Goal: Task Accomplishment & Management: Manage account settings

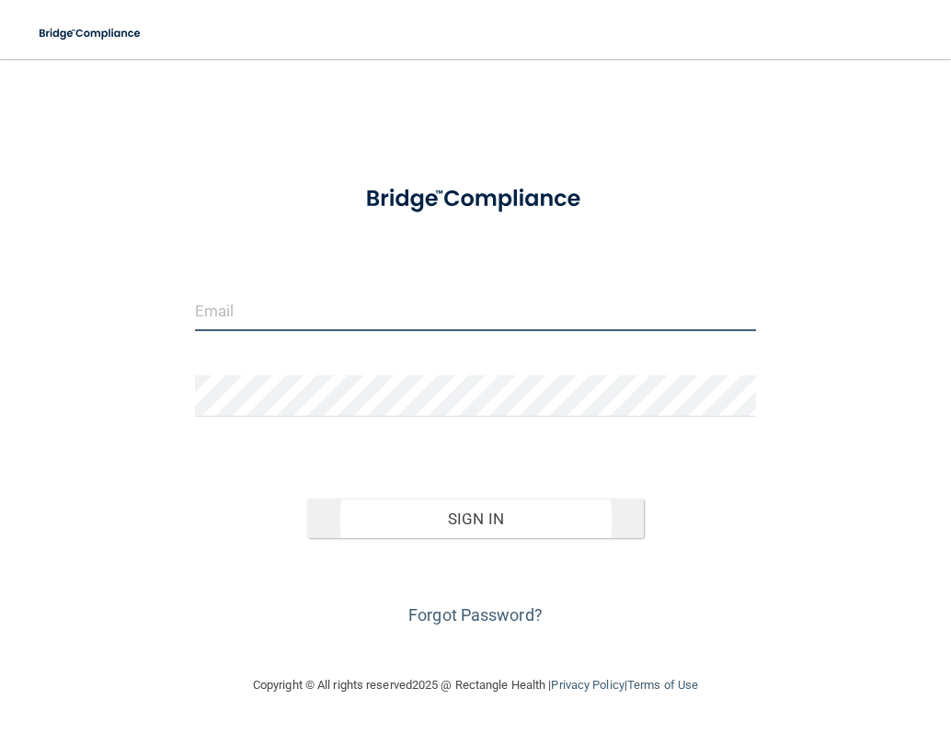
type input "[EMAIL_ADDRESS][DOMAIN_NAME]"
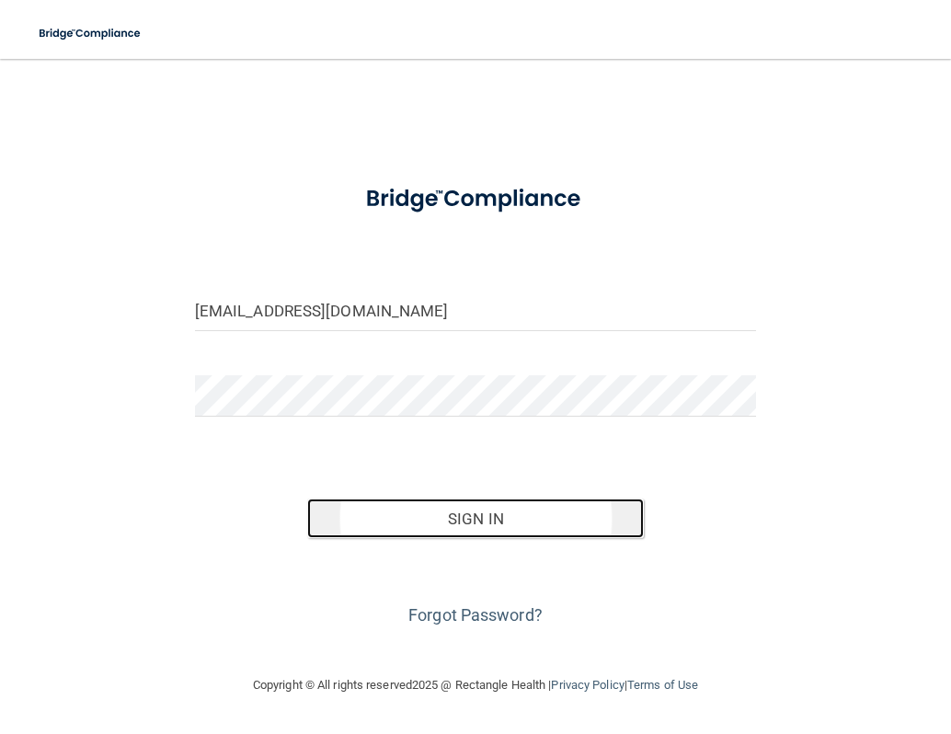
click at [497, 530] on button "Sign In" at bounding box center [475, 518] width 337 height 40
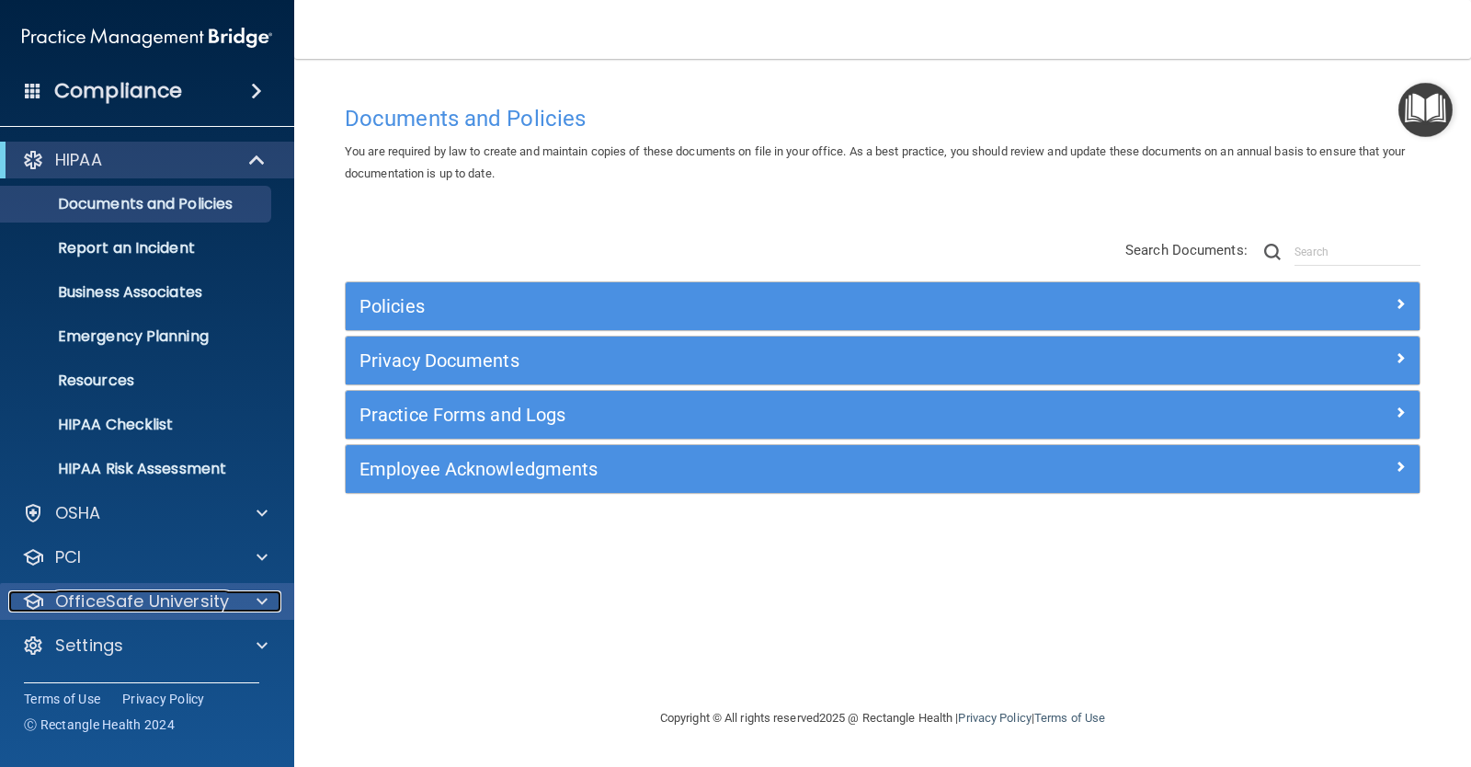
click at [268, 603] on div at bounding box center [259, 601] width 46 height 22
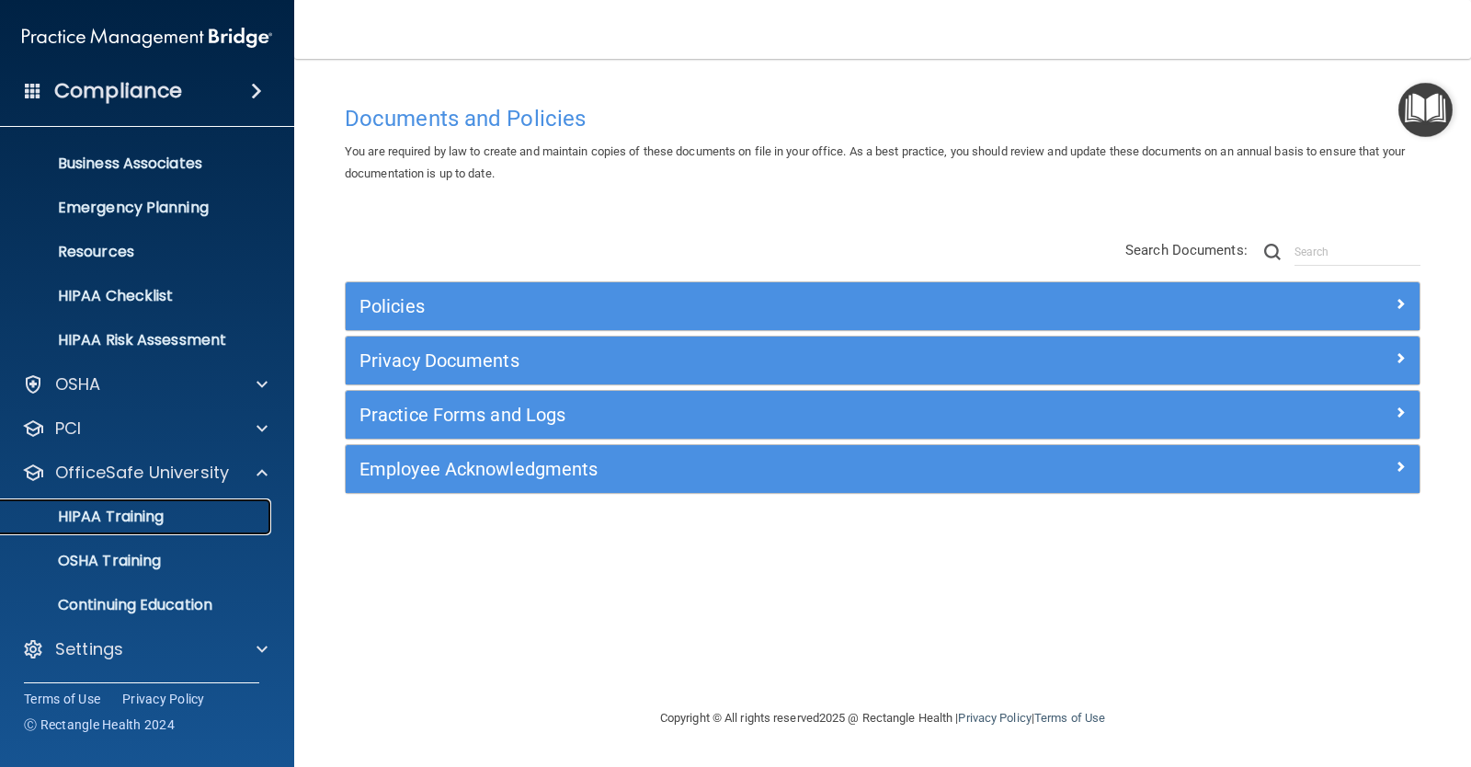
click at [121, 519] on p "HIPAA Training" at bounding box center [88, 517] width 152 height 18
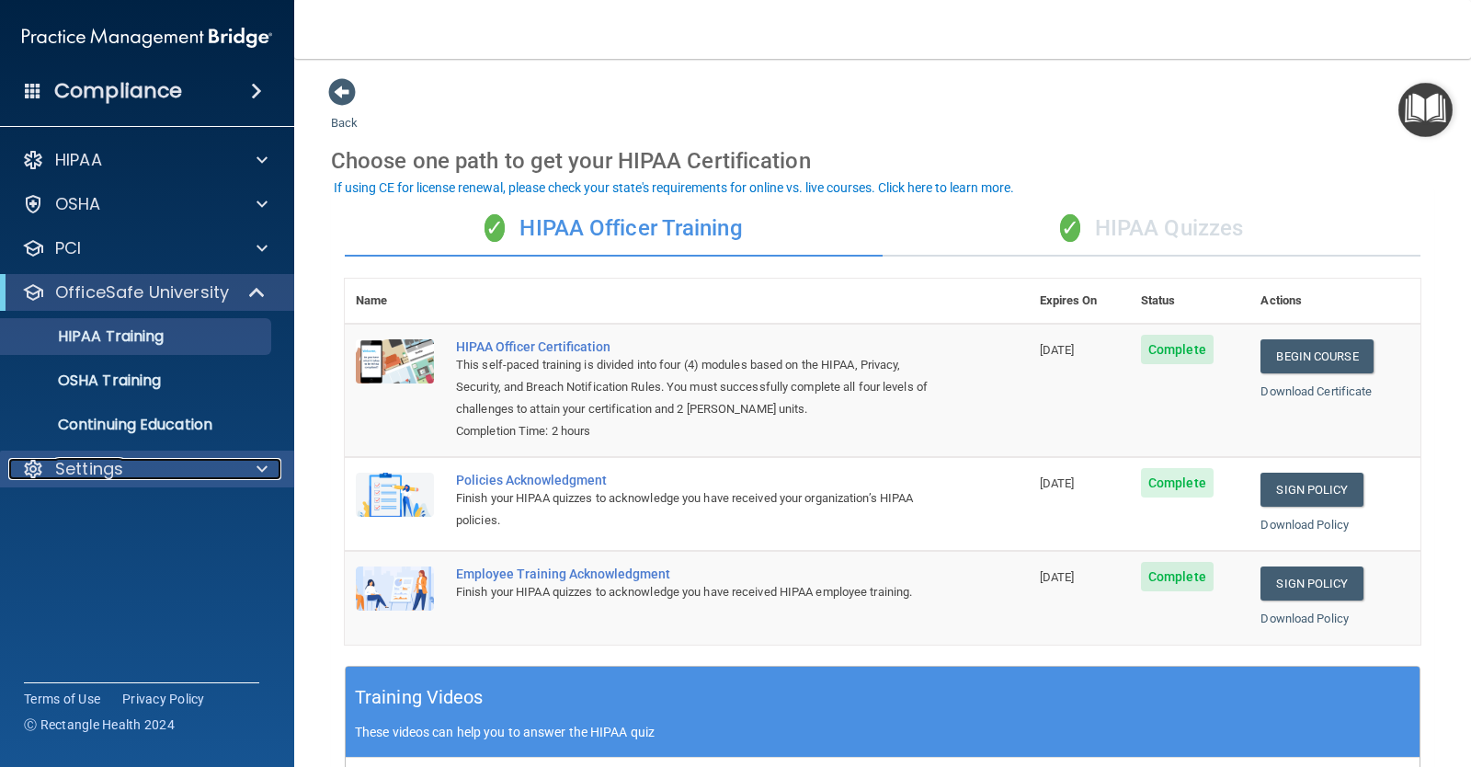
click at [238, 472] on div at bounding box center [259, 469] width 46 height 22
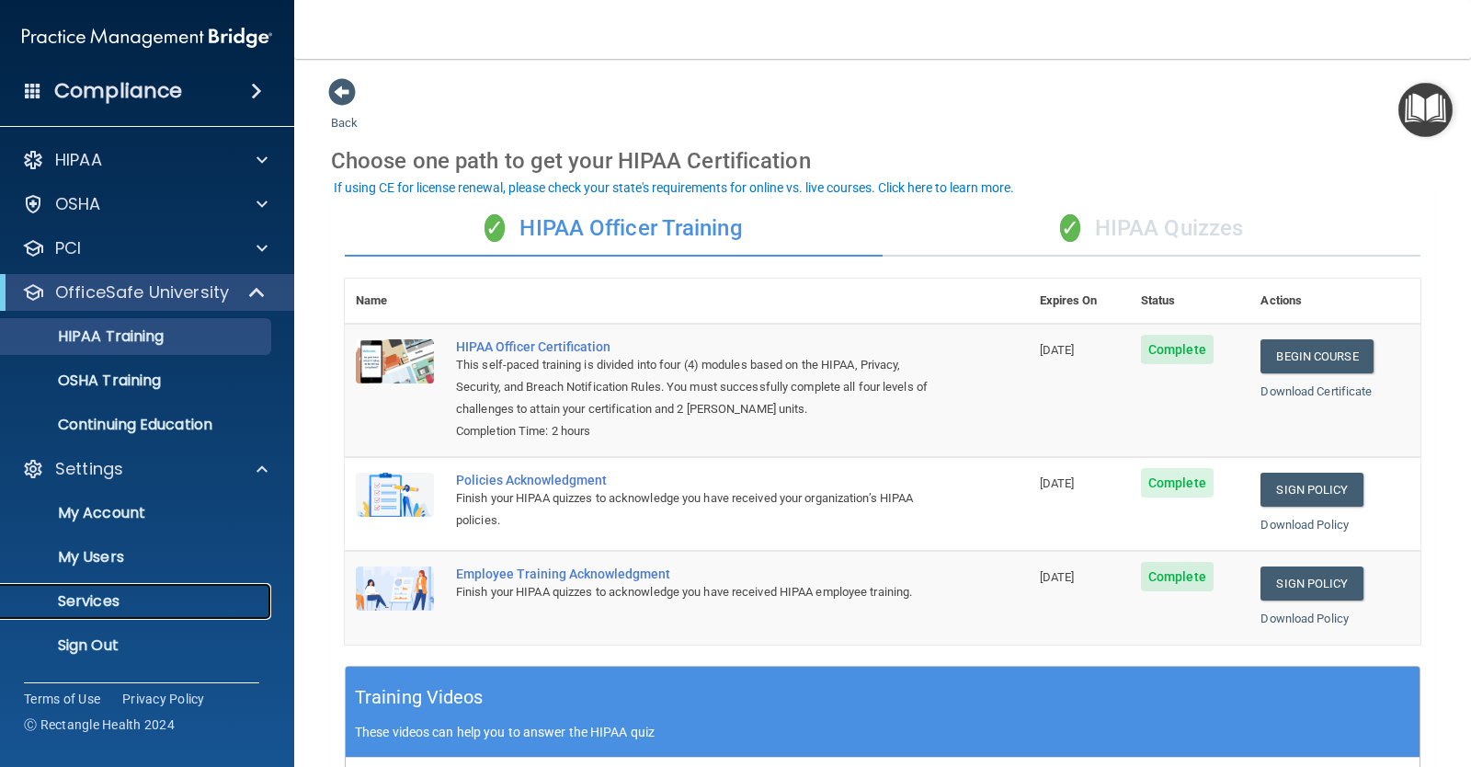
click at [117, 601] on p "Services" at bounding box center [137, 601] width 251 height 18
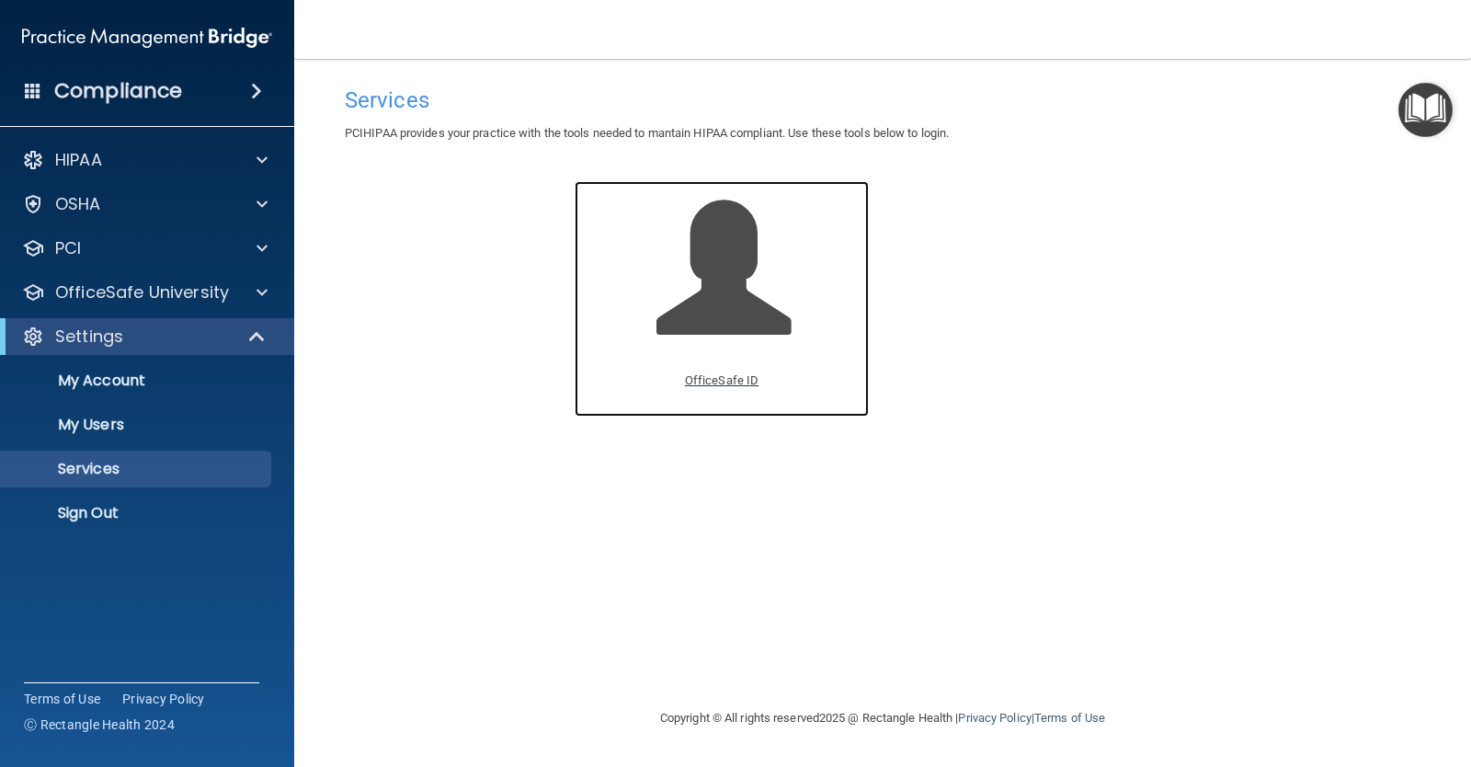
click at [737, 372] on p "OfficeSafe ID" at bounding box center [722, 381] width 74 height 22
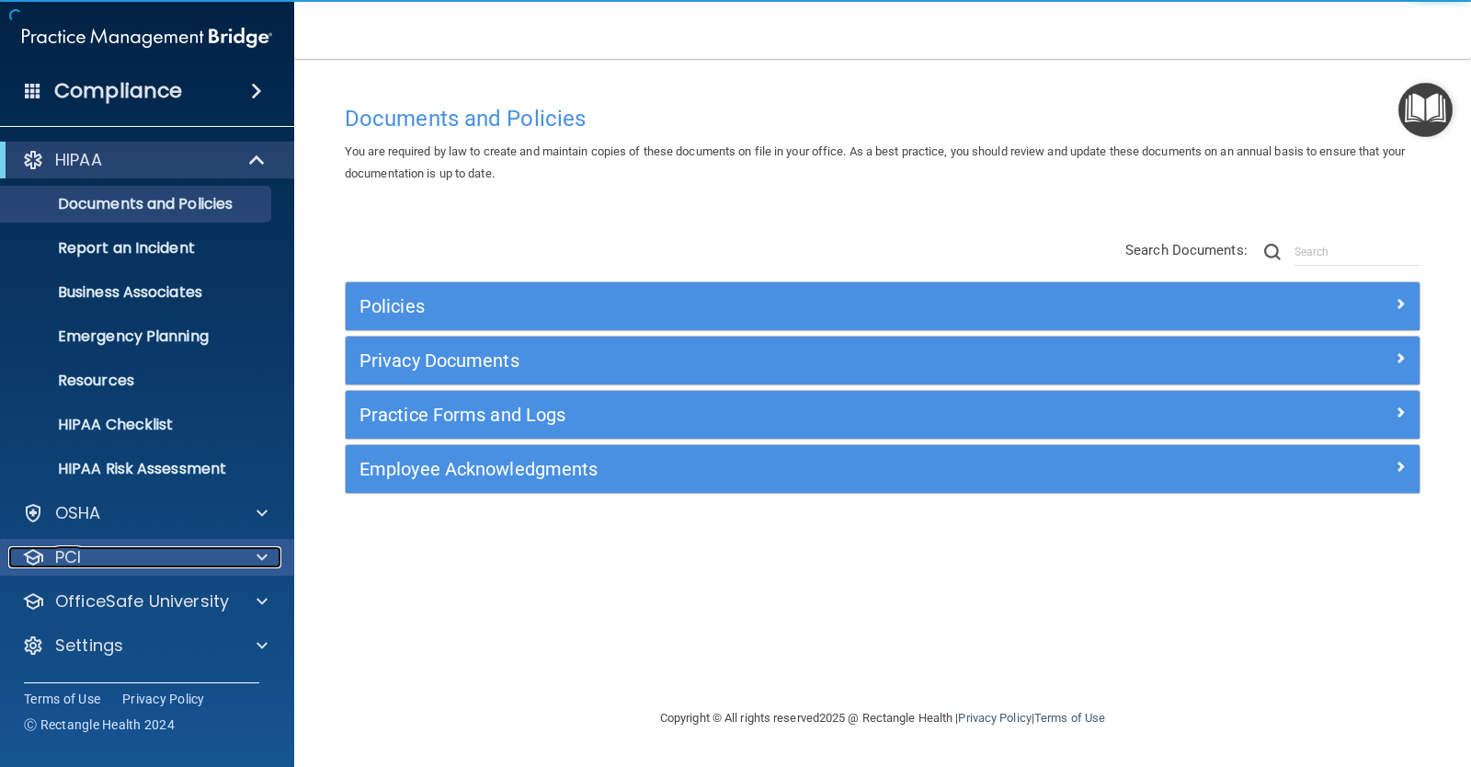
click at [161, 561] on div "PCI" at bounding box center [122, 557] width 228 height 22
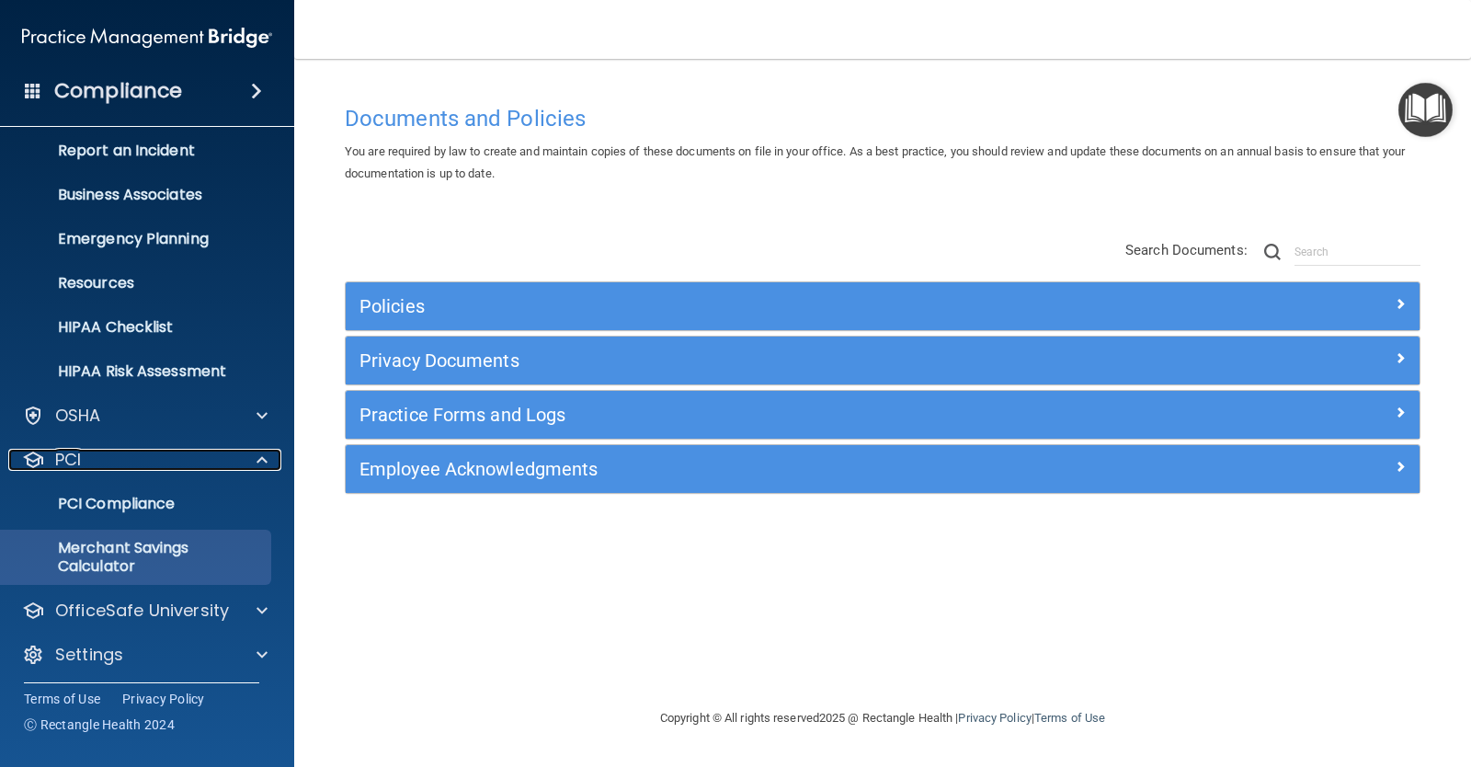
scroll to position [103, 0]
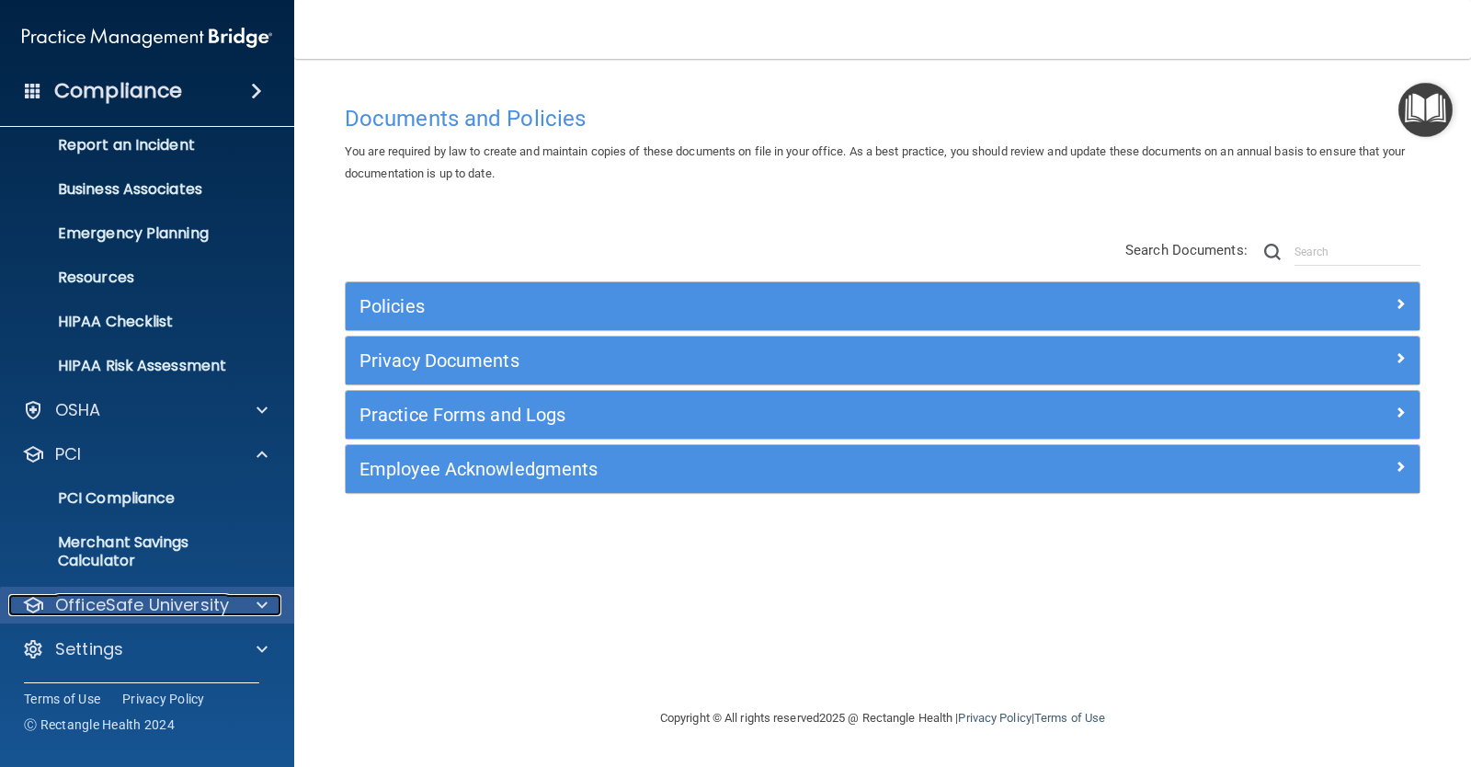
click at [206, 603] on p "OfficeSafe University" at bounding box center [142, 605] width 174 height 22
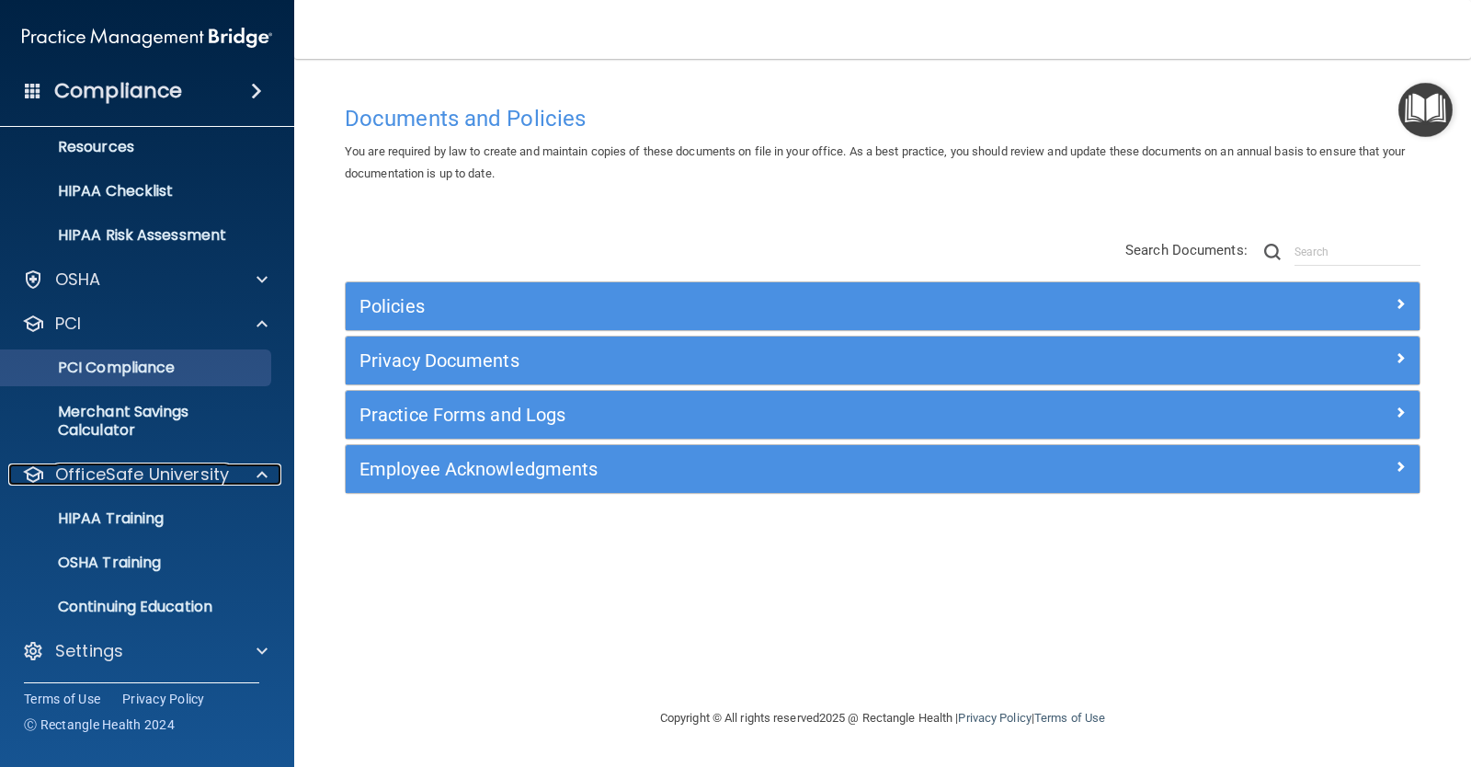
scroll to position [235, 0]
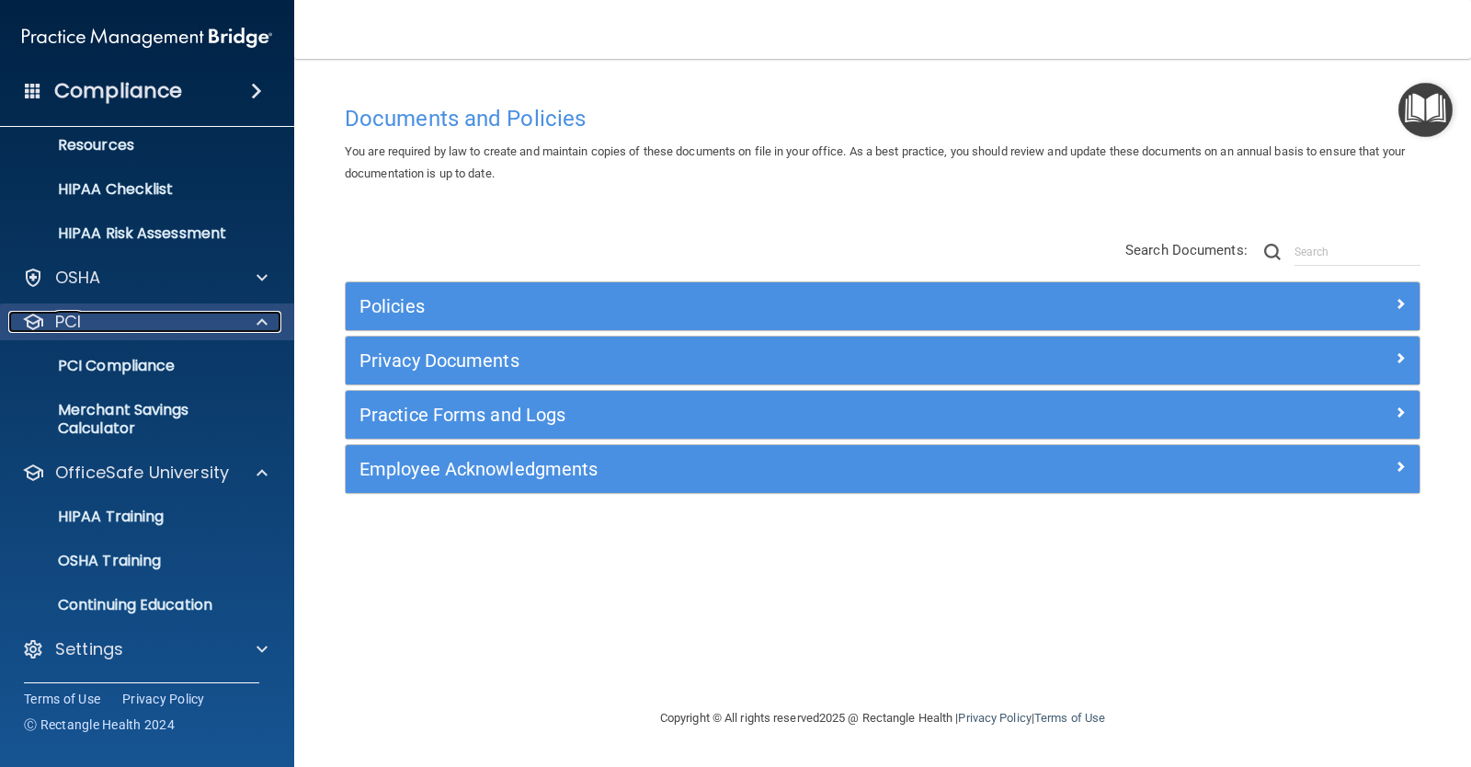
click at [159, 316] on div "PCI" at bounding box center [122, 322] width 228 height 22
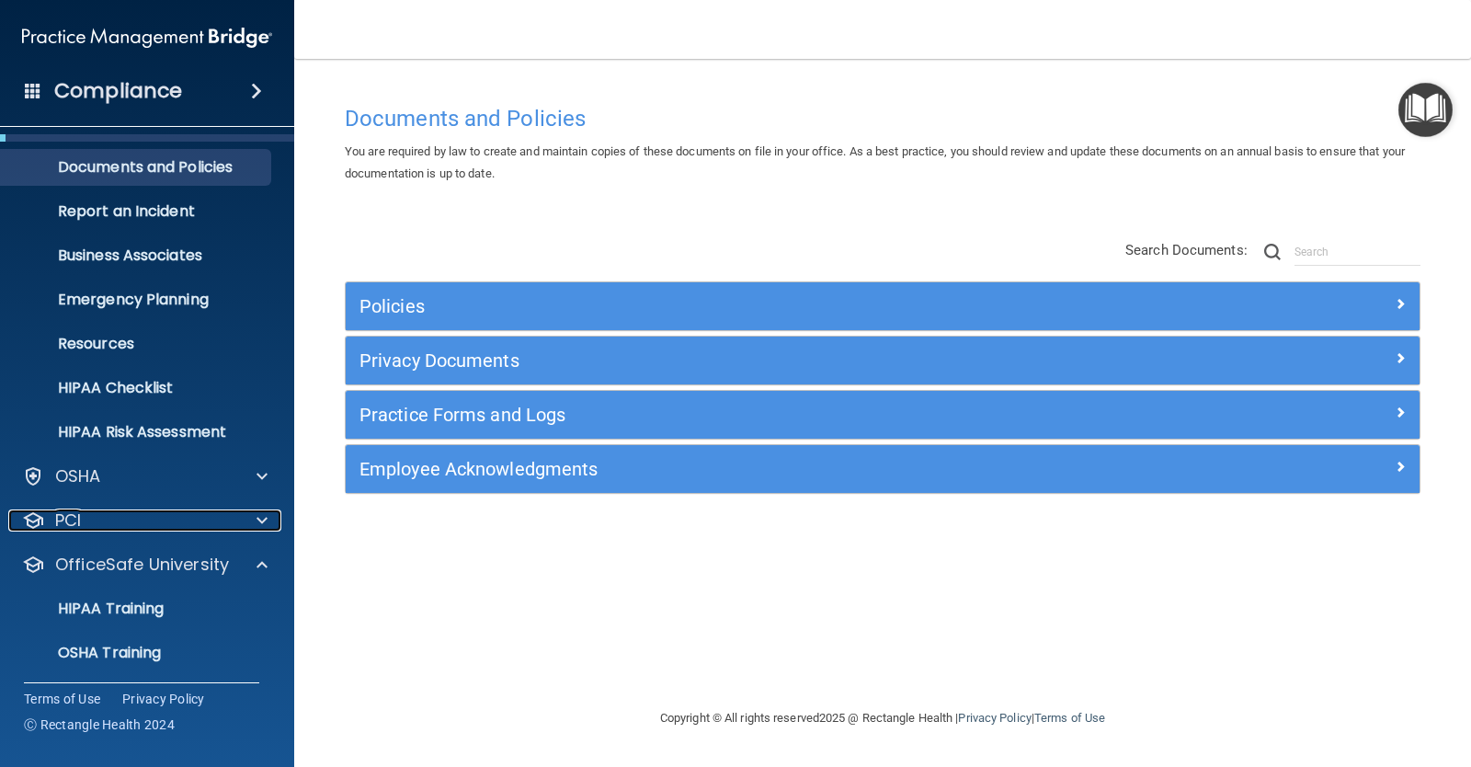
scroll to position [0, 0]
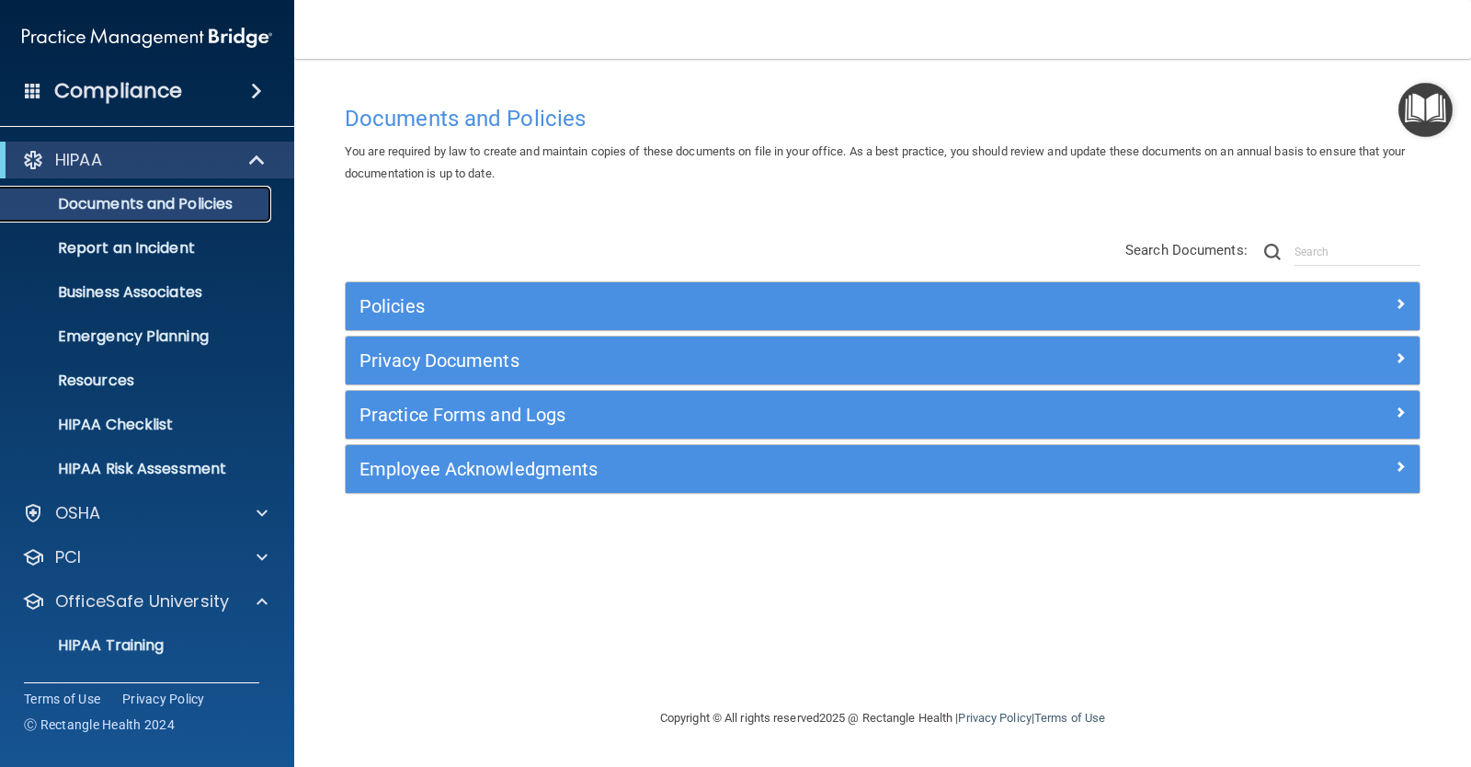
click at [180, 195] on p "Documents and Policies" at bounding box center [137, 204] width 251 height 18
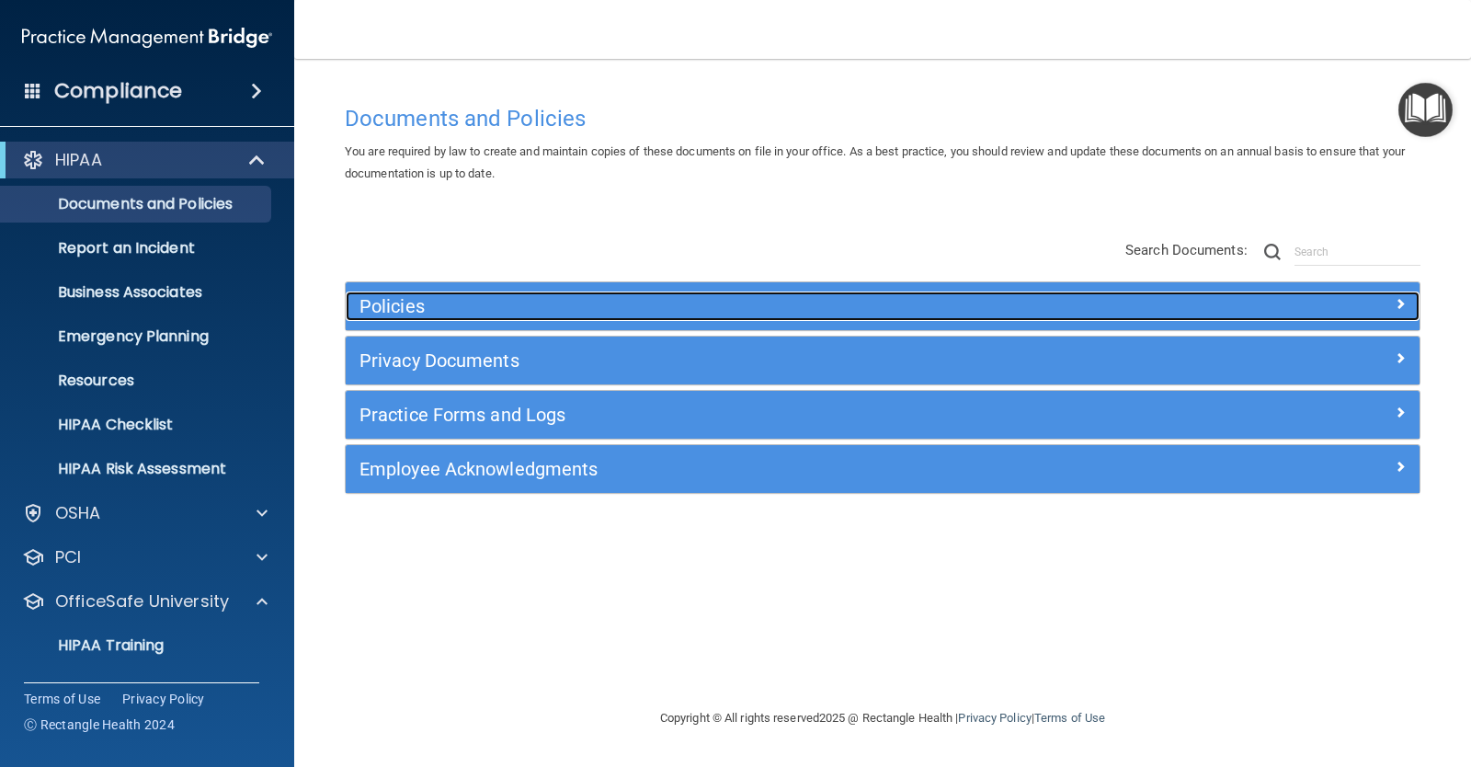
click at [1408, 295] on div at bounding box center [1285, 303] width 269 height 22
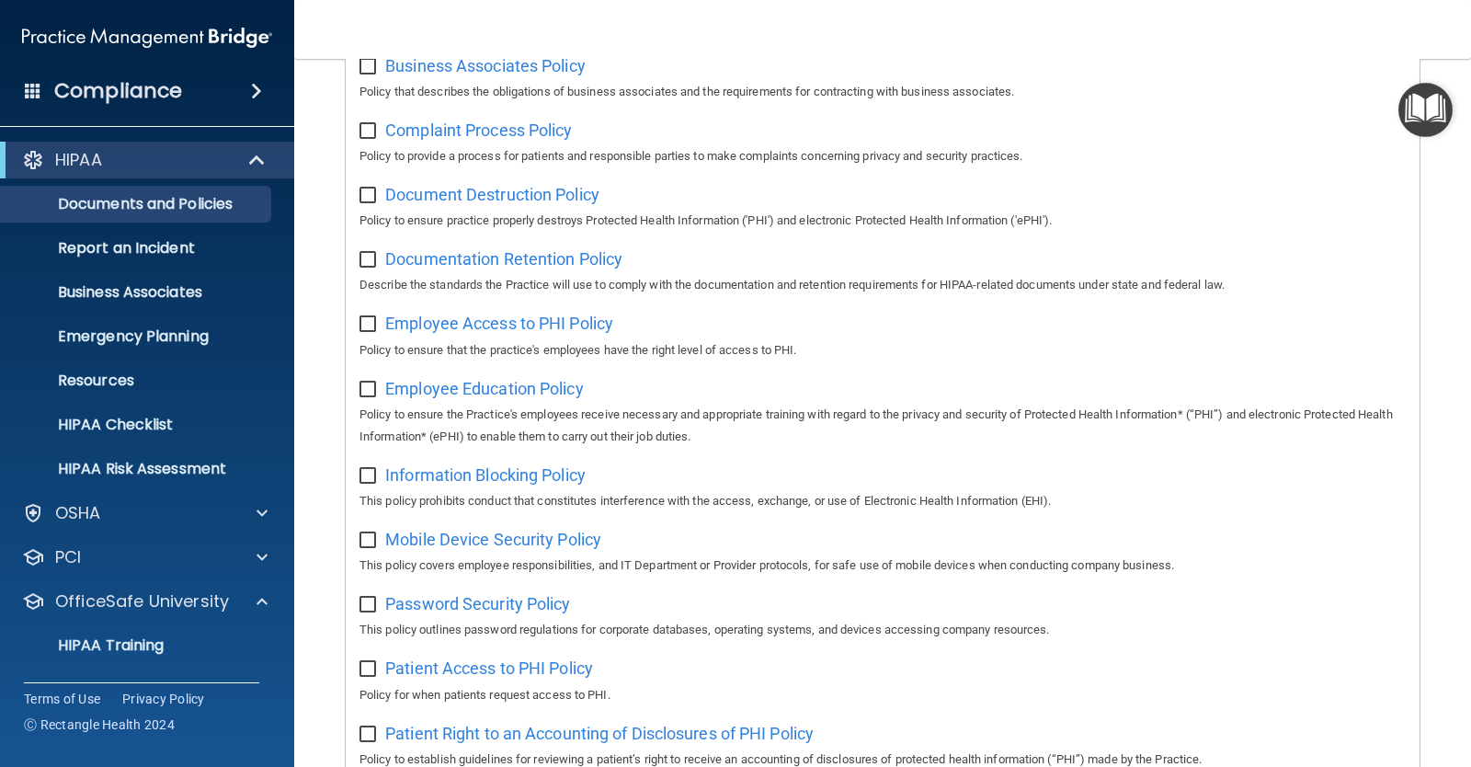
scroll to position [184, 0]
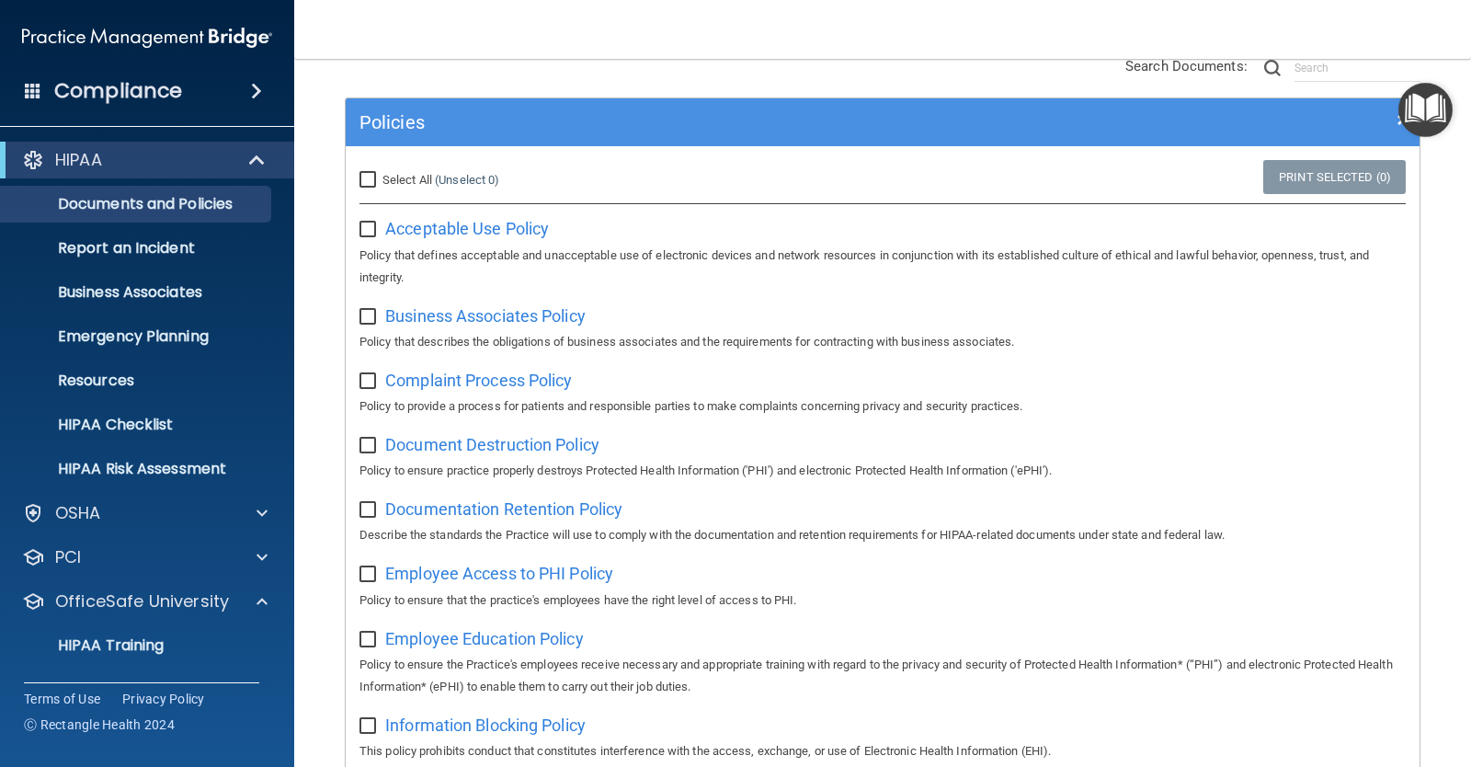
click at [364, 184] on input "Select All (Unselect 0) Unselect All" at bounding box center [370, 180] width 21 height 15
checkbox input "true"
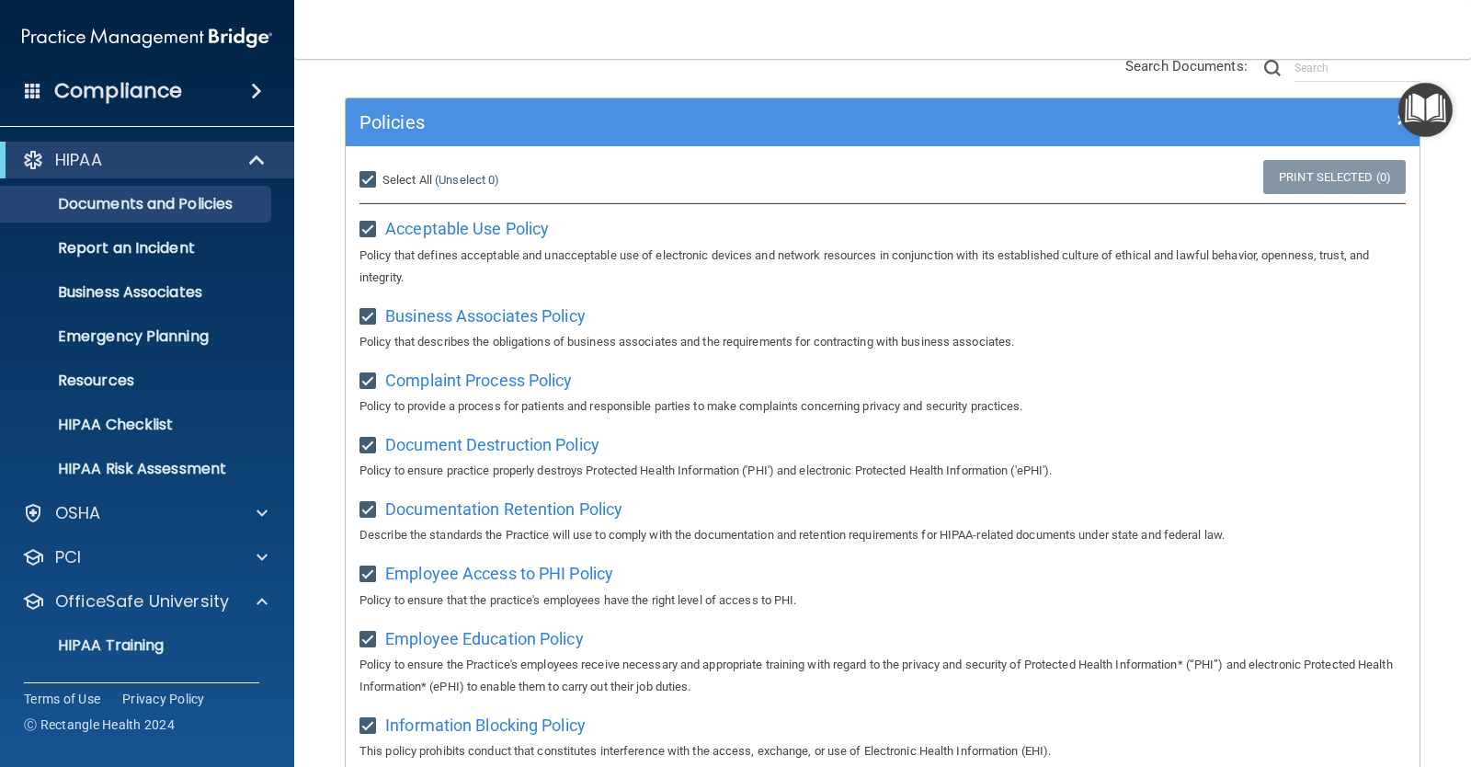
checkbox input "true"
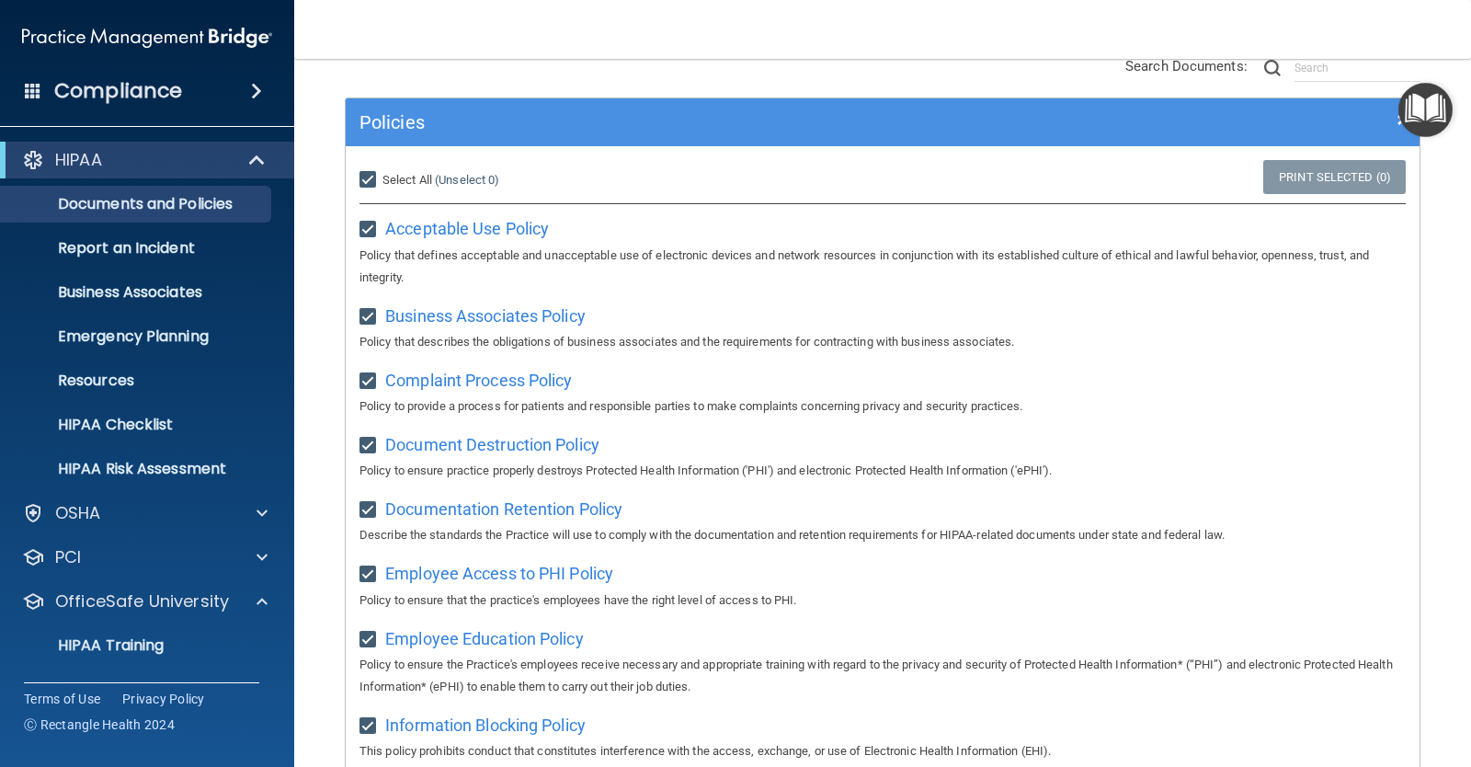
checkbox input "true"
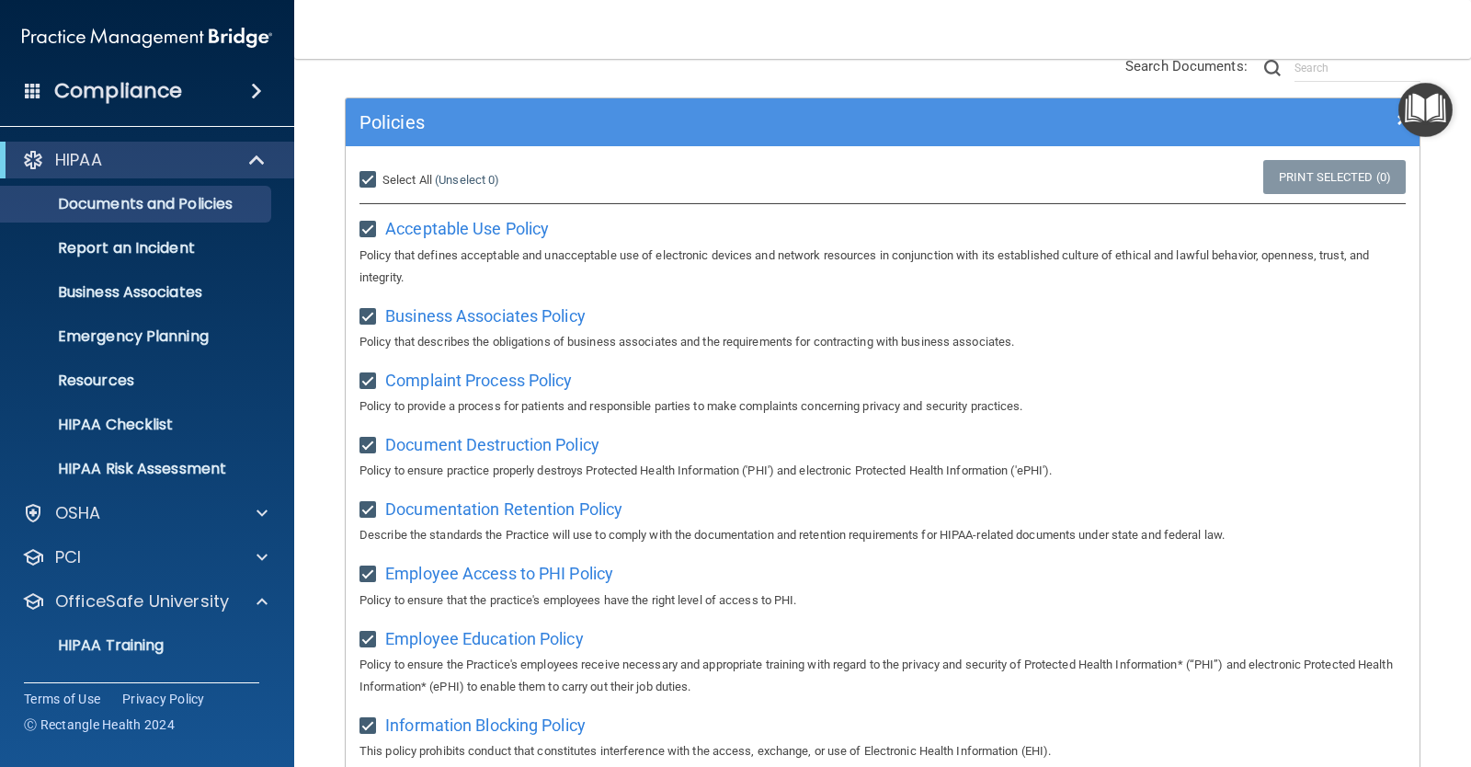
checkbox input "true"
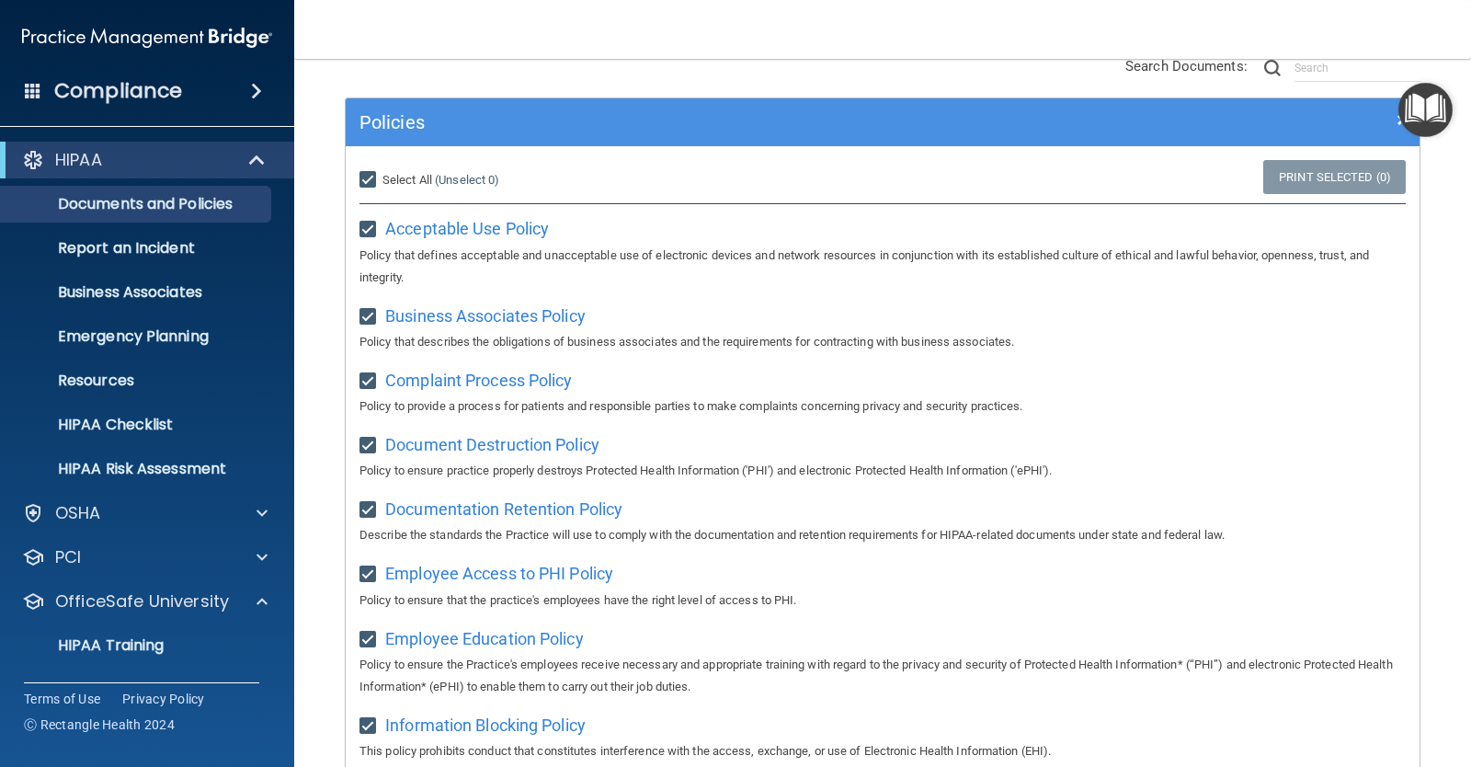
checkbox input "true"
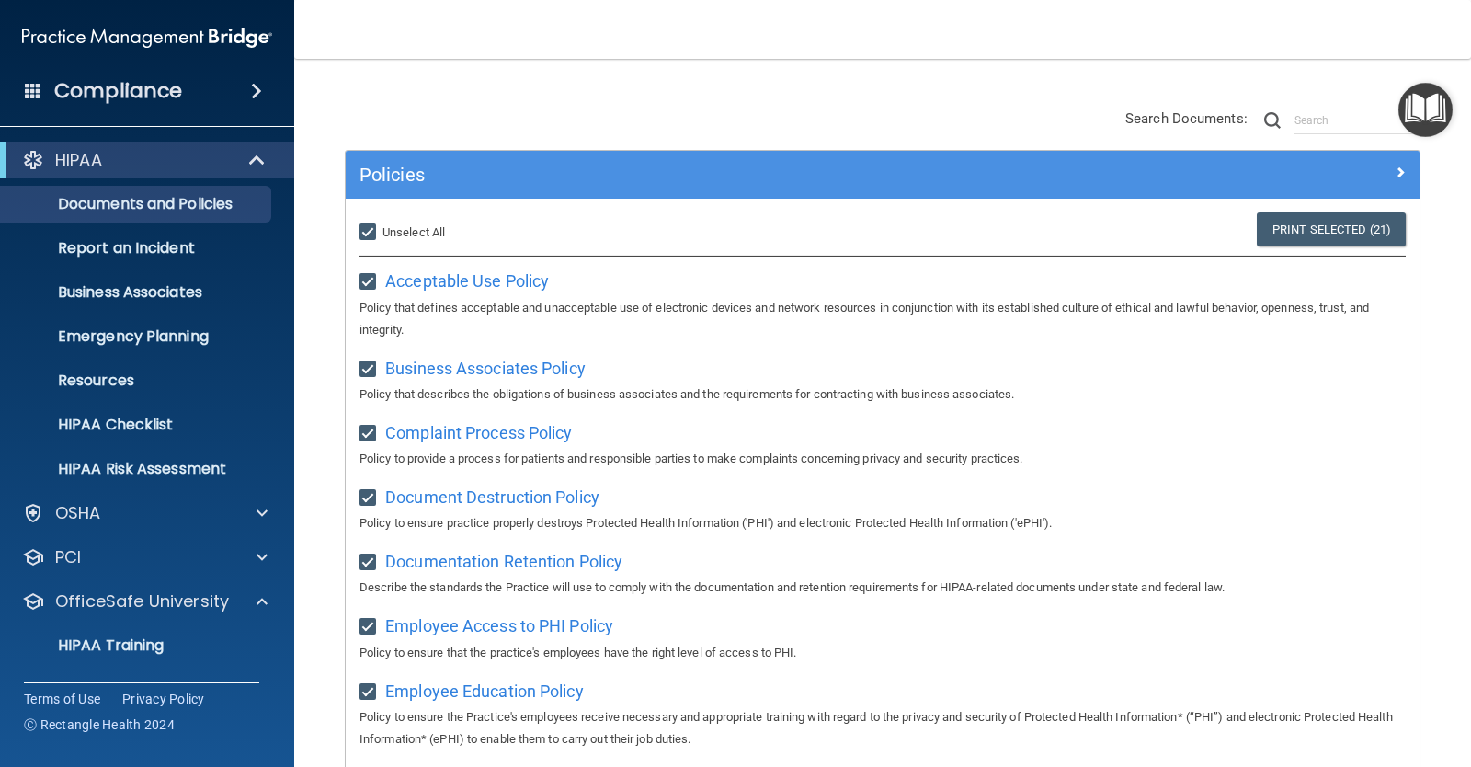
scroll to position [79, 0]
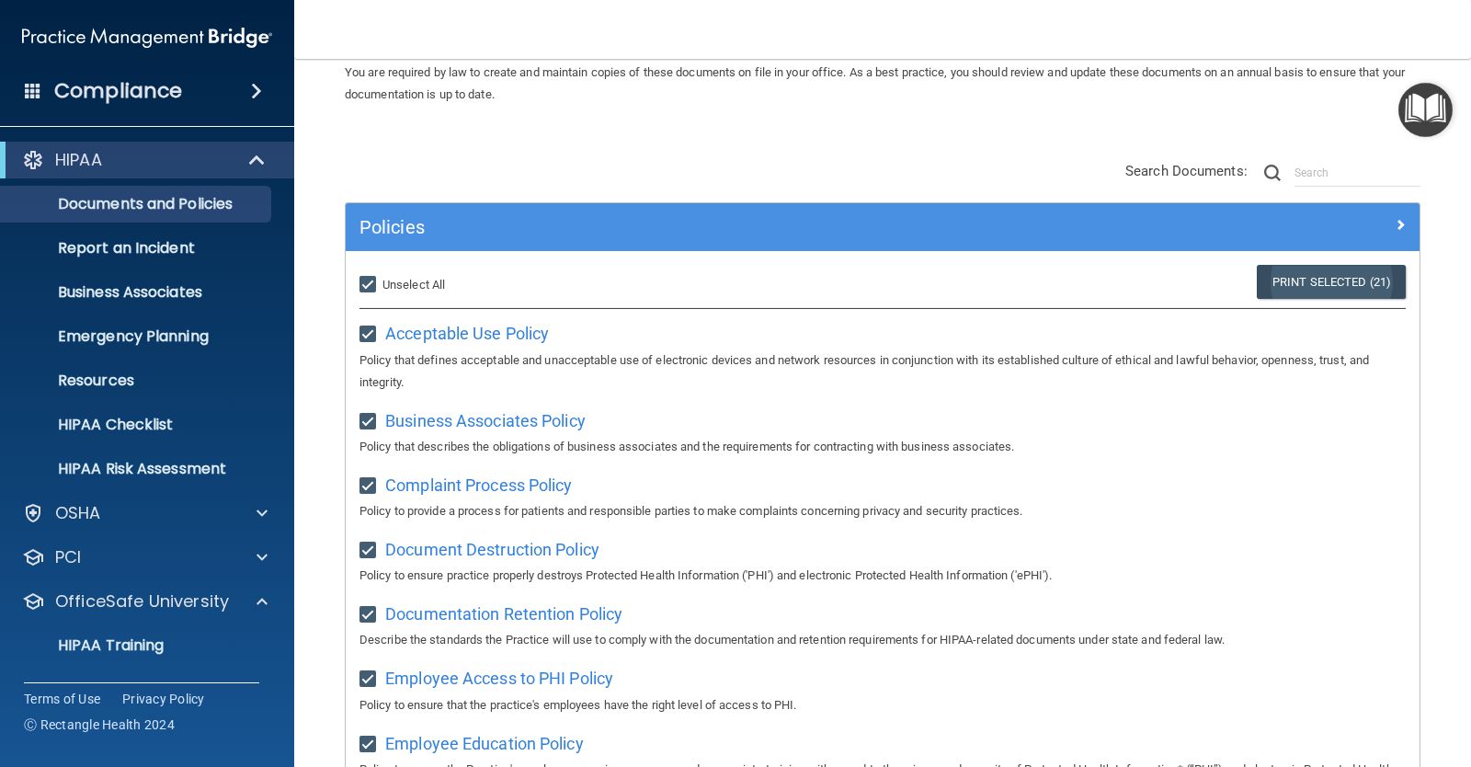
click at [1288, 279] on link "Print Selected (21)" at bounding box center [1331, 282] width 149 height 34
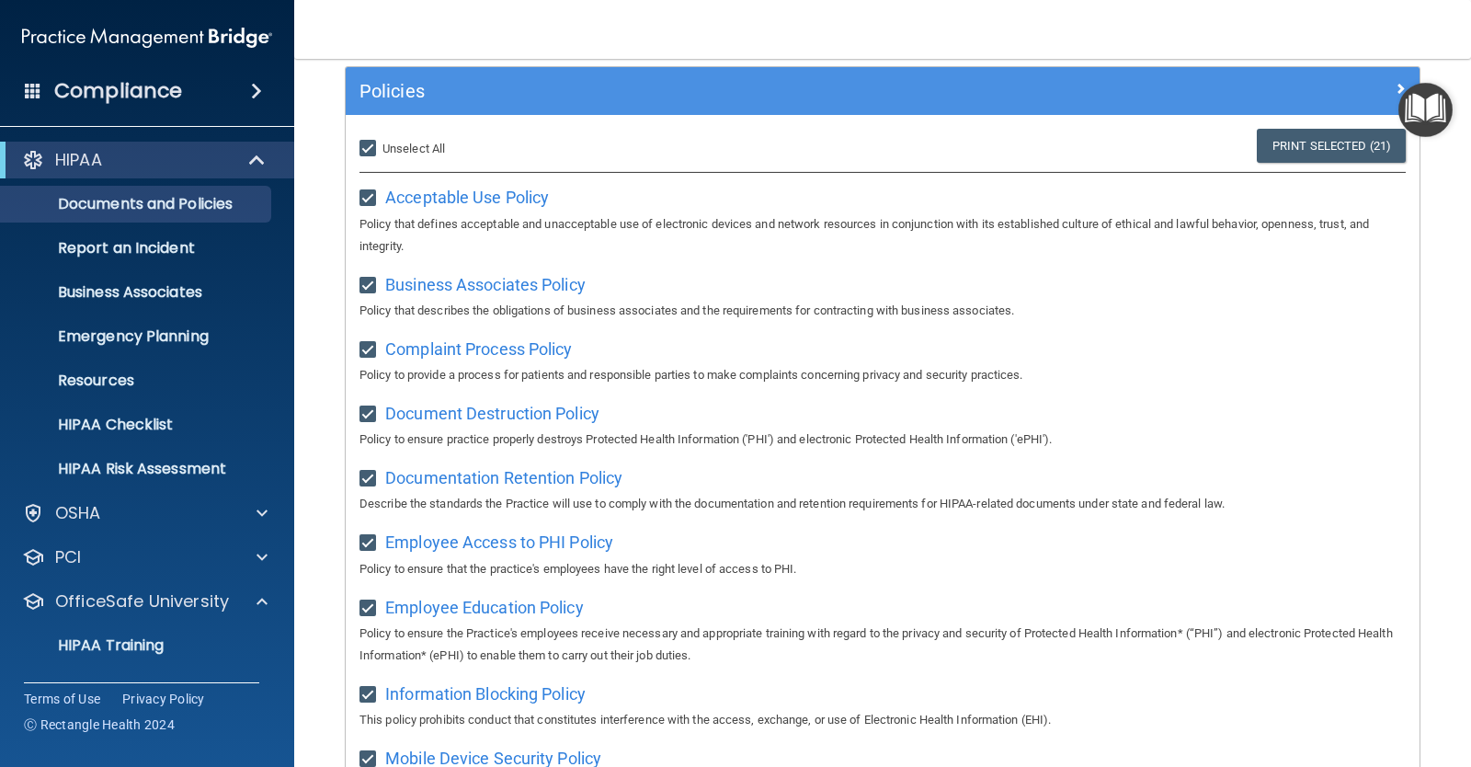
scroll to position [171, 0]
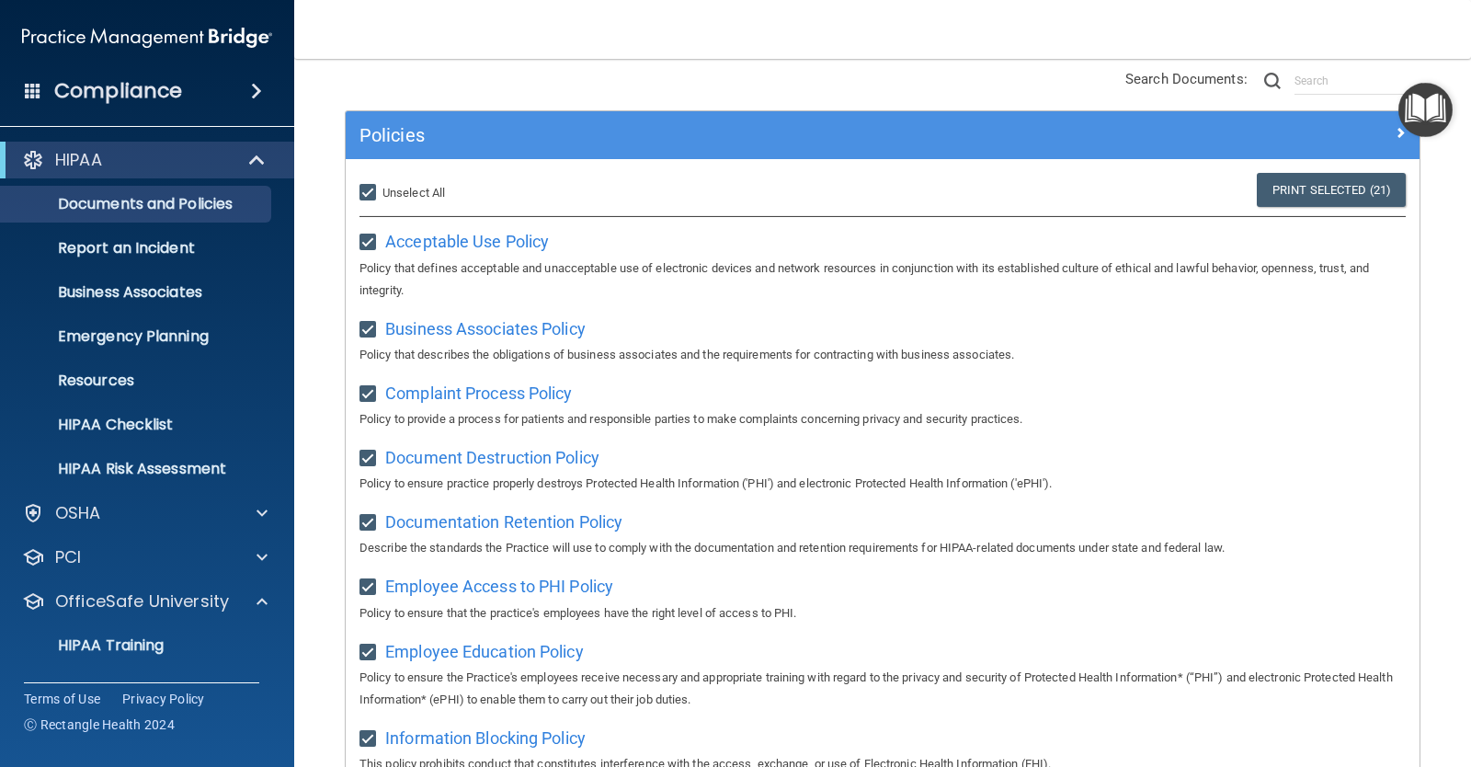
click at [369, 190] on input "Select All (Unselect 21) Unselect All" at bounding box center [370, 193] width 21 height 15
checkbox input "false"
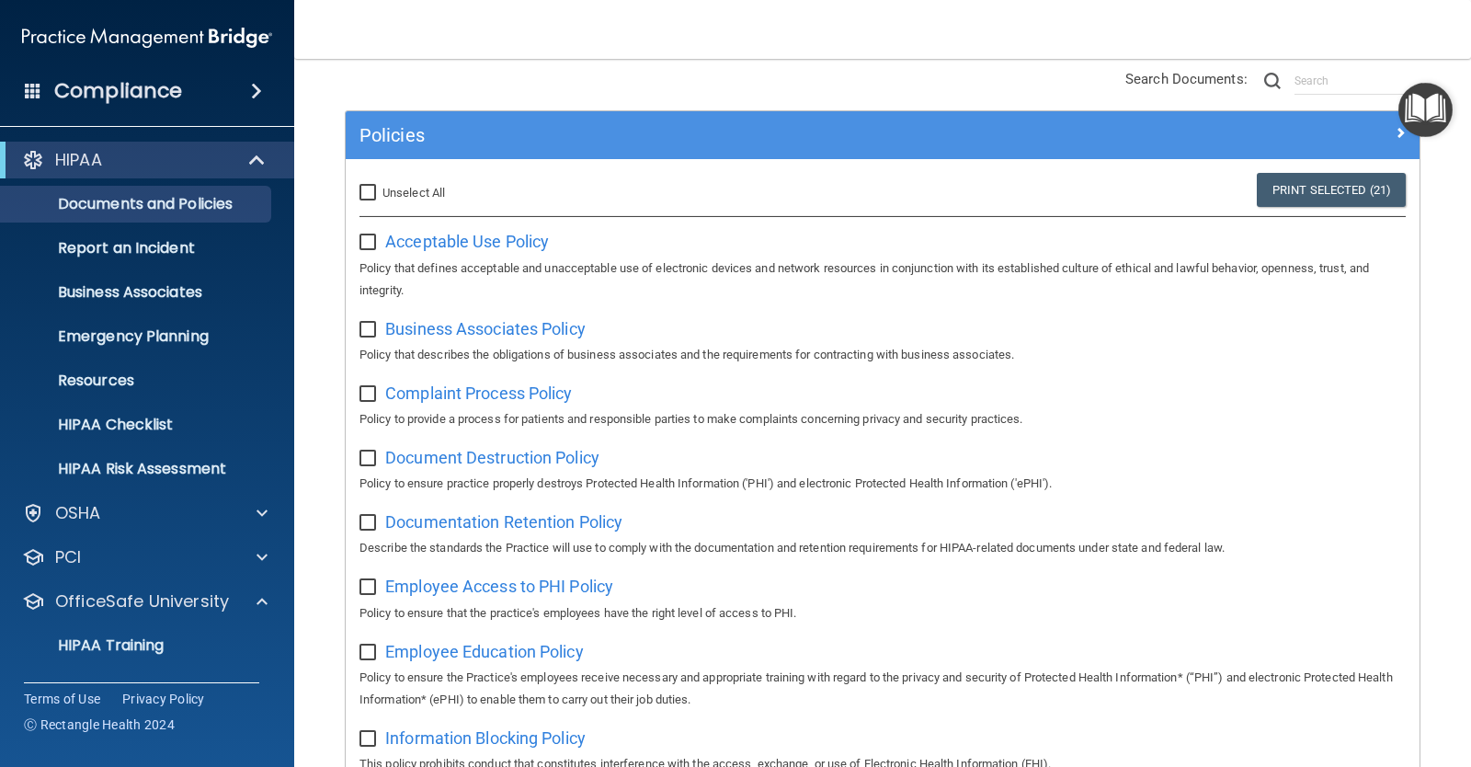
checkbox input "false"
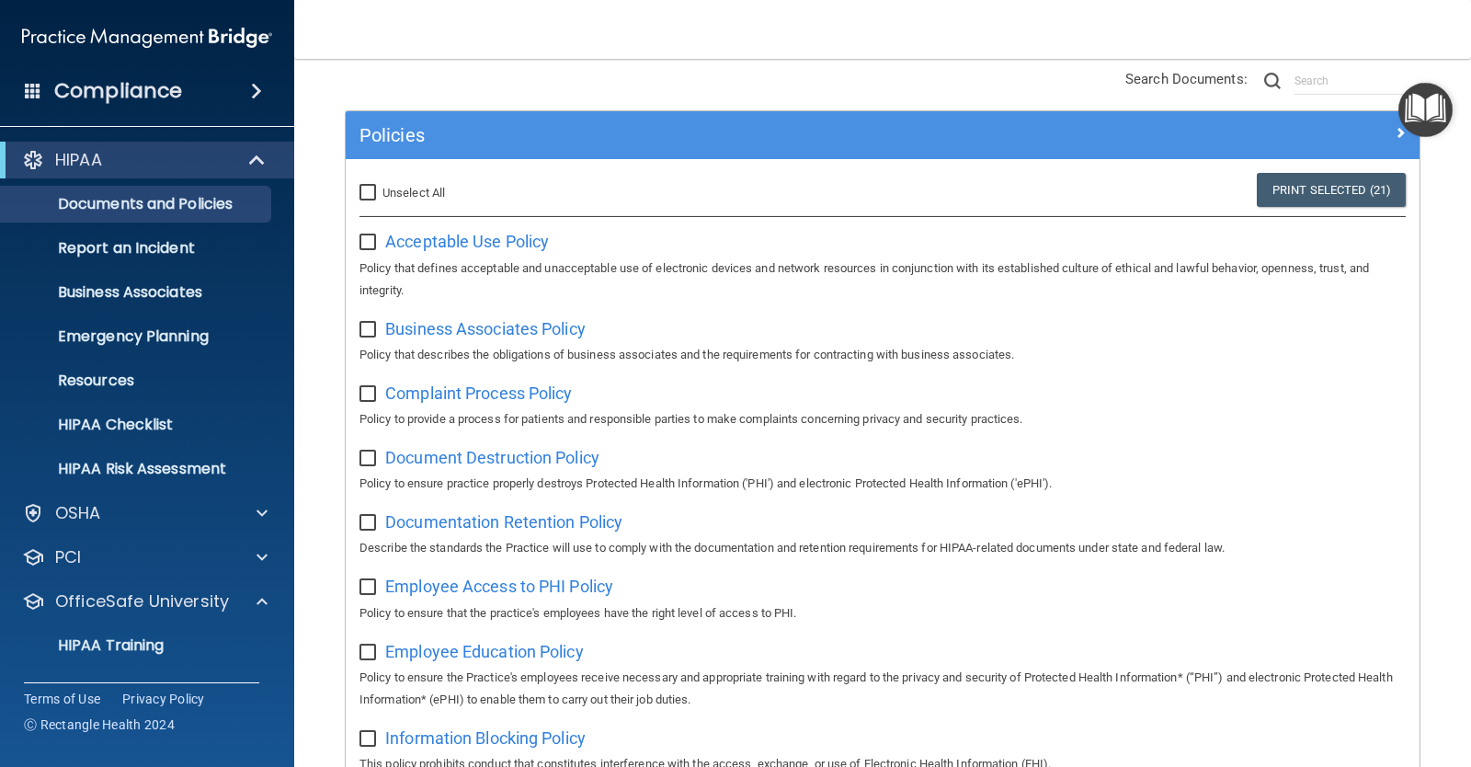
checkbox input "false"
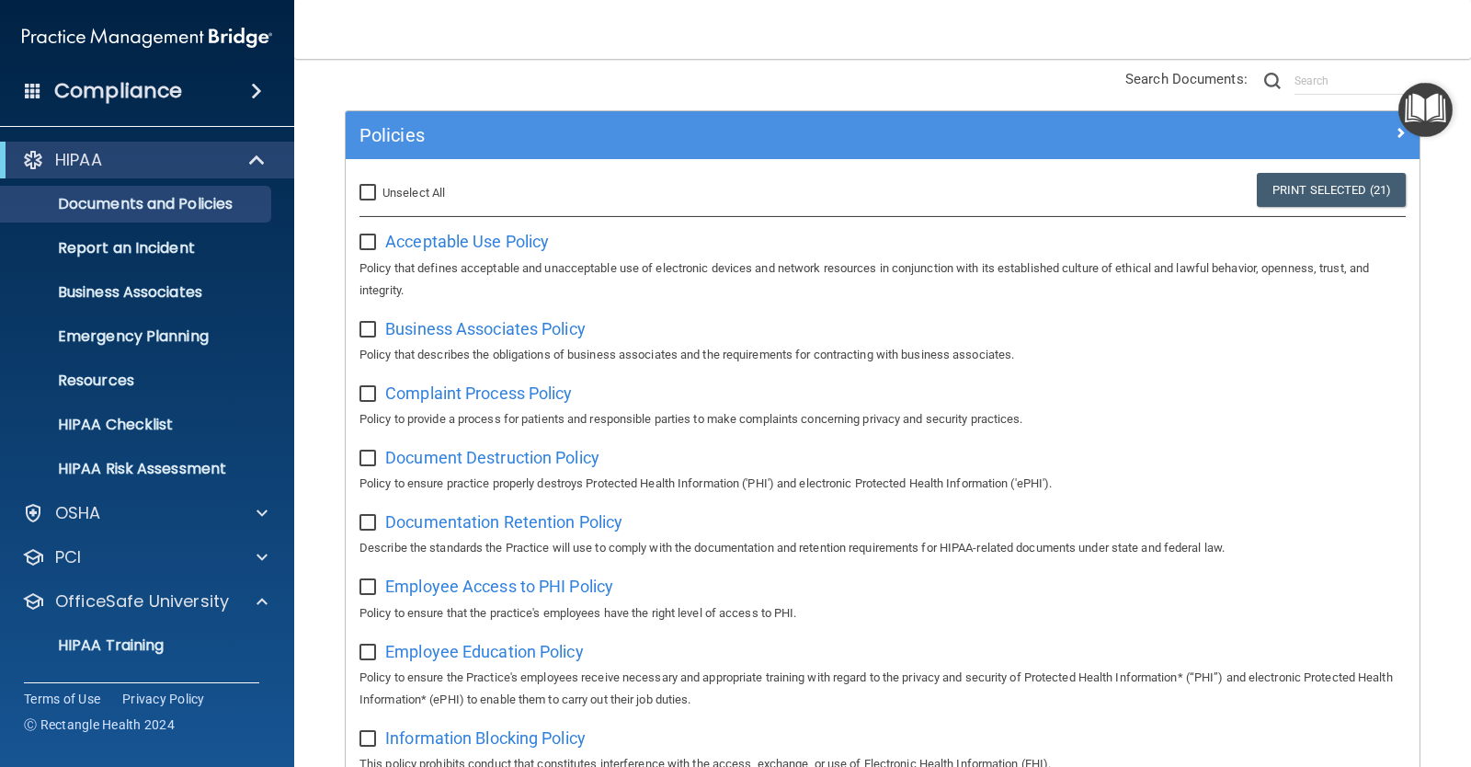
checkbox input "false"
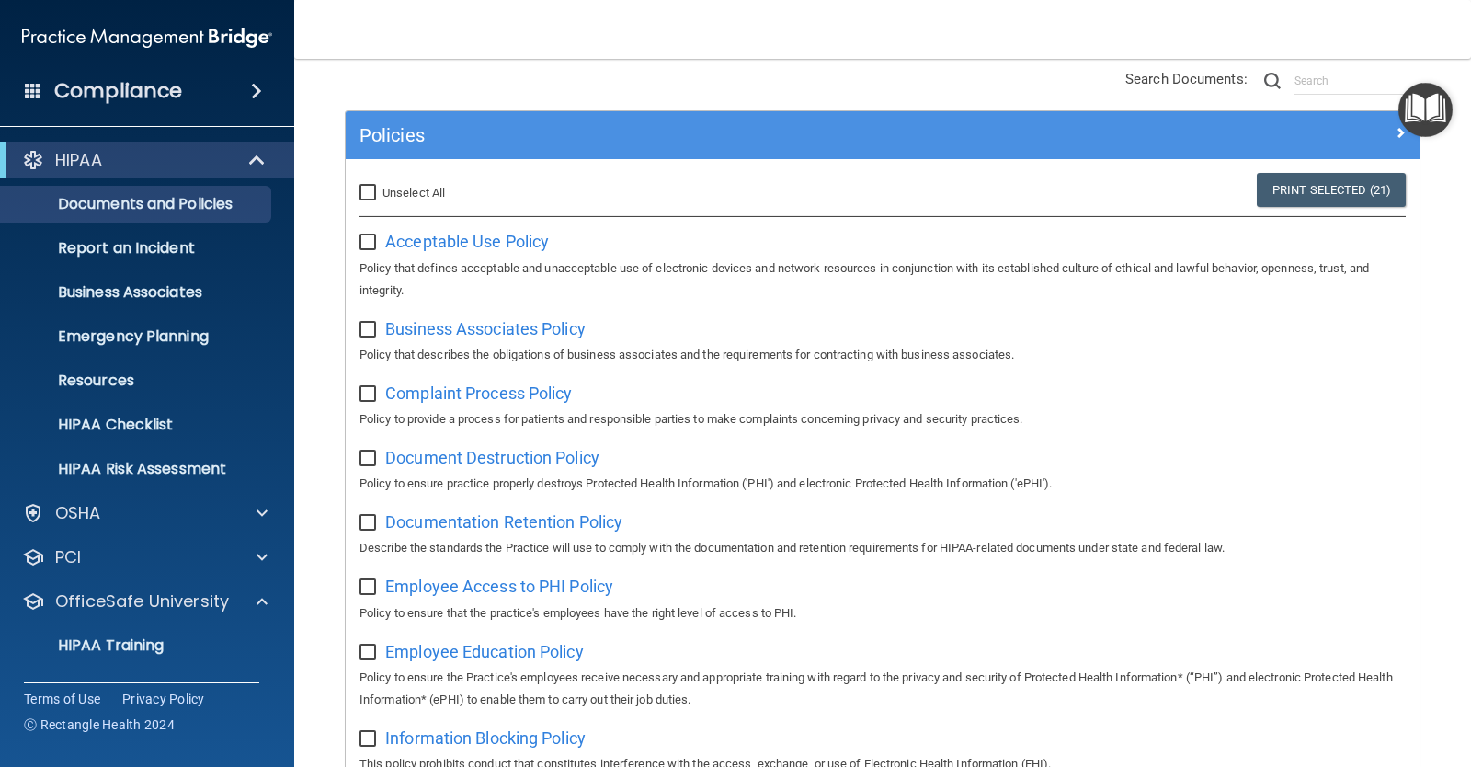
checkbox input "false"
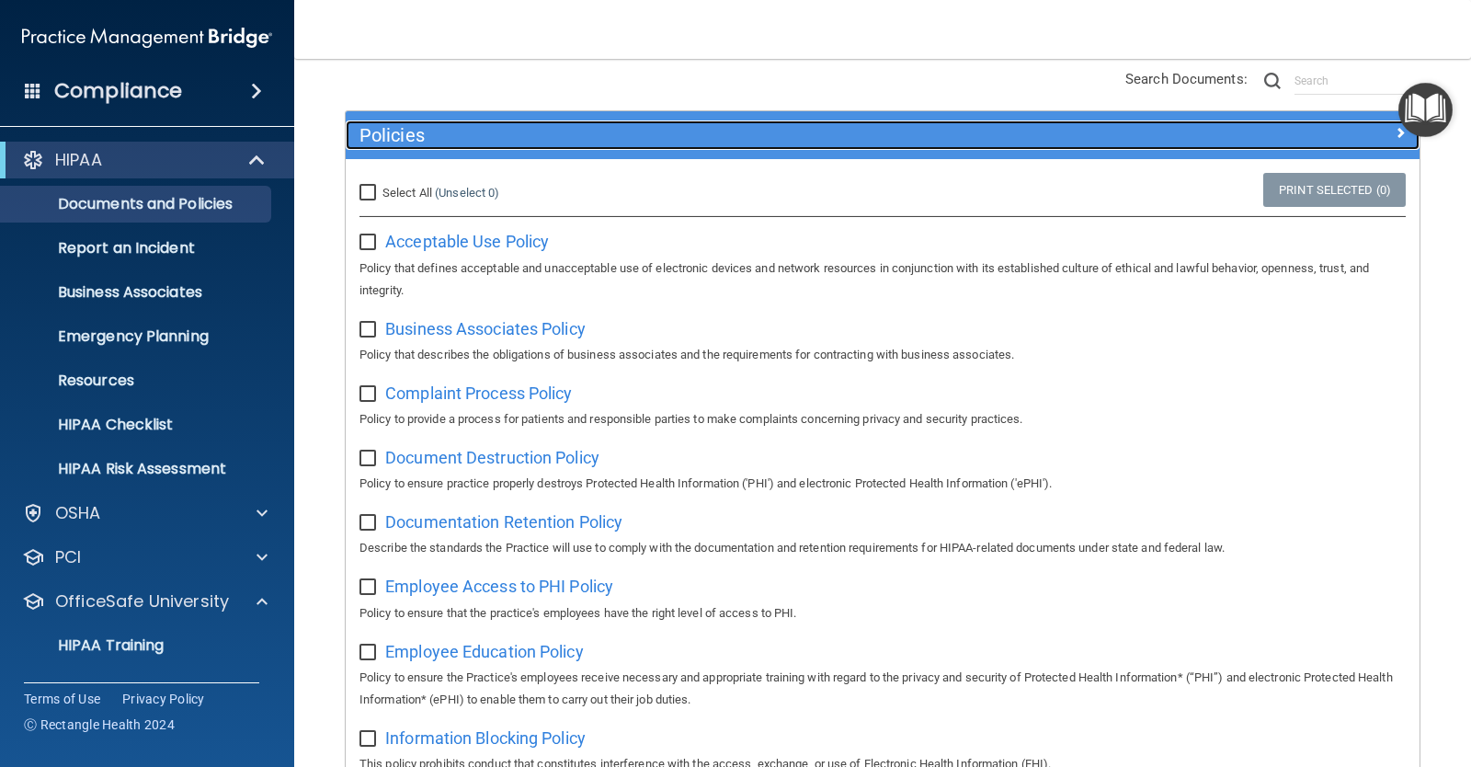
click at [1395, 130] on span at bounding box center [1400, 132] width 11 height 22
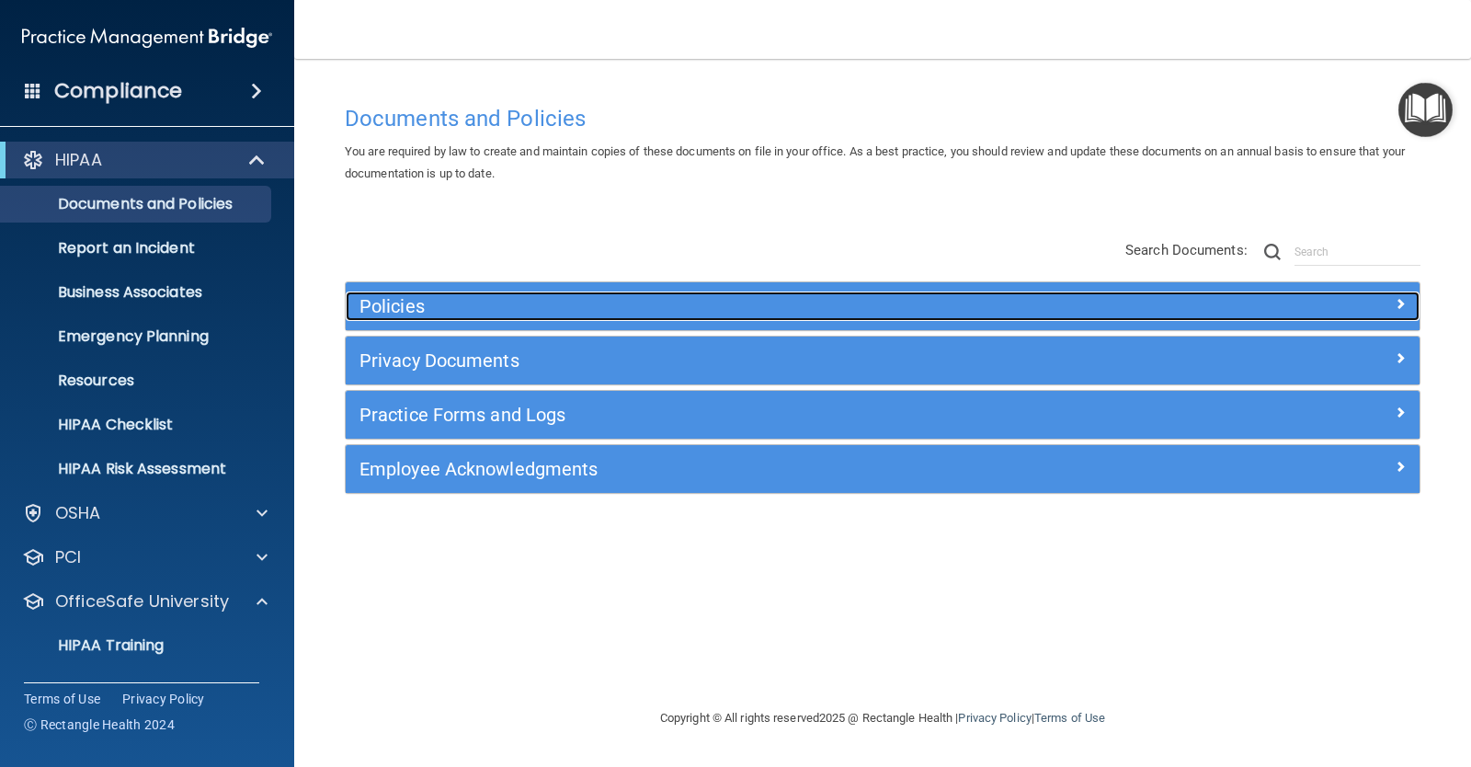
scroll to position [0, 0]
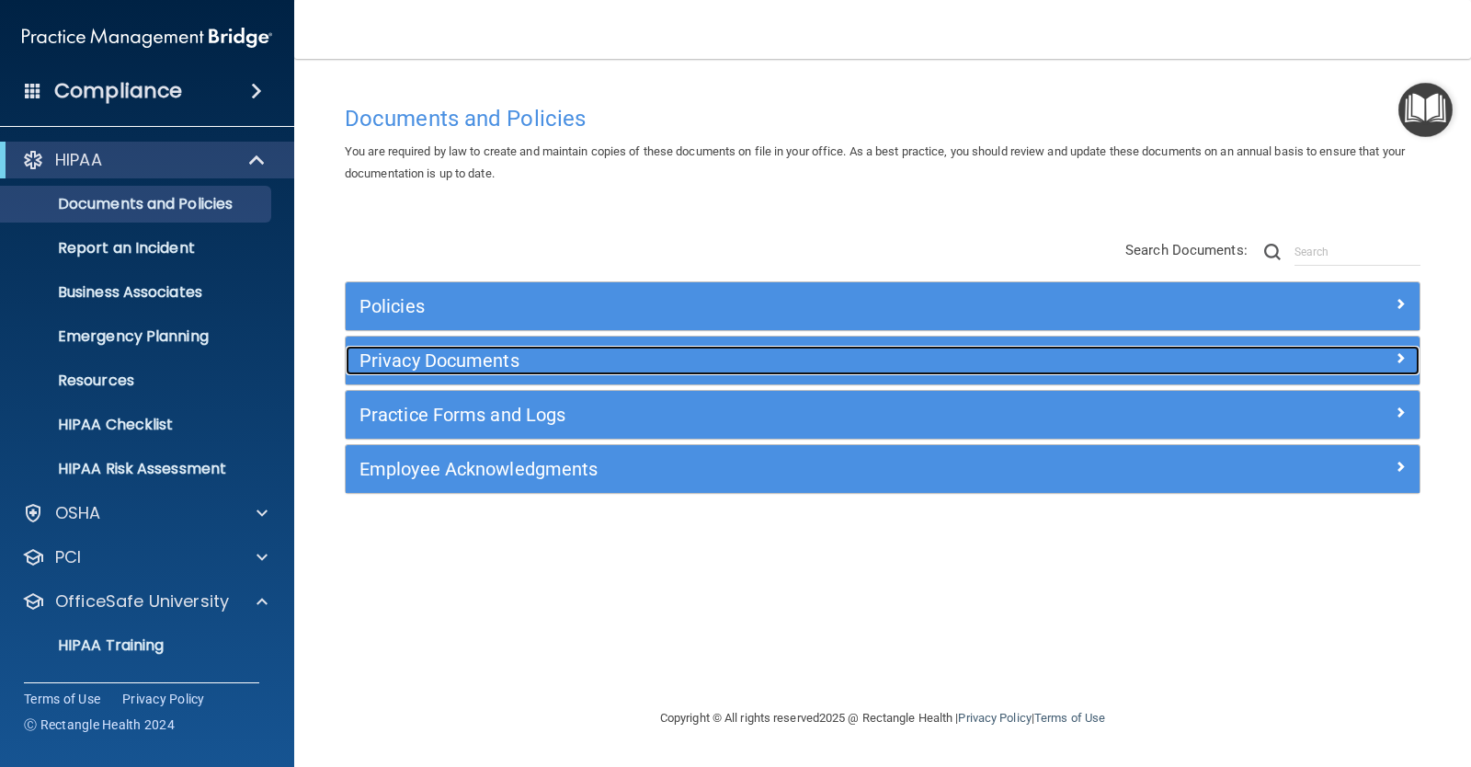
click at [463, 360] on h5 "Privacy Documents" at bounding box center [749, 360] width 778 height 20
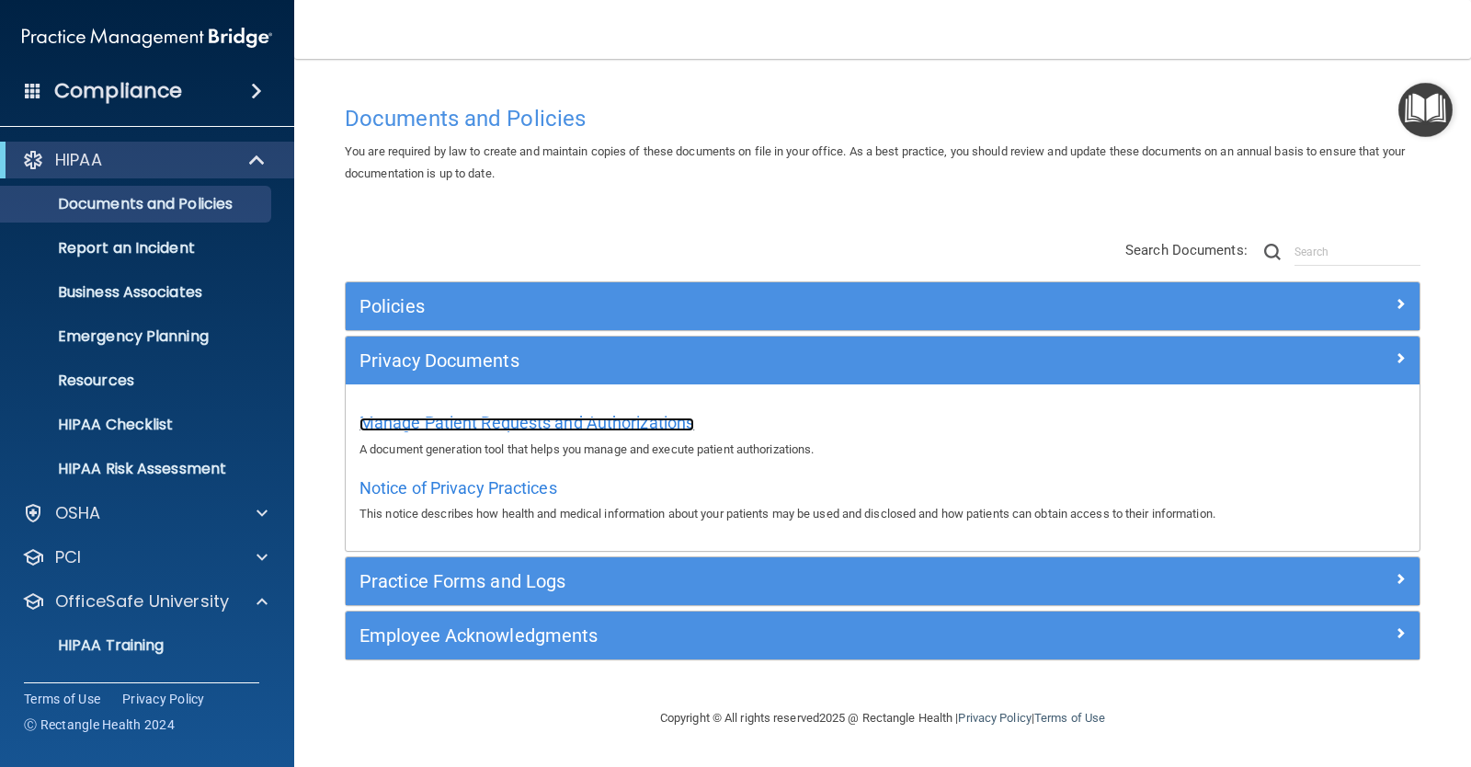
click at [474, 421] on span "Manage Patient Requests and Authorizations" at bounding box center [527, 422] width 335 height 19
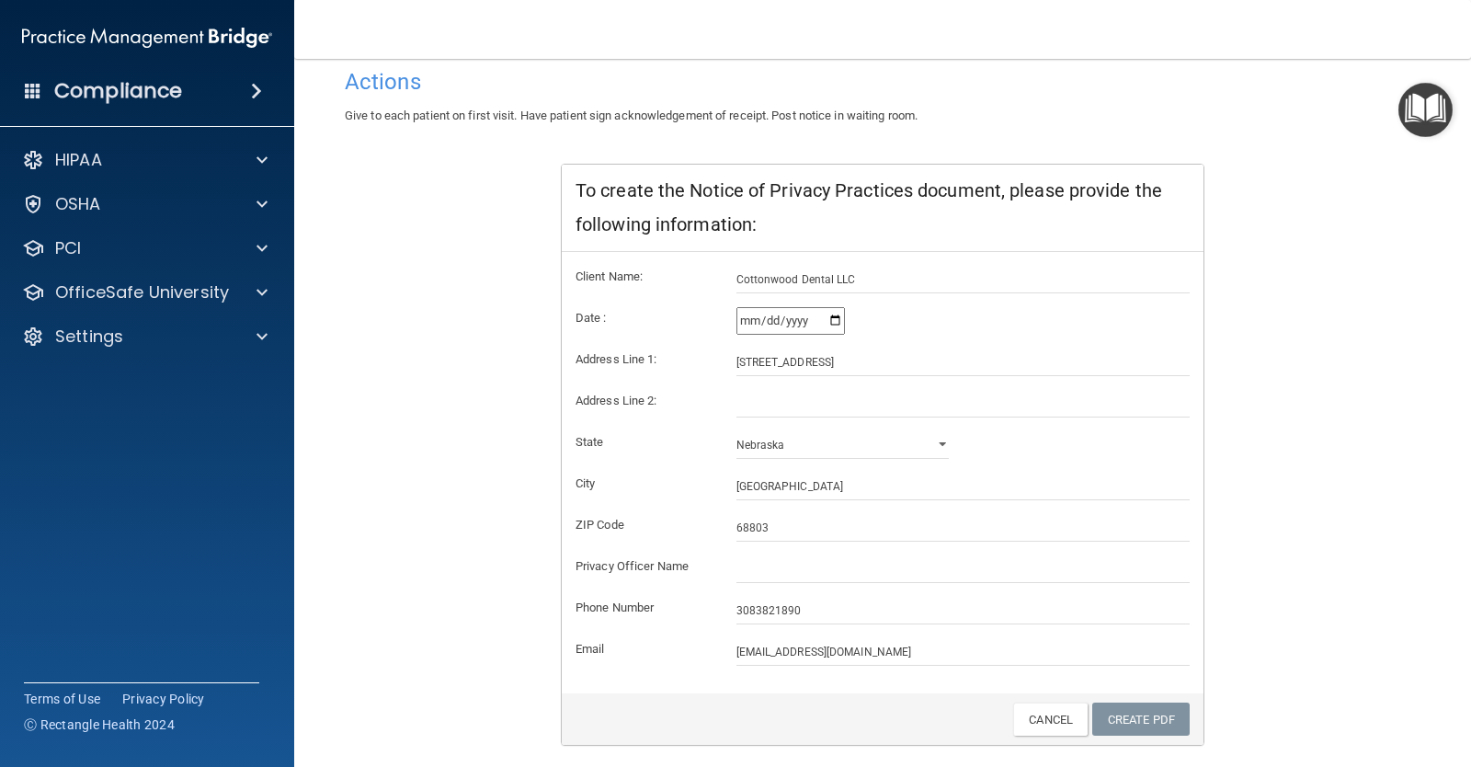
scroll to position [254, 0]
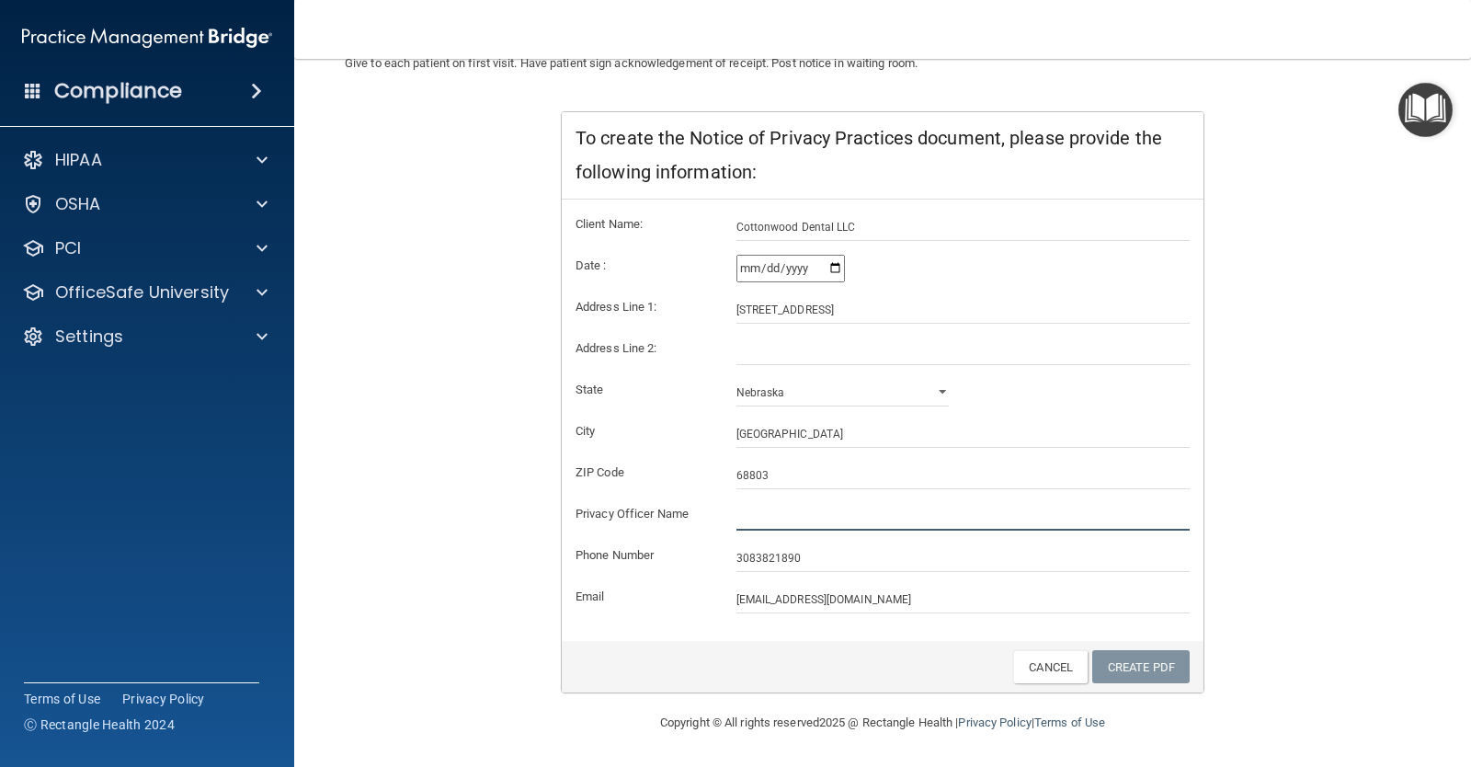
click at [832, 529] on input "text" at bounding box center [964, 517] width 454 height 28
type input "[PERSON_NAME]"
click at [1163, 668] on link "Create PDF" at bounding box center [1140, 667] width 97 height 34
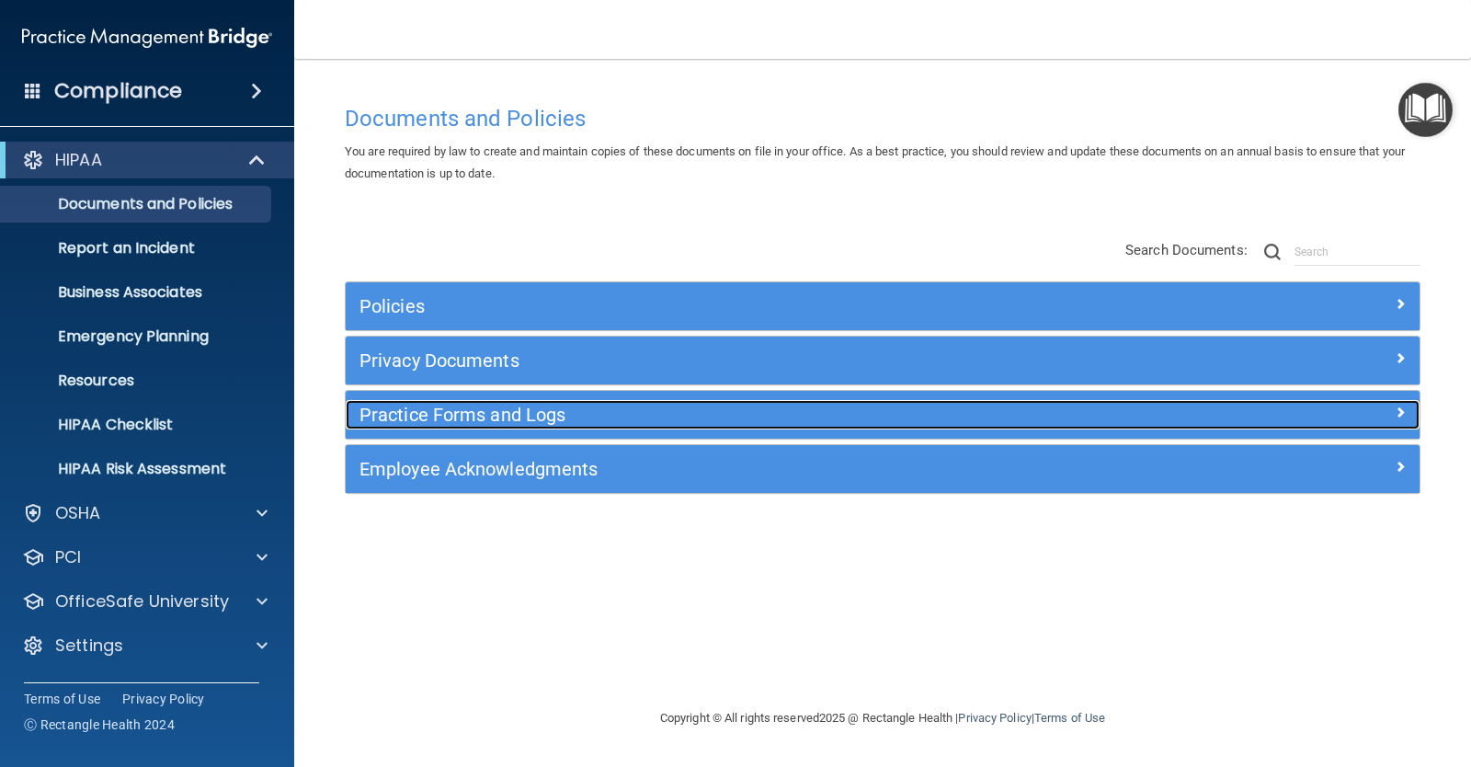
click at [459, 417] on h5 "Practice Forms and Logs" at bounding box center [749, 415] width 778 height 20
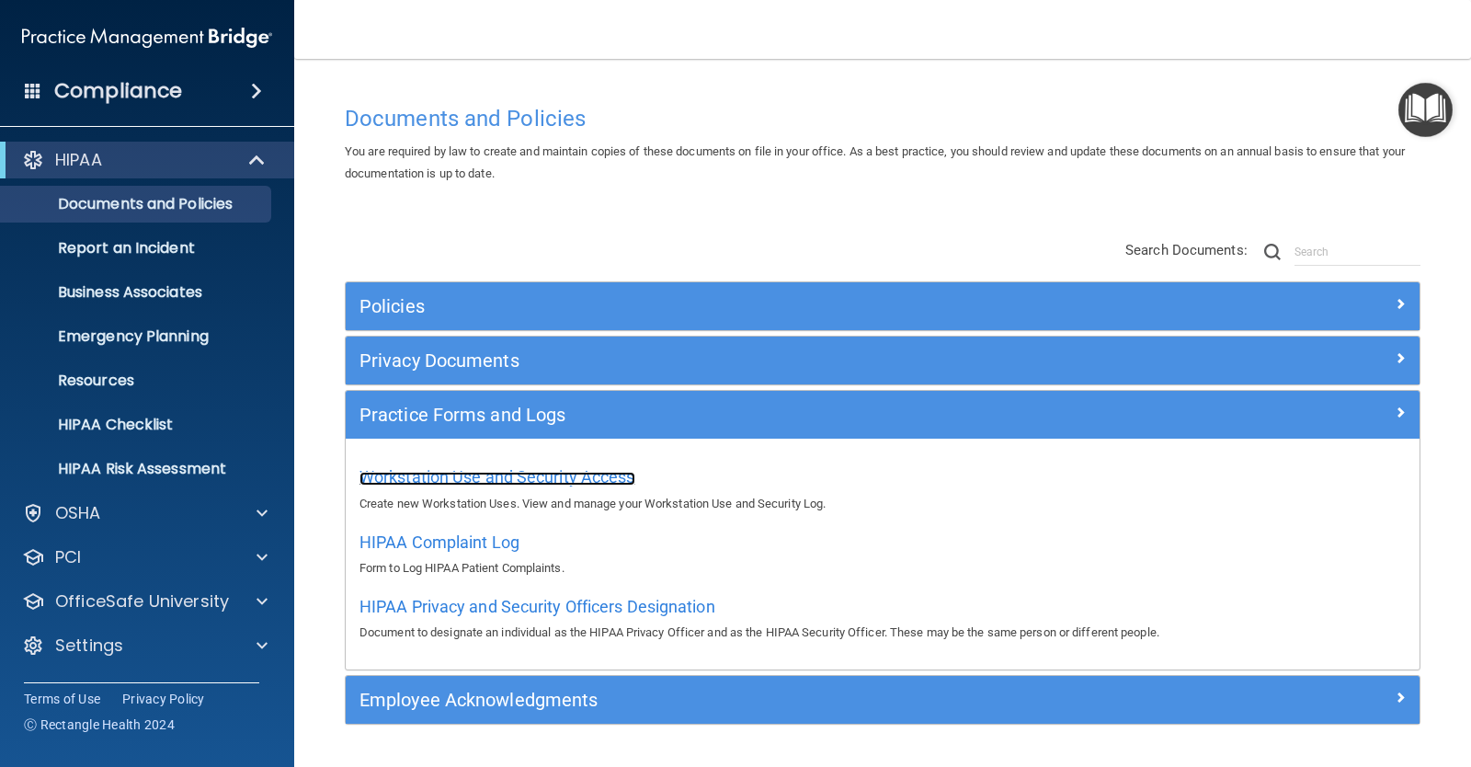
click at [508, 482] on span "Workstation Use and Security Access" at bounding box center [498, 476] width 276 height 19
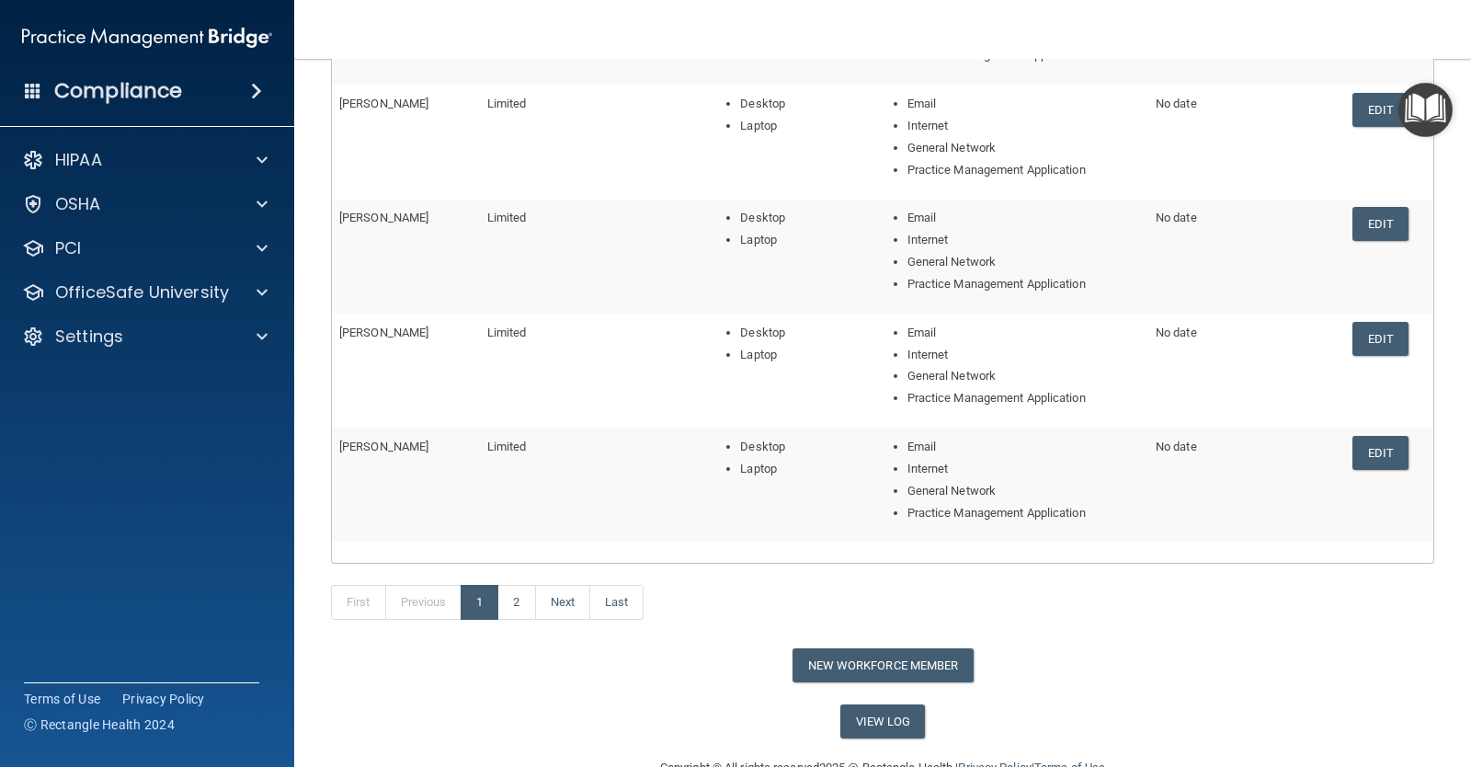
scroll to position [413, 0]
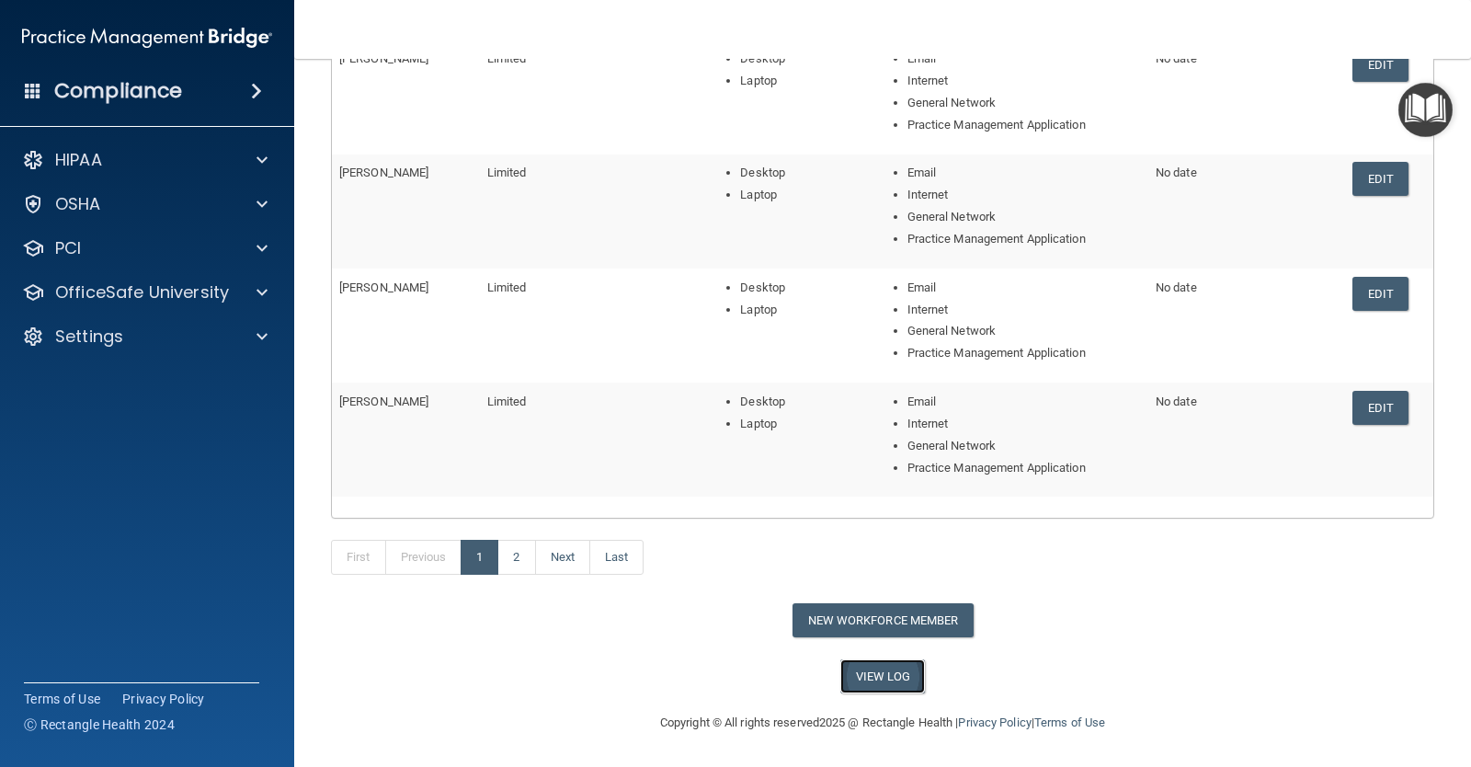
click at [881, 669] on link "View Log" at bounding box center [883, 676] width 86 height 34
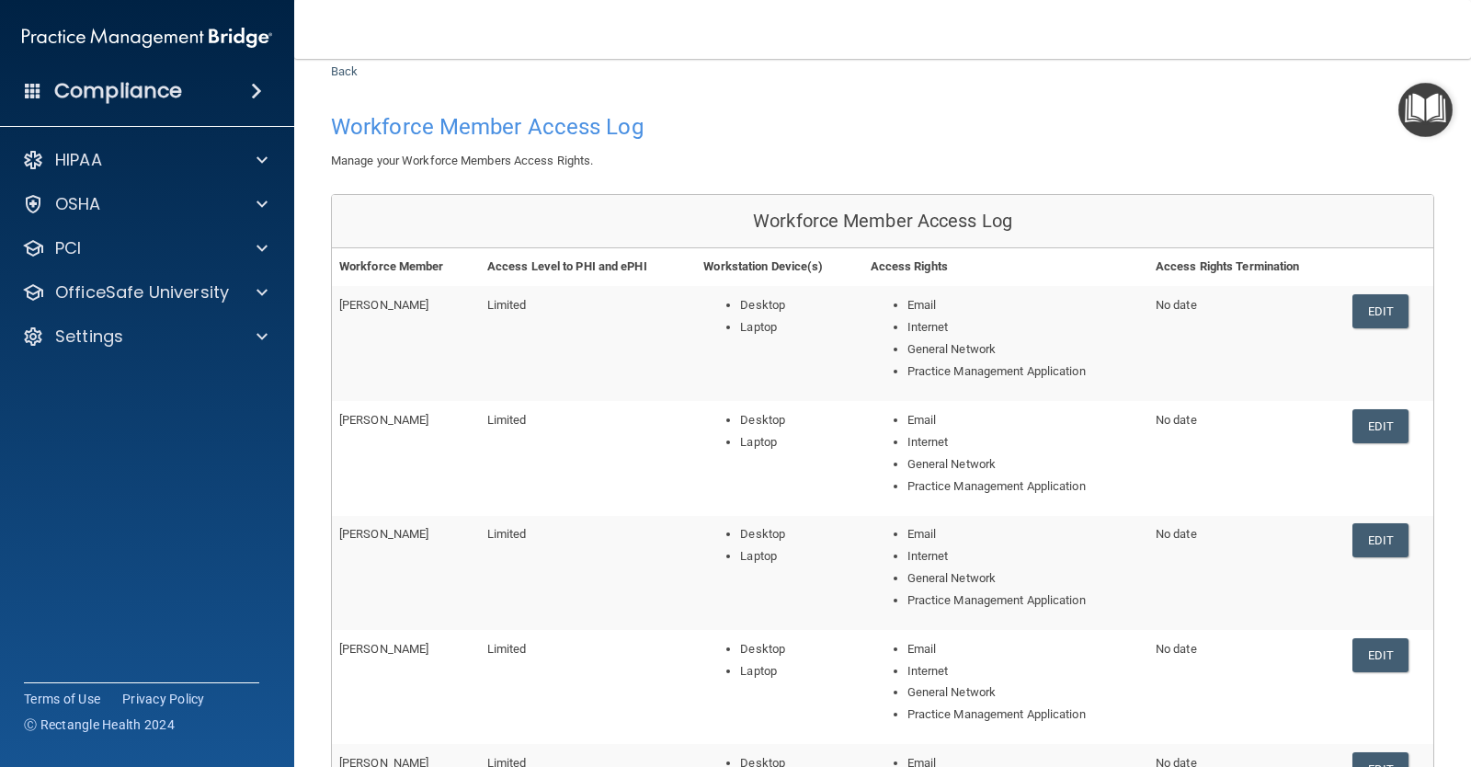
scroll to position [45, 0]
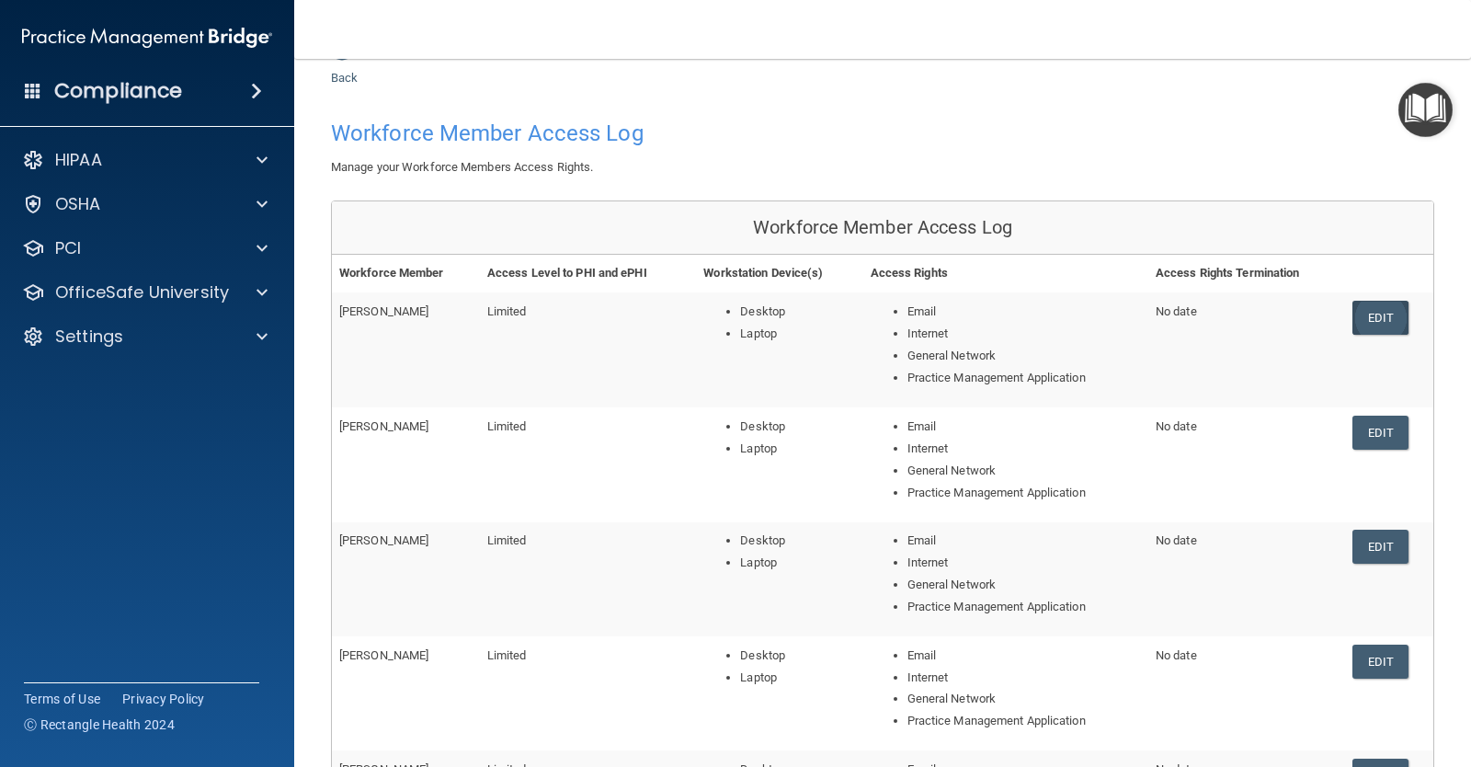
click at [1404, 309] on td "Edit" at bounding box center [1389, 349] width 88 height 115
click at [1372, 306] on link "Edit" at bounding box center [1381, 318] width 56 height 34
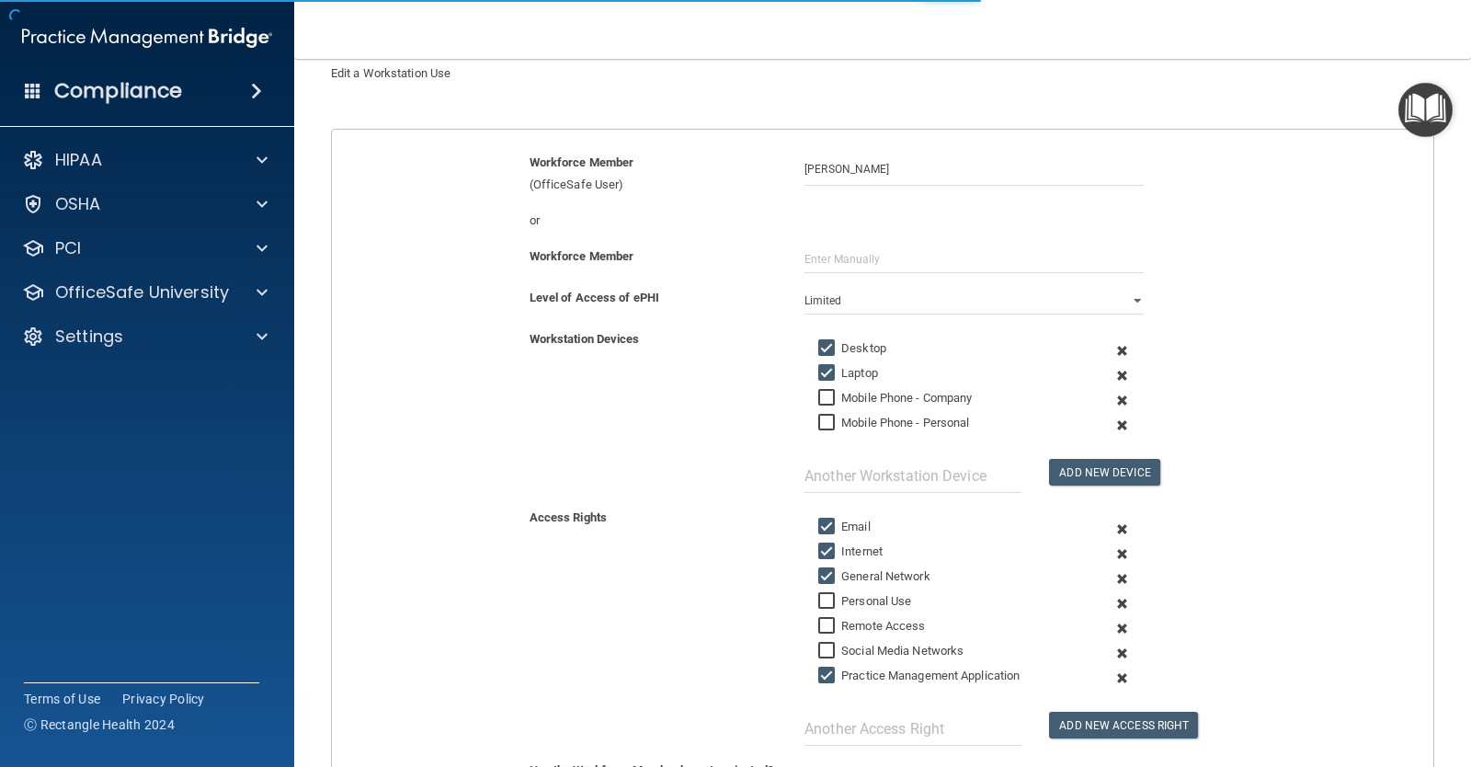
scroll to position [399, 0]
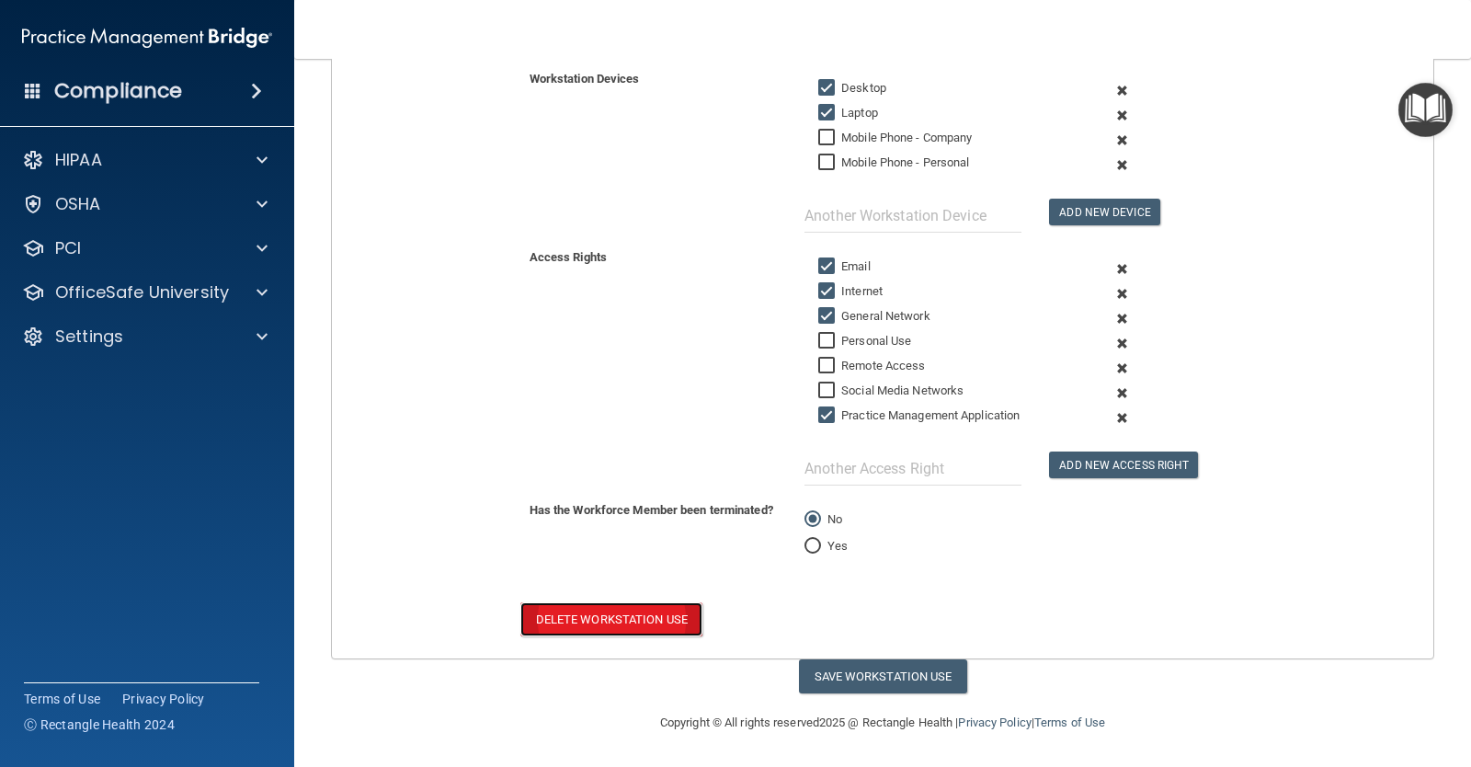
click at [582, 618] on button "Delete Workstation Use" at bounding box center [611, 619] width 182 height 34
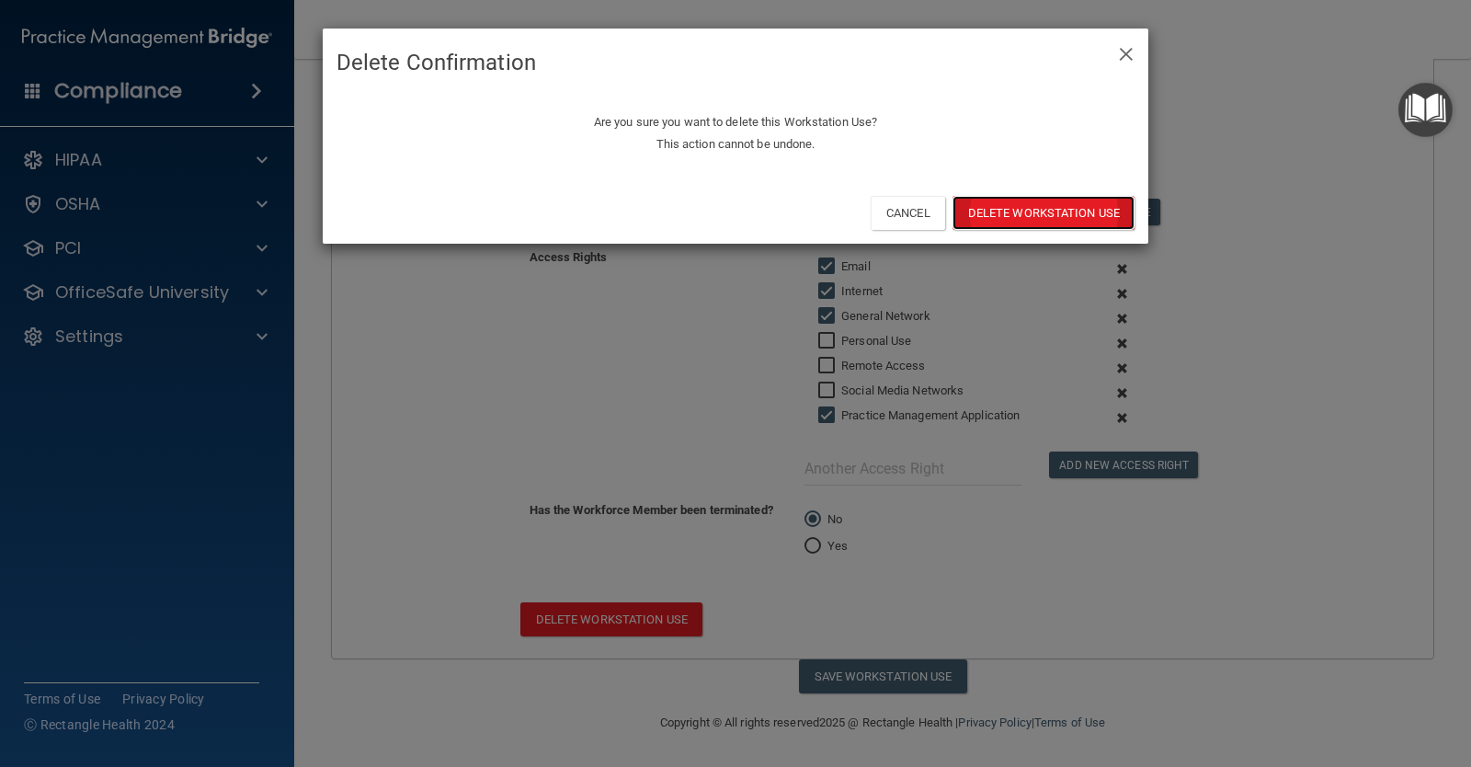
click at [1026, 204] on button "Delete Workstation Use" at bounding box center [1044, 213] width 182 height 34
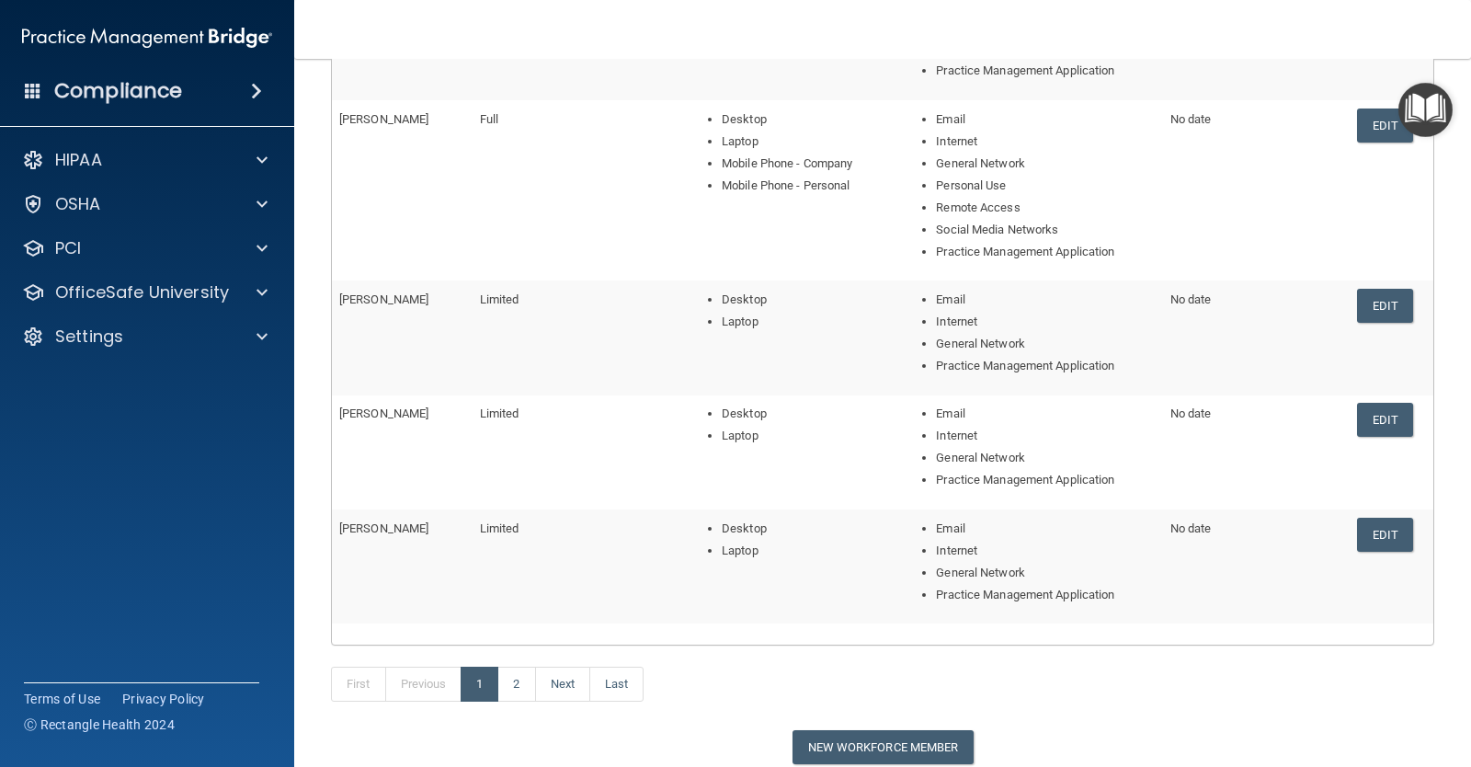
scroll to position [460, 0]
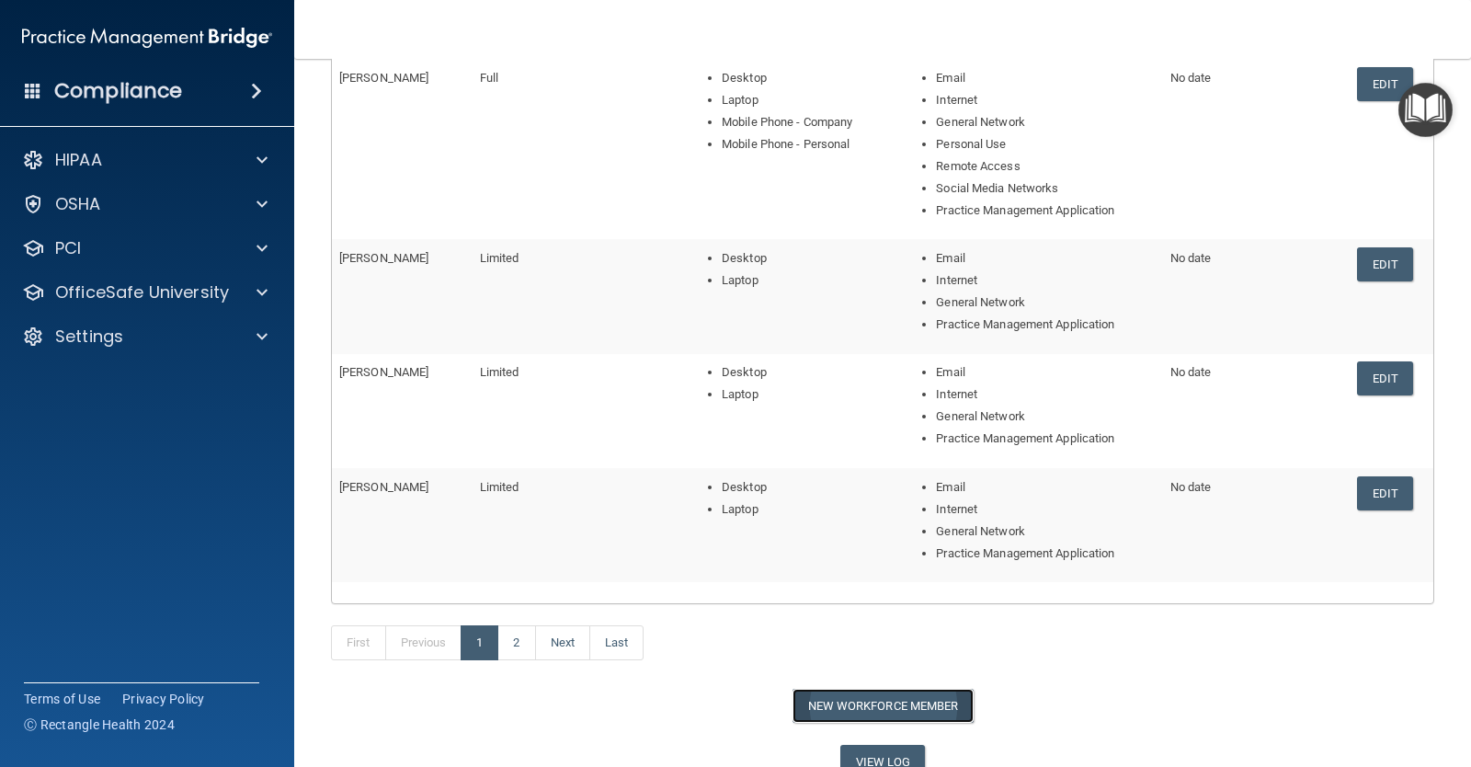
click at [862, 703] on button "New Workforce Member" at bounding box center [883, 706] width 181 height 34
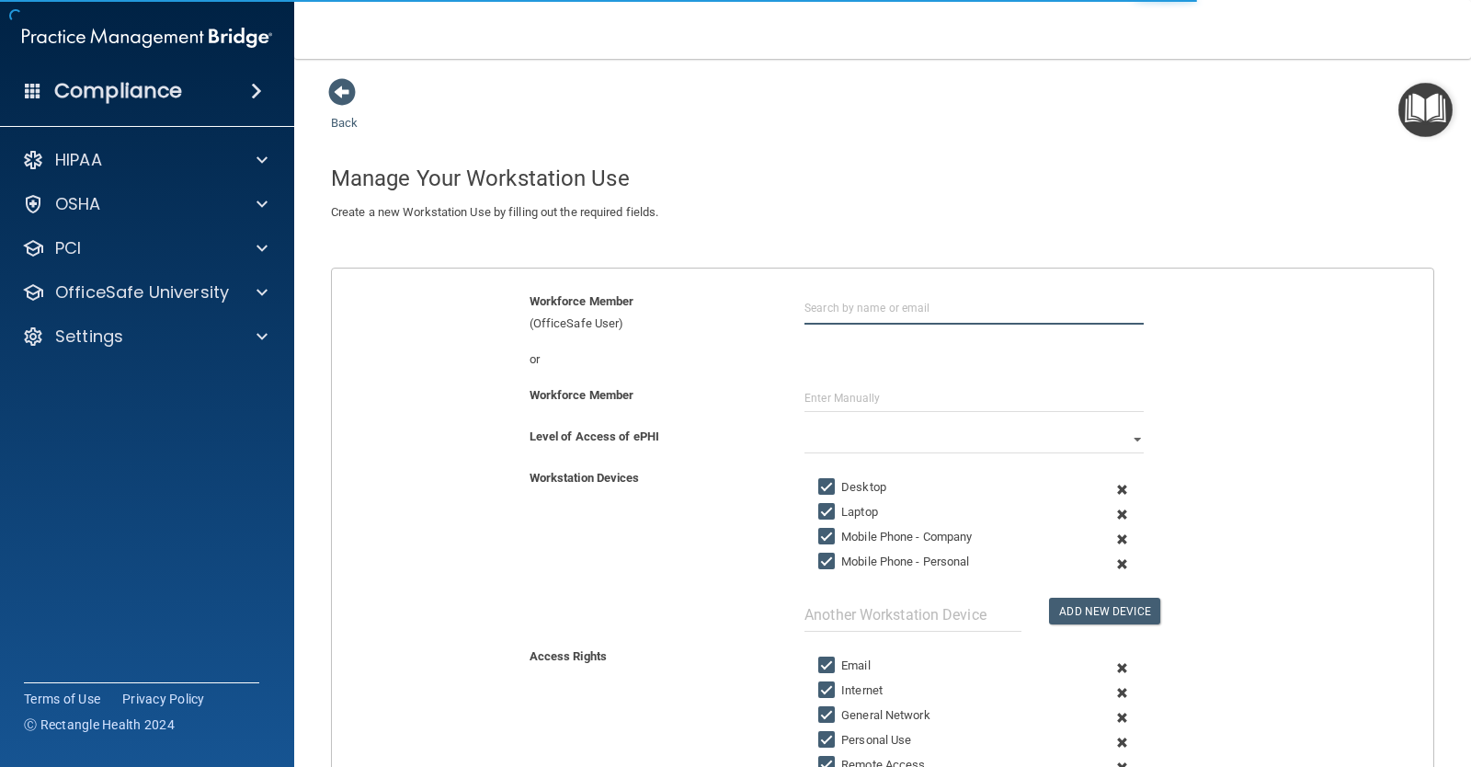
click at [861, 309] on input "text" at bounding box center [974, 308] width 339 height 34
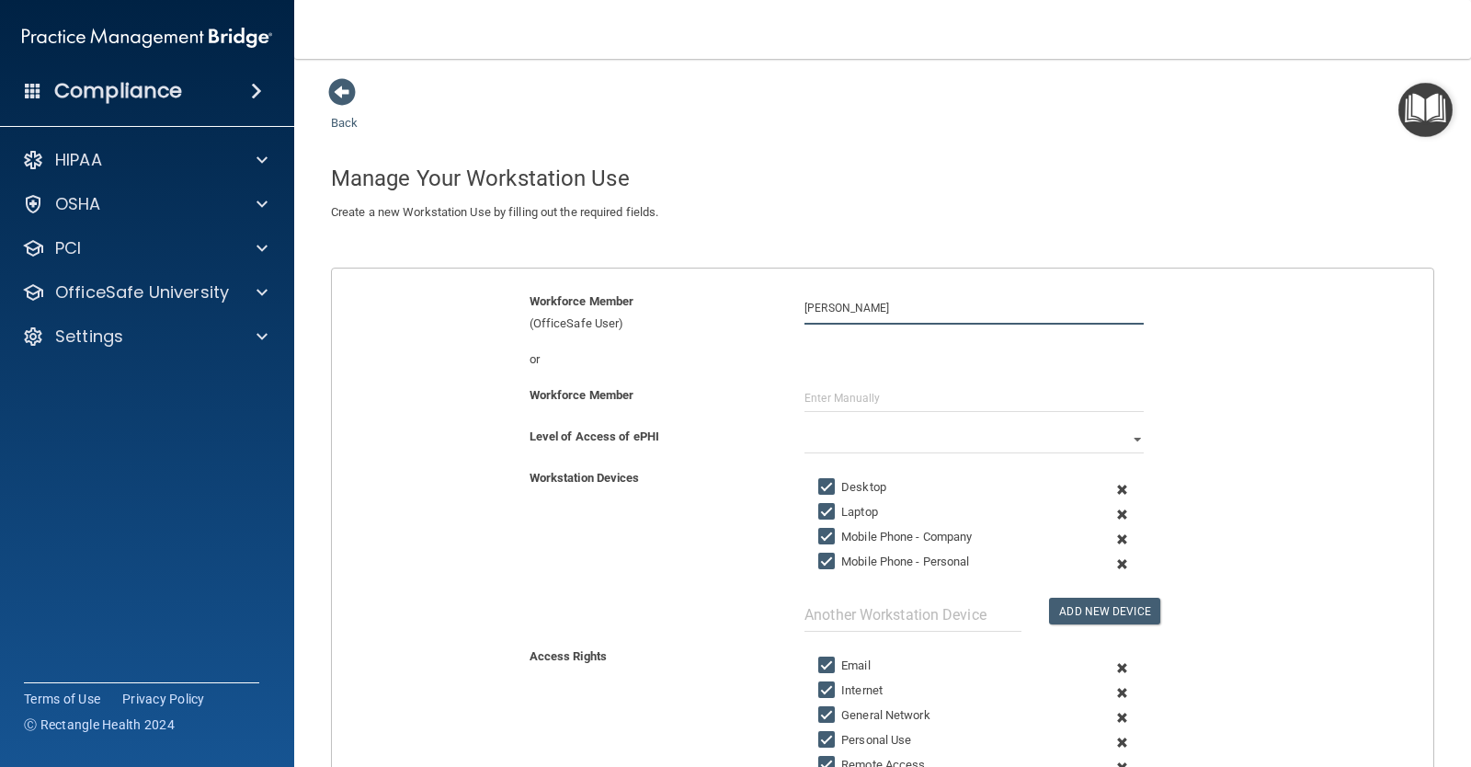
click at [879, 319] on input "Andrea Steele" at bounding box center [974, 308] width 339 height 34
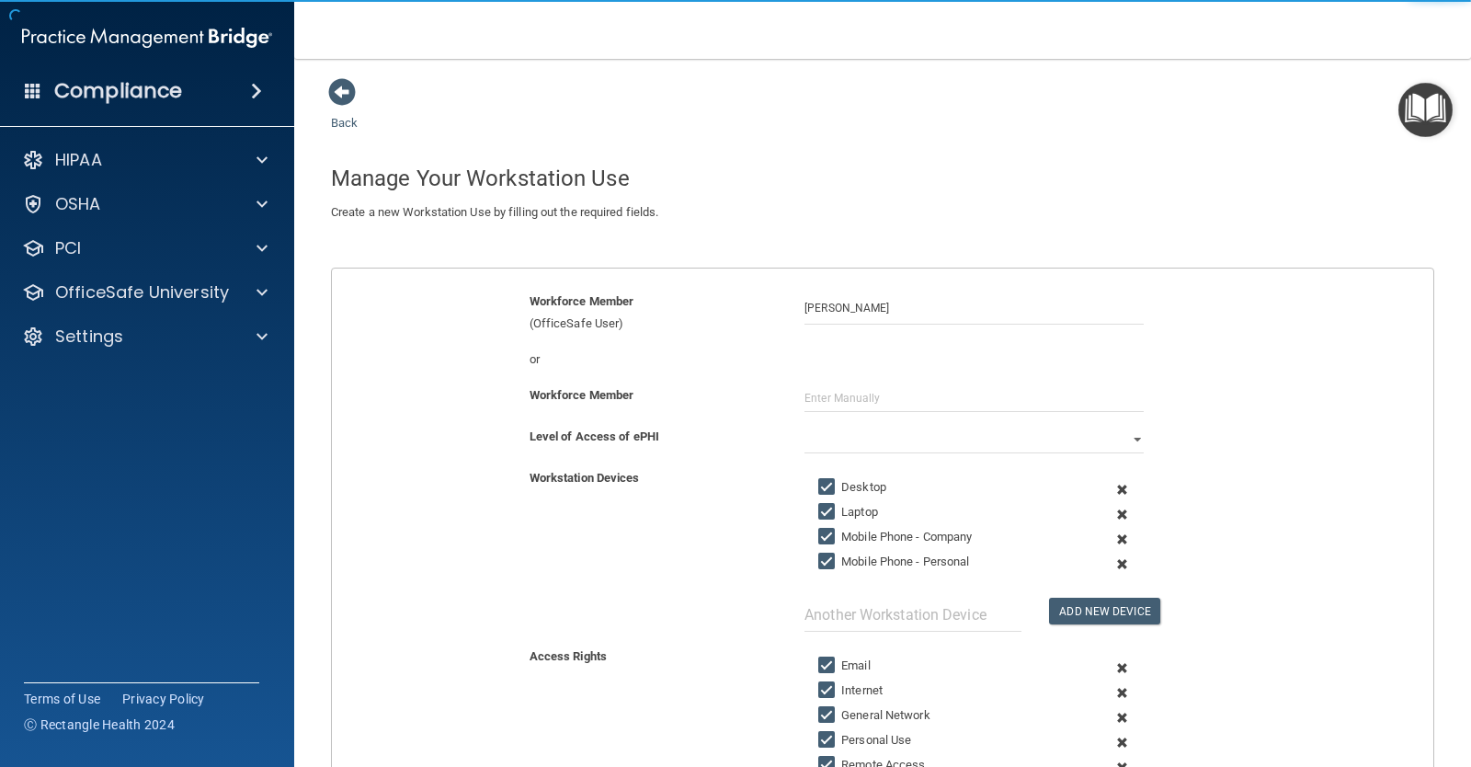
click at [594, 320] on div "Workforce Member (OfficeSafe User)" at bounding box center [654, 313] width 276 height 44
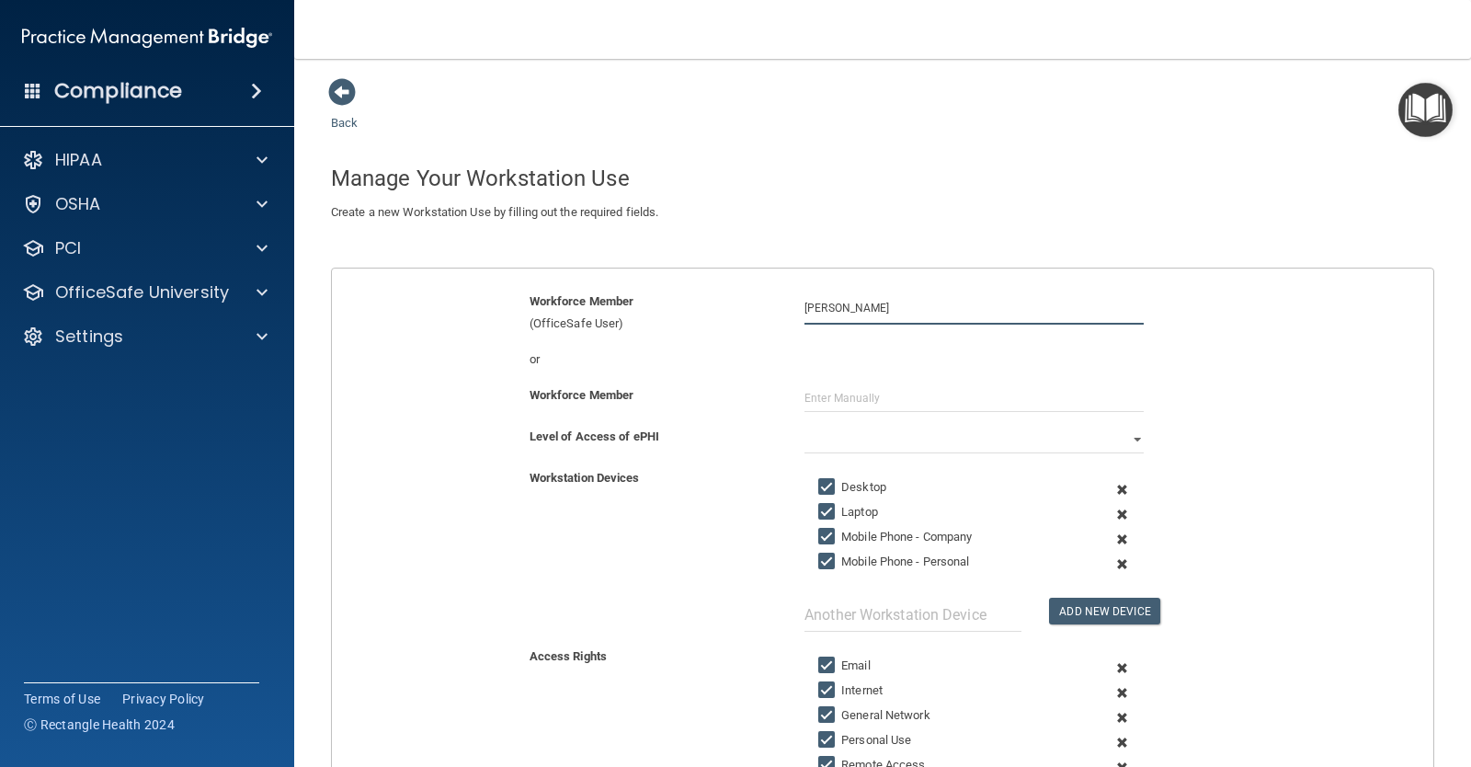
click at [866, 306] on input "Andrea" at bounding box center [974, 308] width 339 height 34
click at [867, 341] on div "Andrea Steele andrea@cottonwooddentalne.com Organization" at bounding box center [1025, 376] width 427 height 85
type input "Andrea Steele"
click at [860, 439] on select "Full Limited None" at bounding box center [974, 440] width 339 height 28
select select "1"
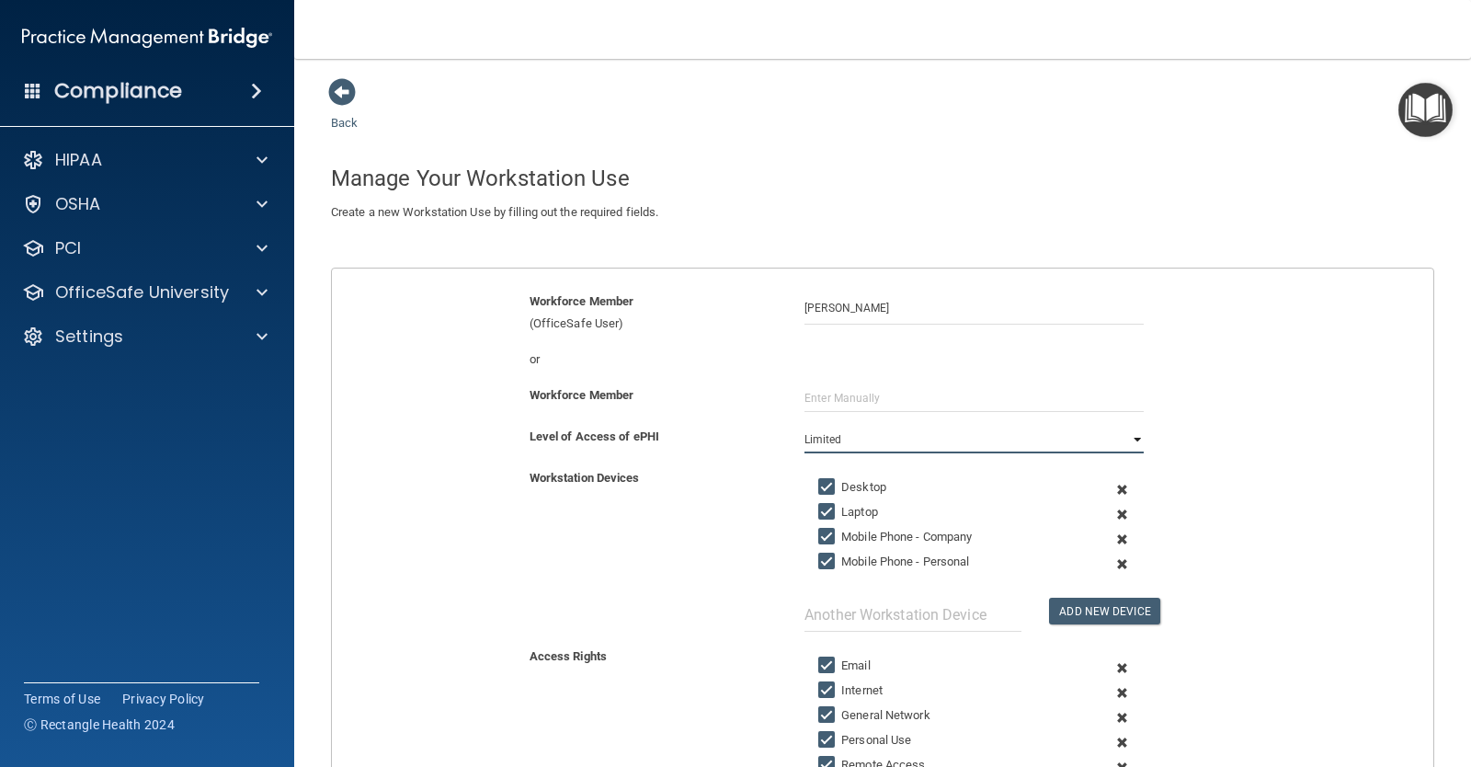
click at [805, 426] on select "Full Limited None" at bounding box center [974, 440] width 339 height 28
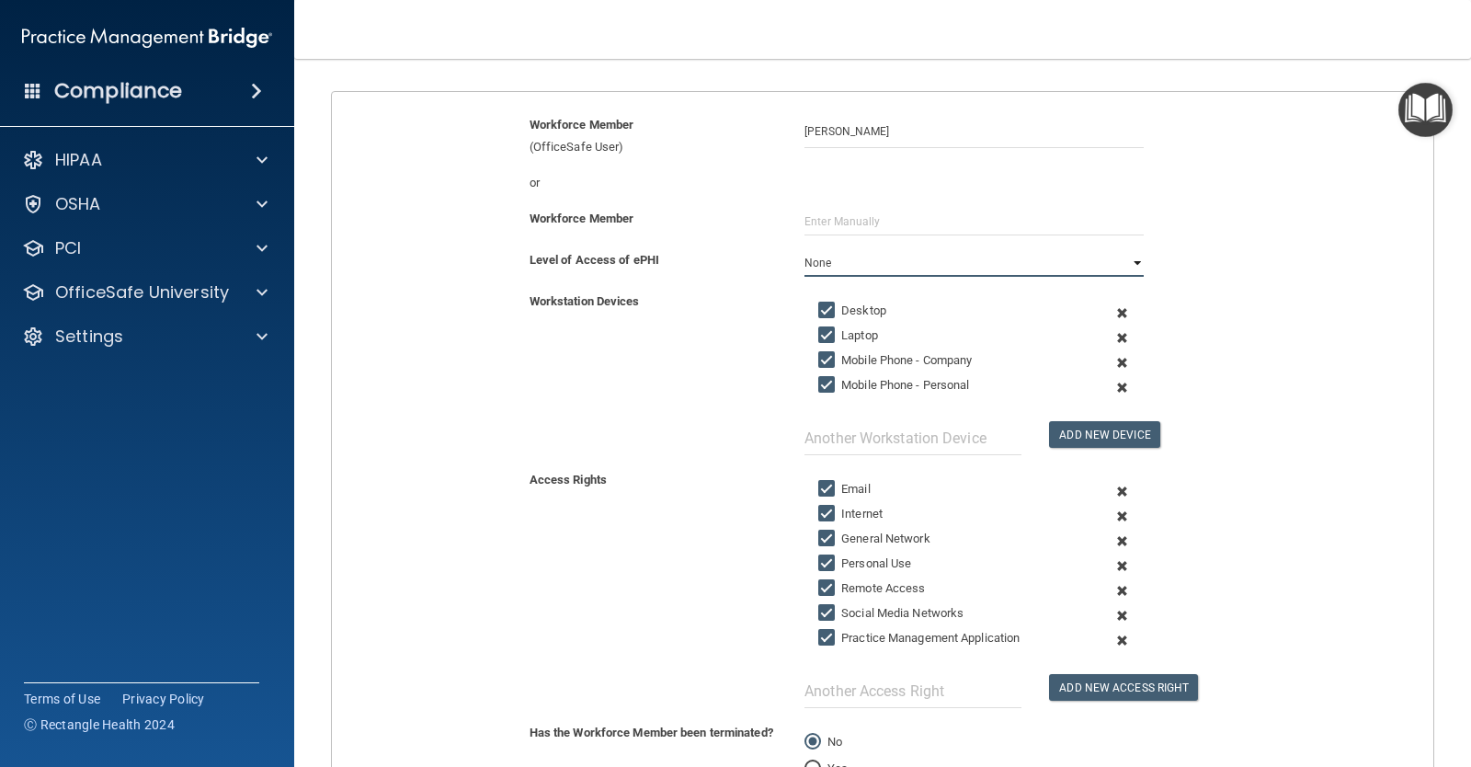
scroll to position [184, 0]
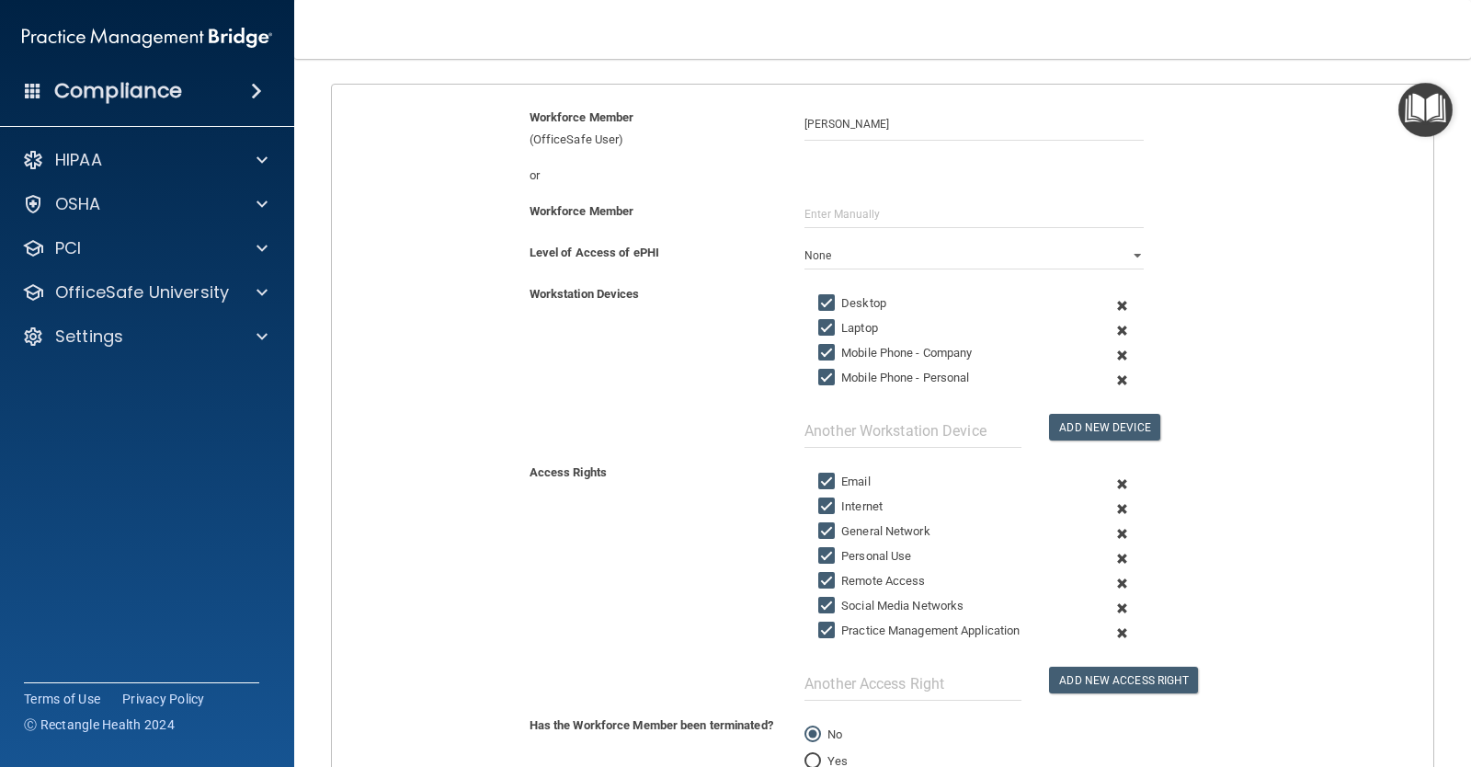
click at [826, 606] on input "Social Media Networks" at bounding box center [828, 606] width 21 height 15
checkbox input "false"
click at [819, 585] on input "Remote Access" at bounding box center [828, 581] width 21 height 15
checkbox input "false"
click at [821, 552] on input "Personal Use" at bounding box center [828, 556] width 21 height 15
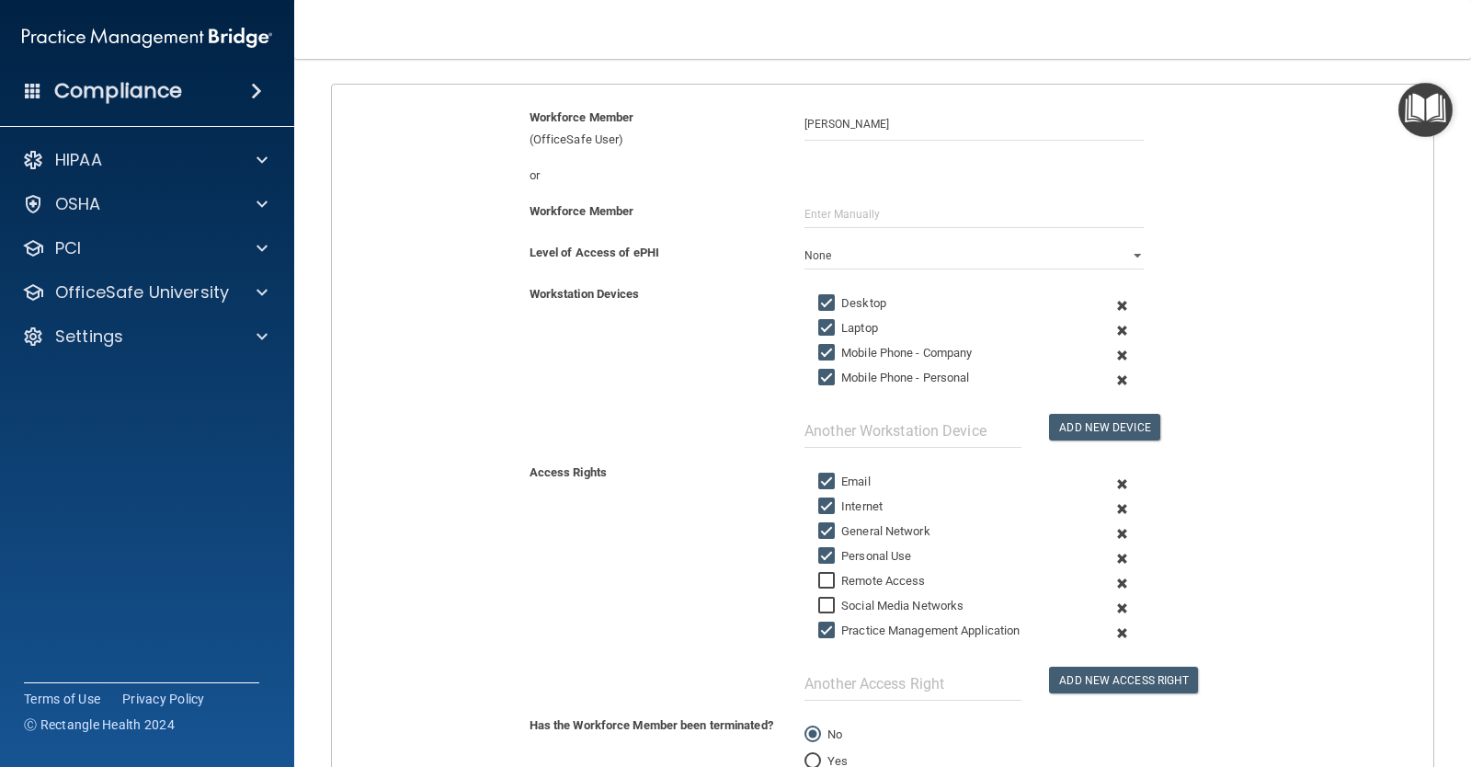
checkbox input "false"
click at [825, 530] on input "General Network" at bounding box center [828, 531] width 21 height 15
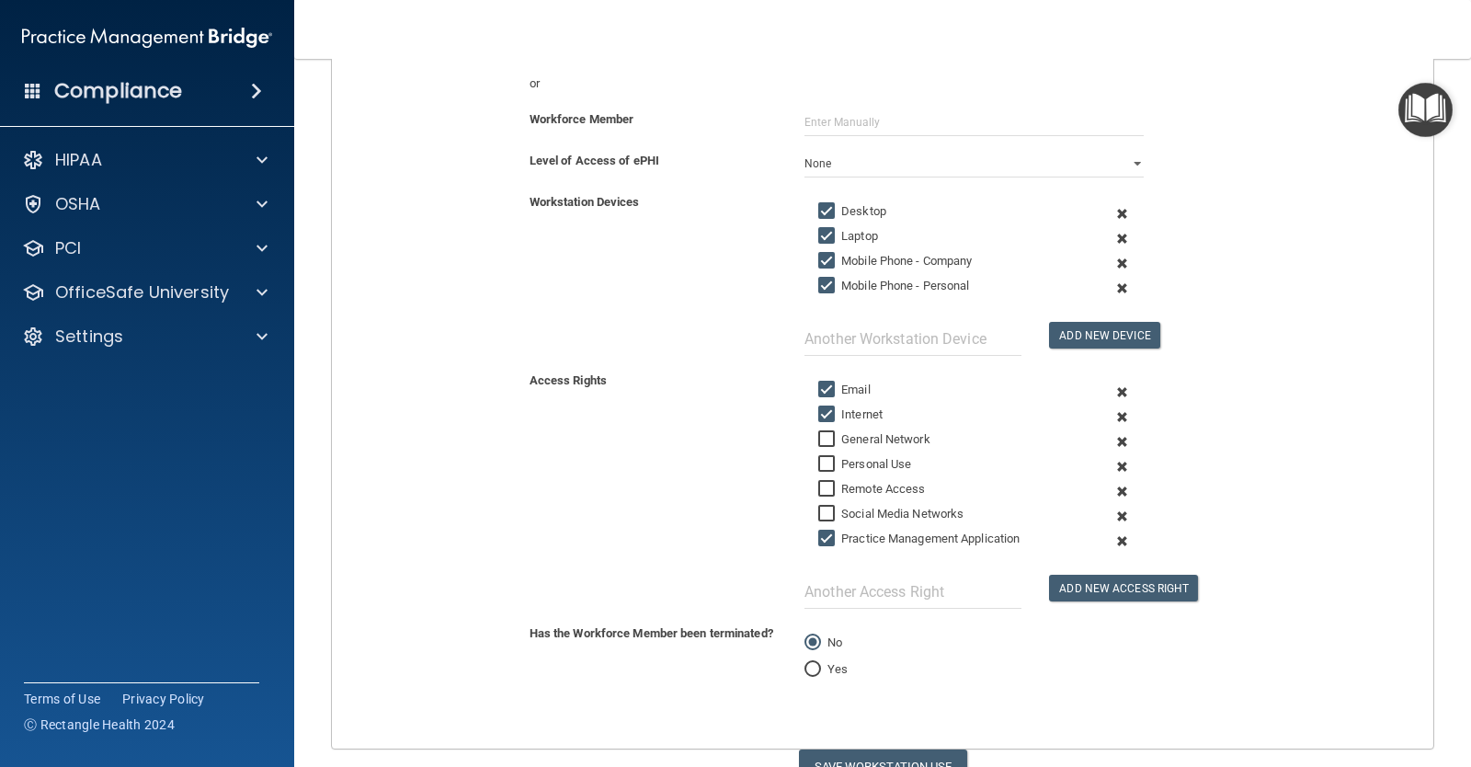
click at [818, 439] on input "General Network" at bounding box center [828, 439] width 21 height 15
checkbox input "true"
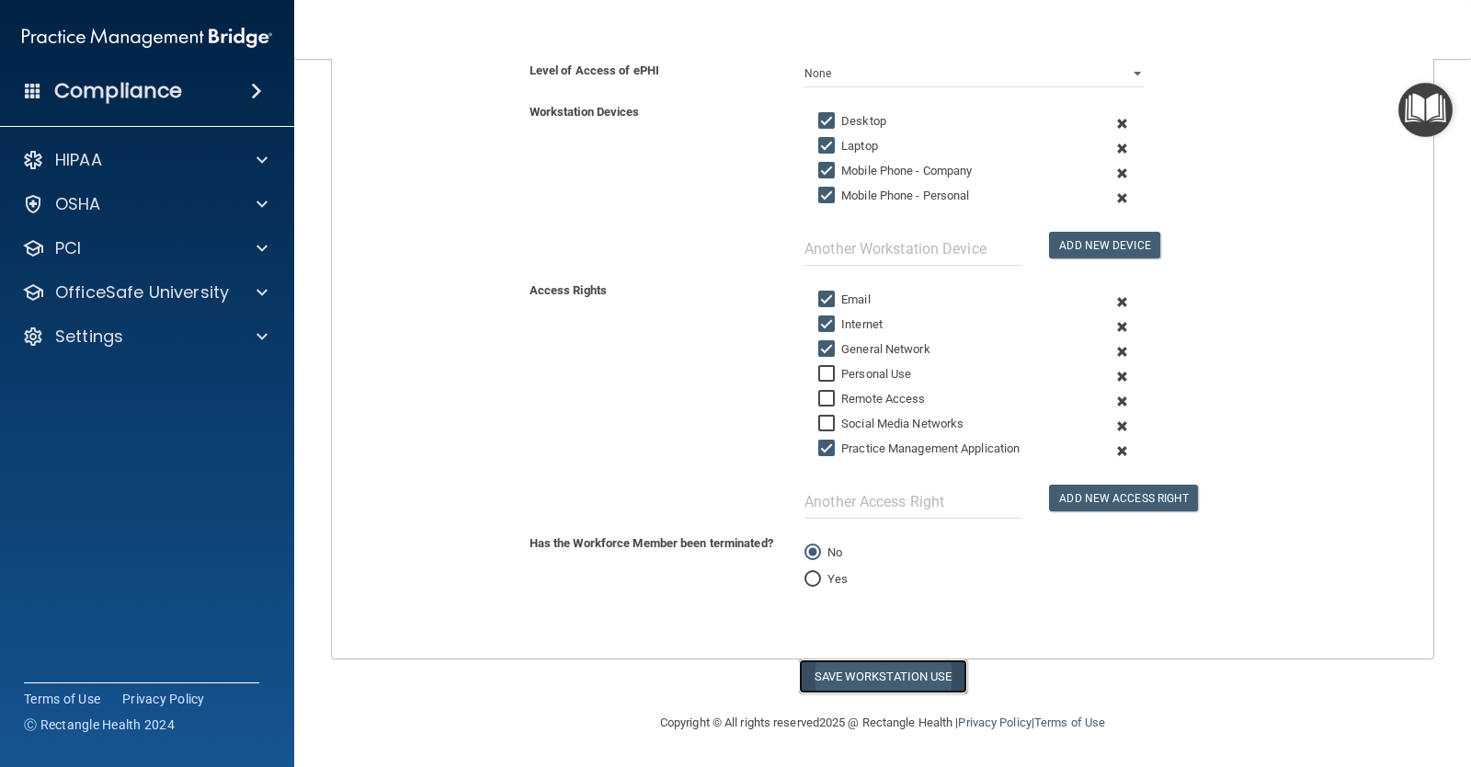
click at [839, 676] on button "Save Workstation Use" at bounding box center [883, 676] width 168 height 34
select select "? string:Limited ?"
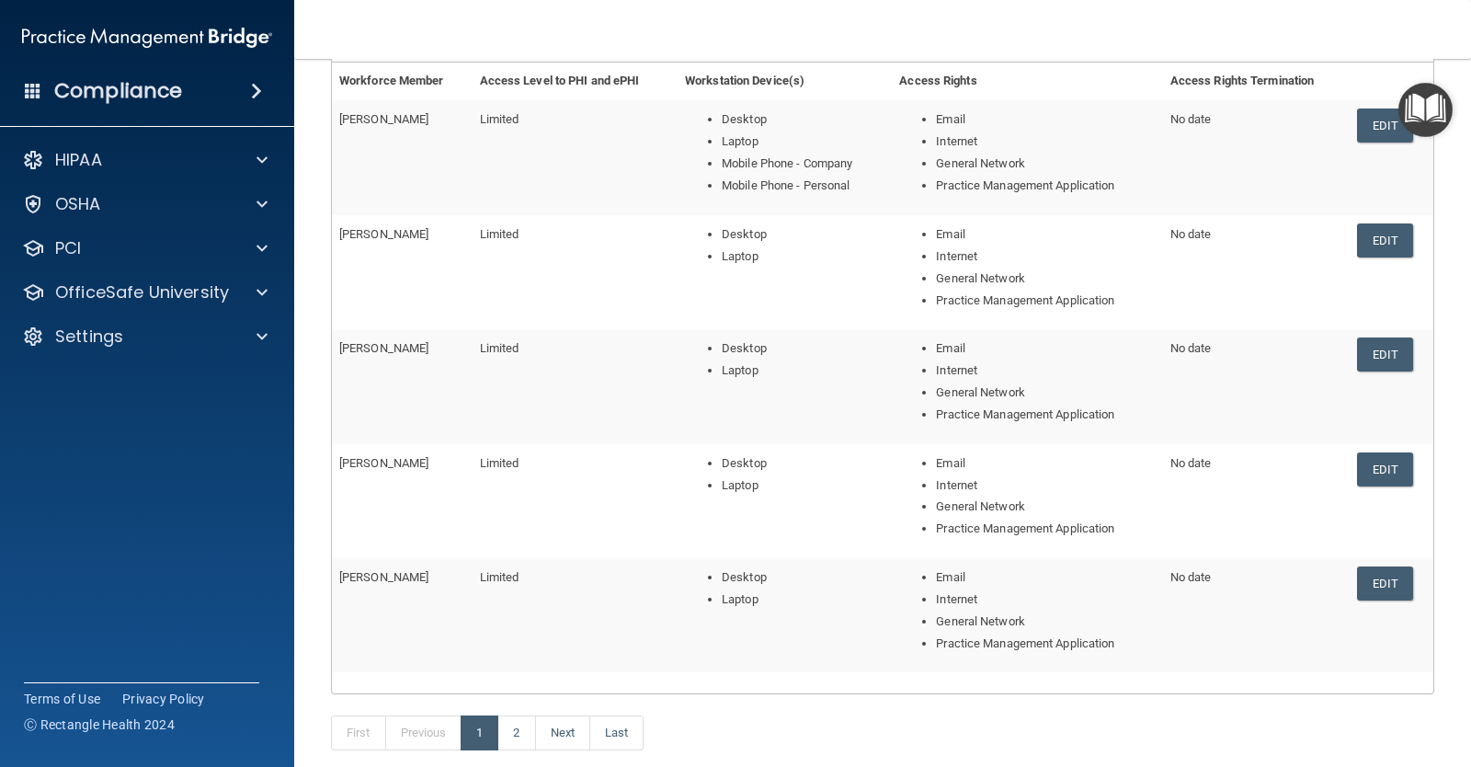
scroll to position [192, 0]
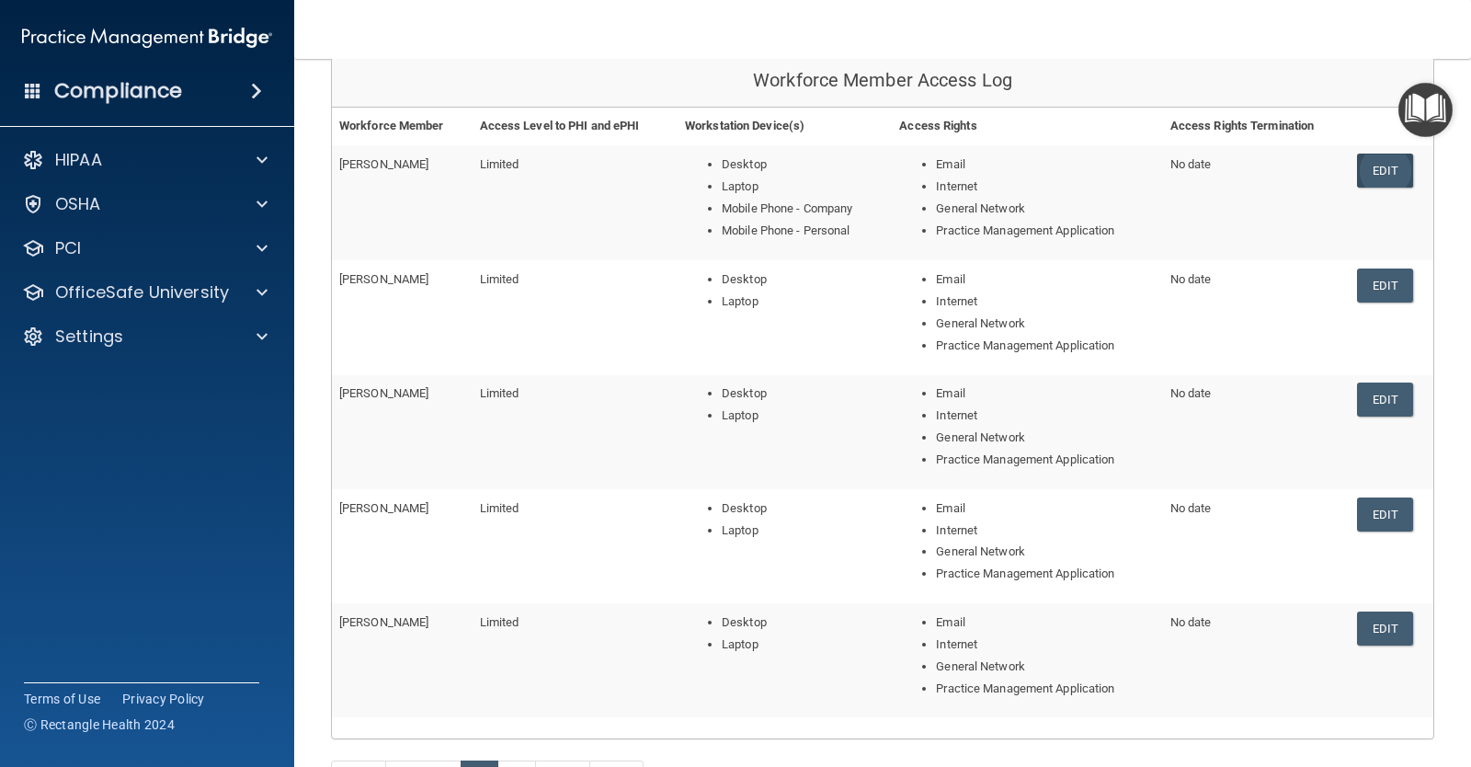
click at [1358, 175] on link "Edit" at bounding box center [1385, 171] width 56 height 34
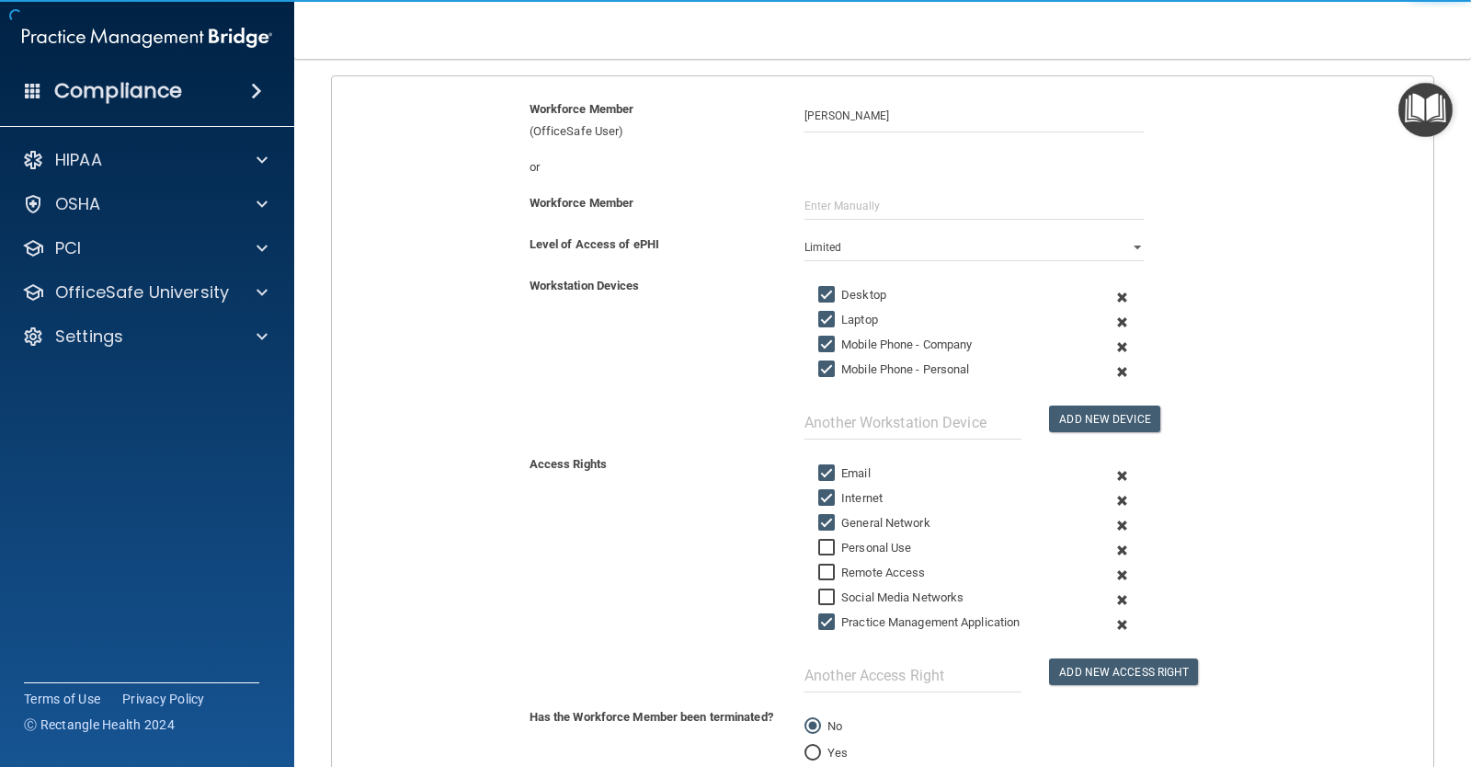
click at [819, 347] on input "Mobile Phone - Company" at bounding box center [828, 344] width 21 height 15
checkbox input "false"
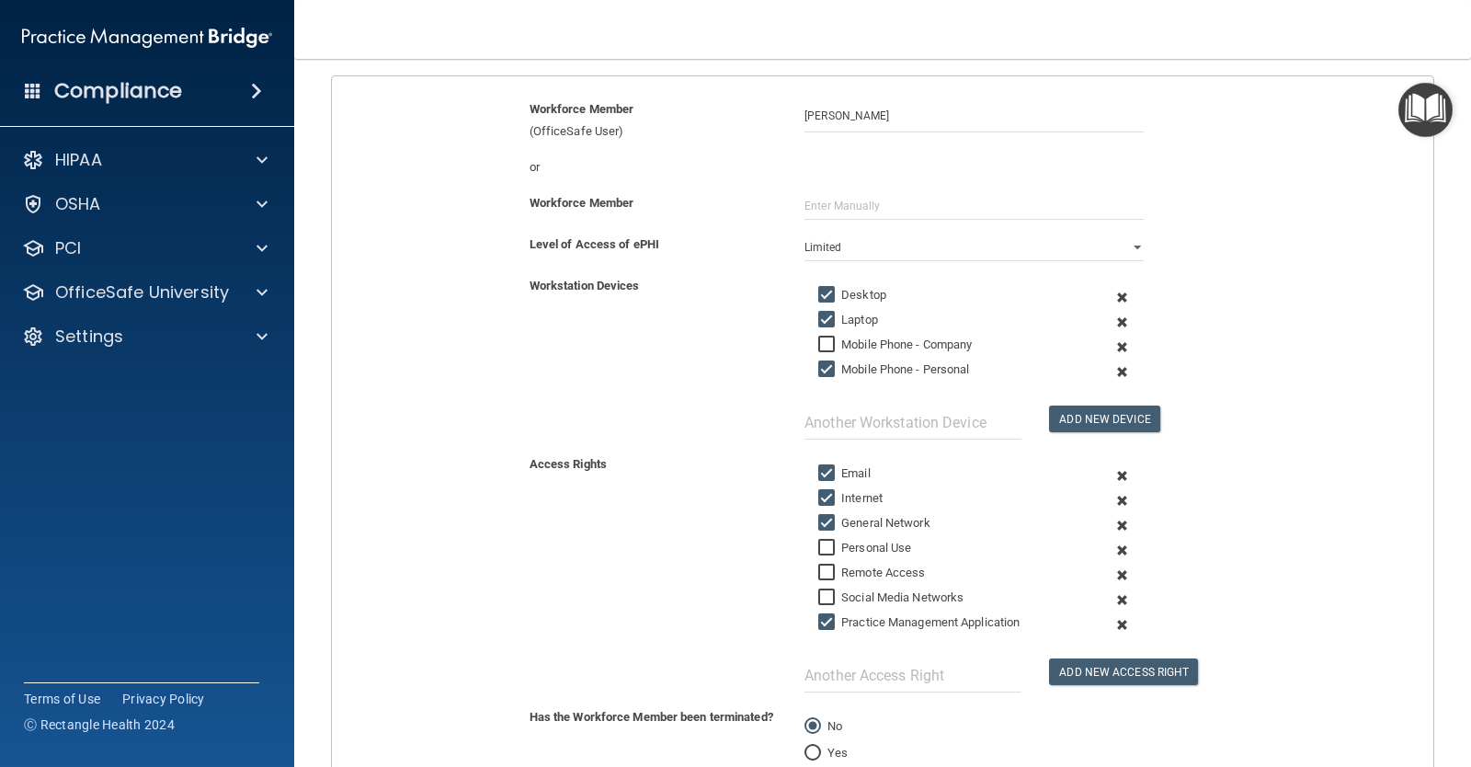
click at [825, 364] on input "Mobile Phone - Personal" at bounding box center [828, 369] width 21 height 15
checkbox input "false"
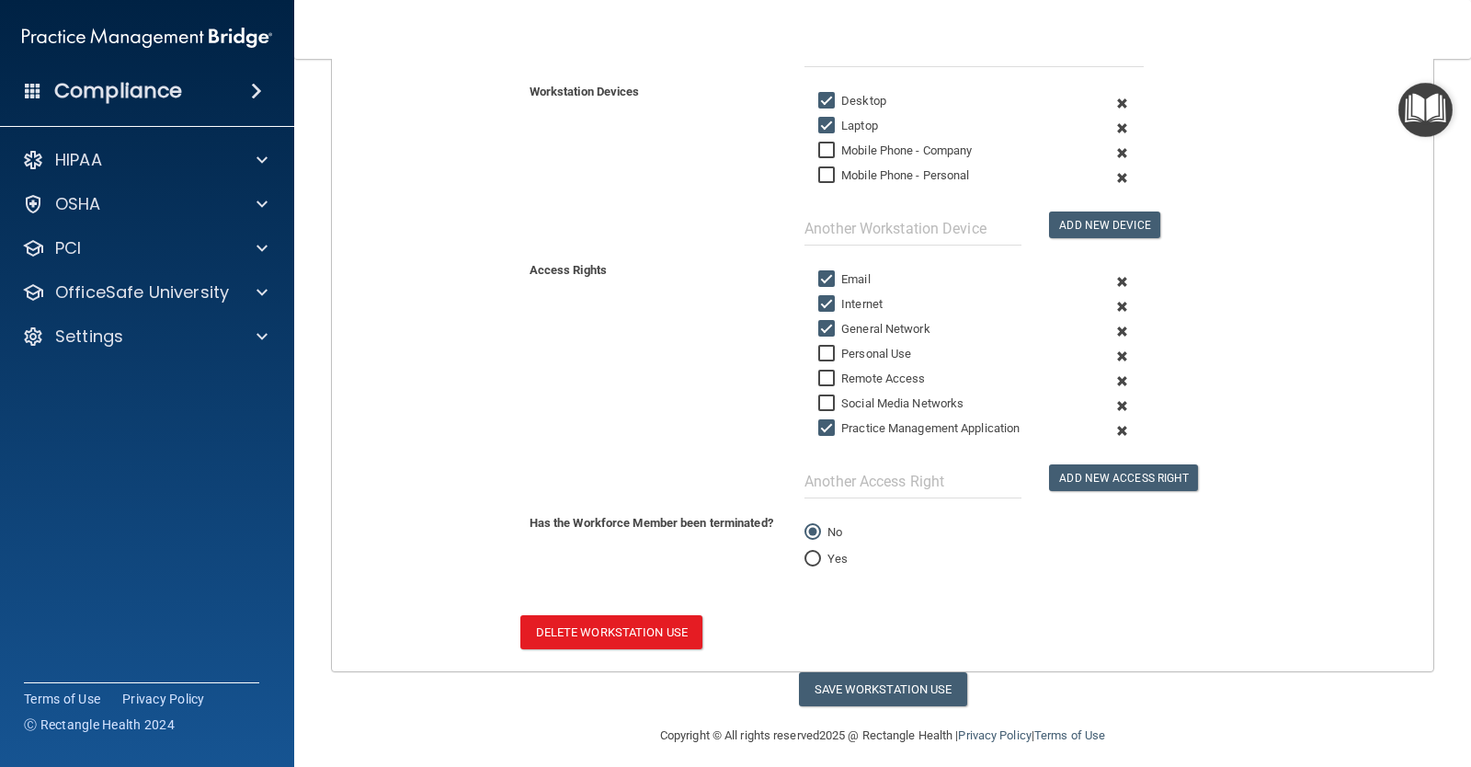
scroll to position [399, 0]
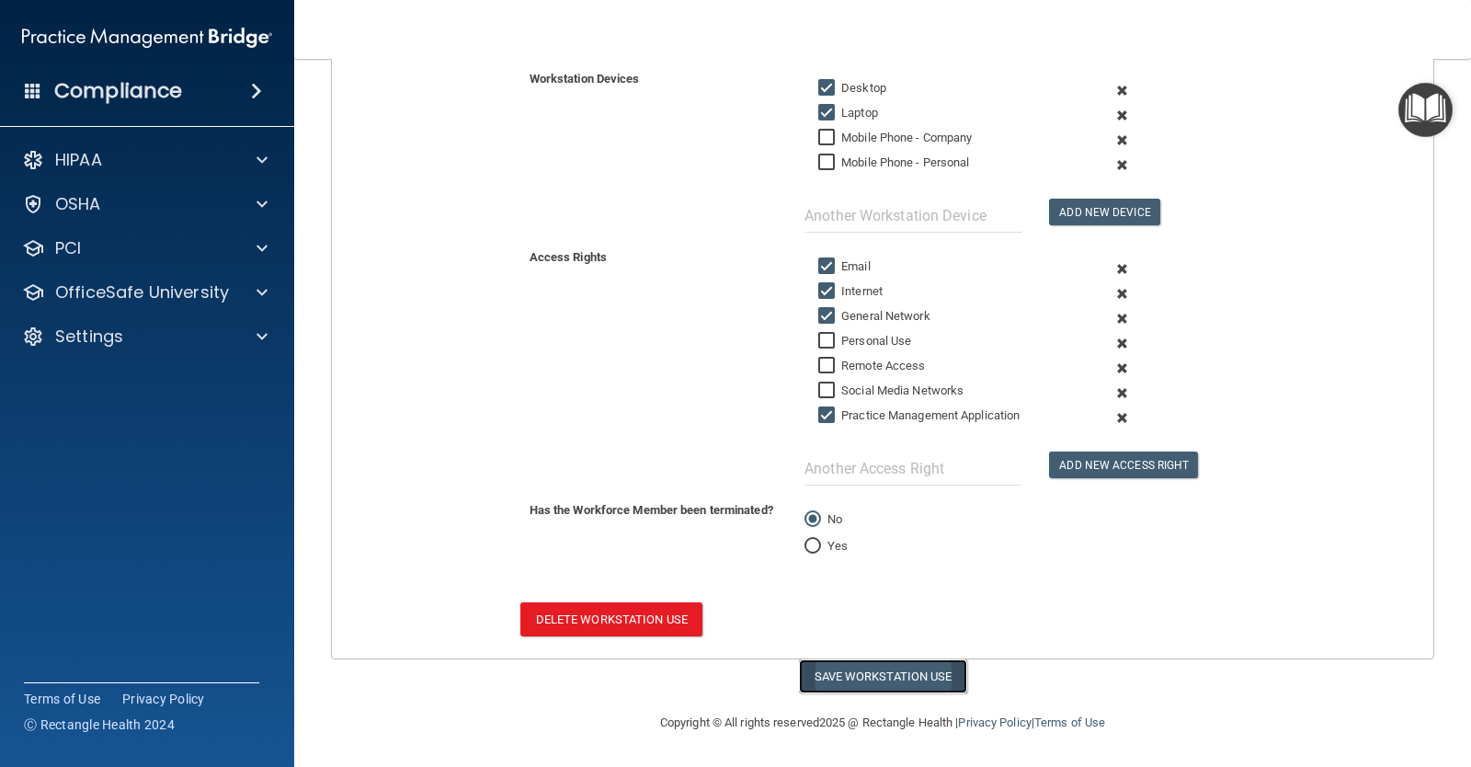
click at [859, 676] on button "Save Workstation Use" at bounding box center [883, 676] width 168 height 34
select select "? string:Limited ?"
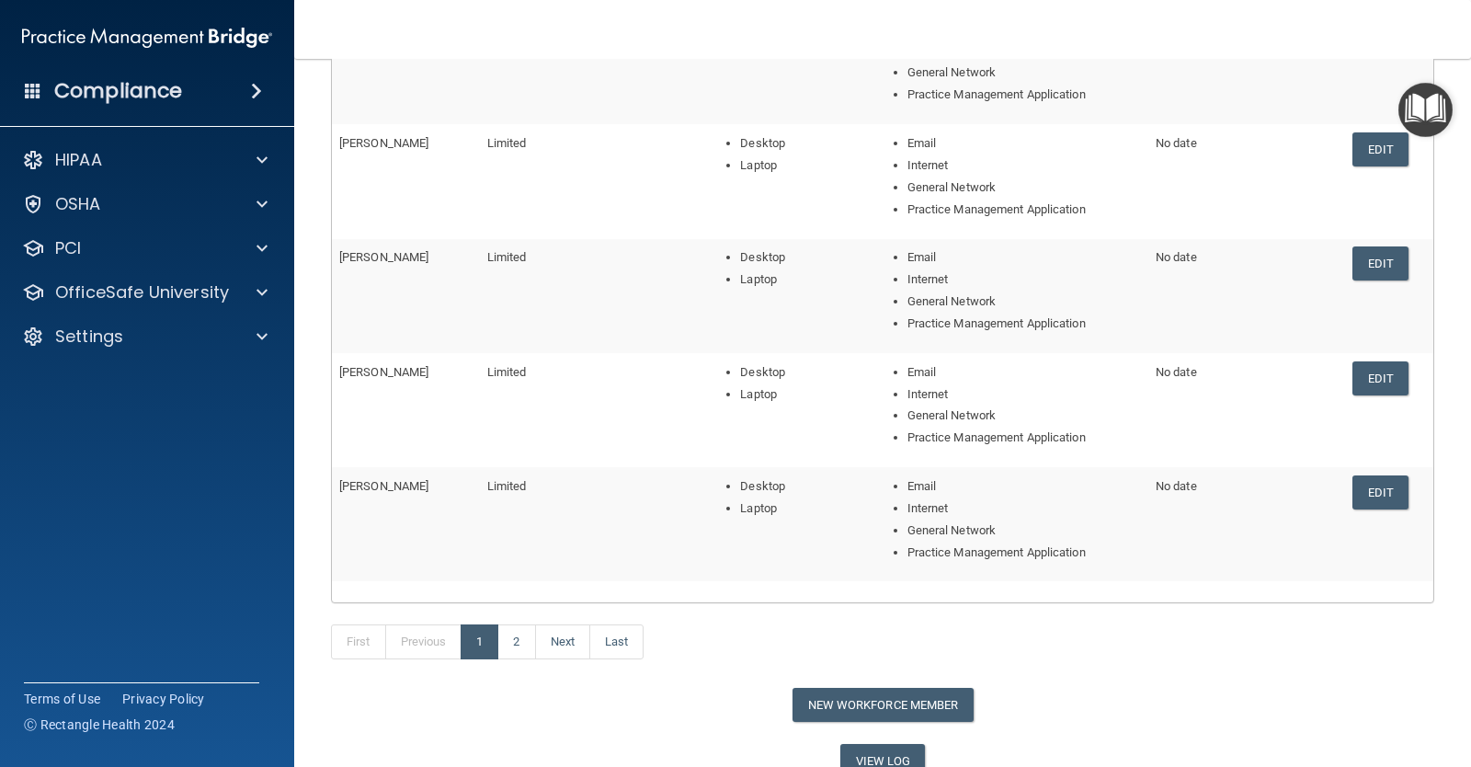
scroll to position [413, 0]
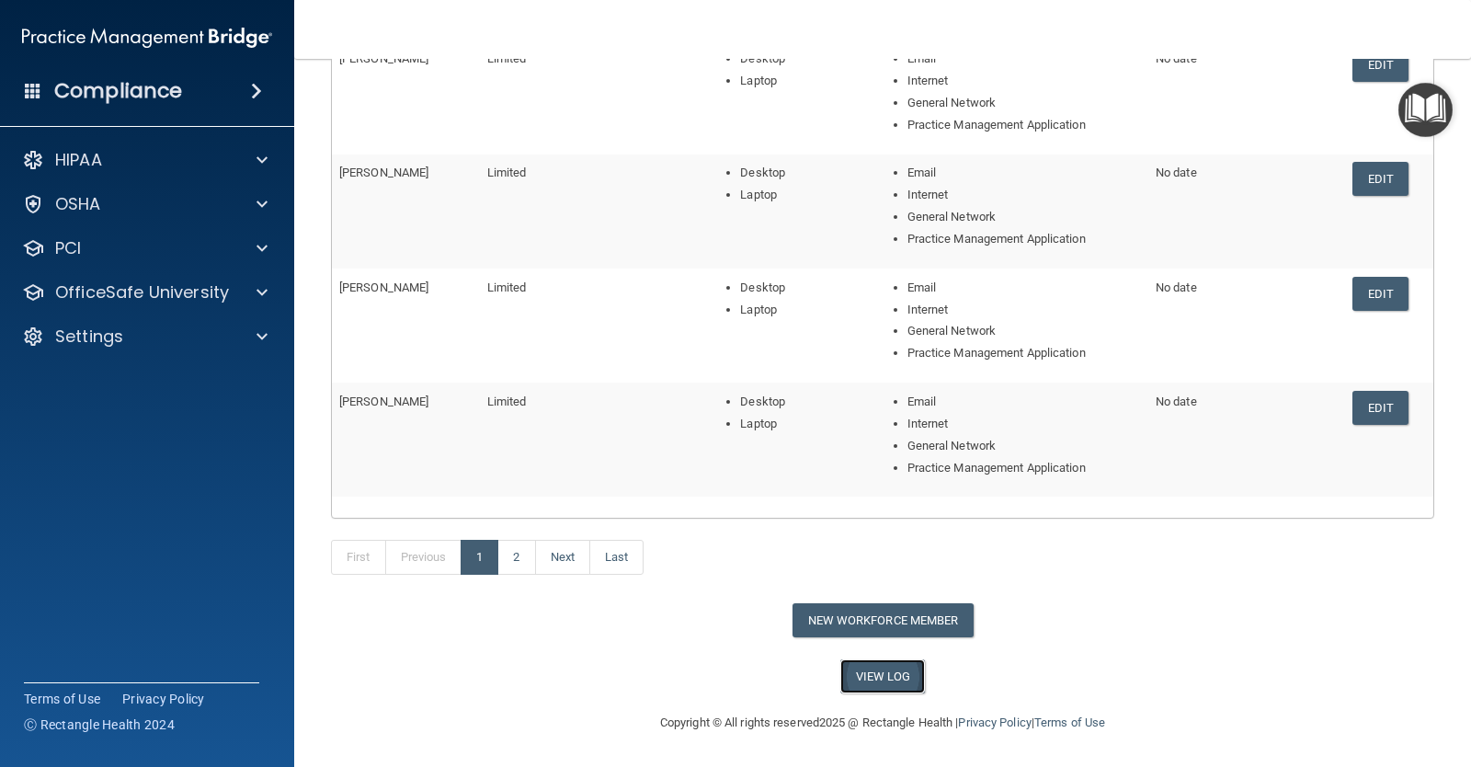
click at [880, 677] on link "View Log" at bounding box center [883, 676] width 86 height 34
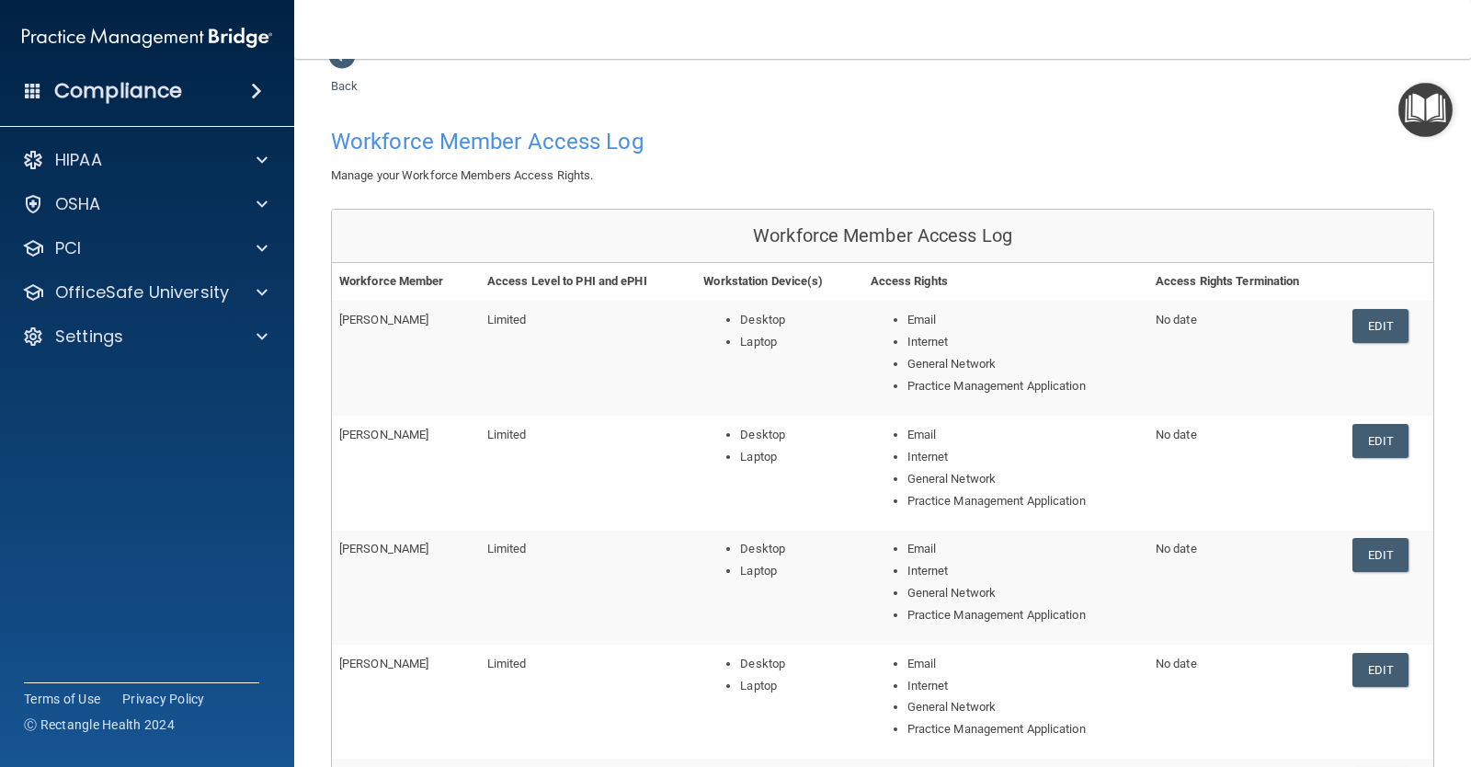
scroll to position [0, 0]
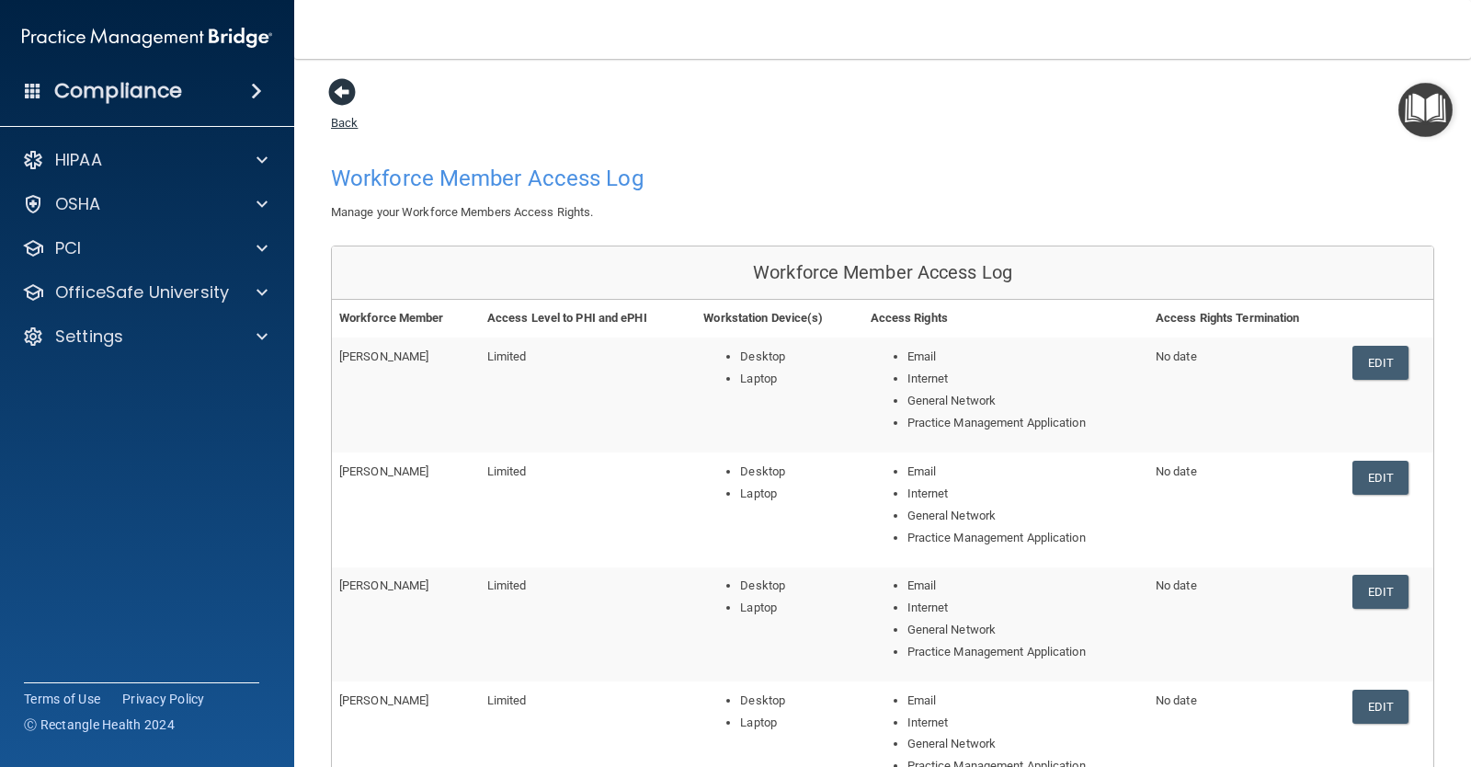
click at [342, 78] on span at bounding box center [342, 92] width 28 height 28
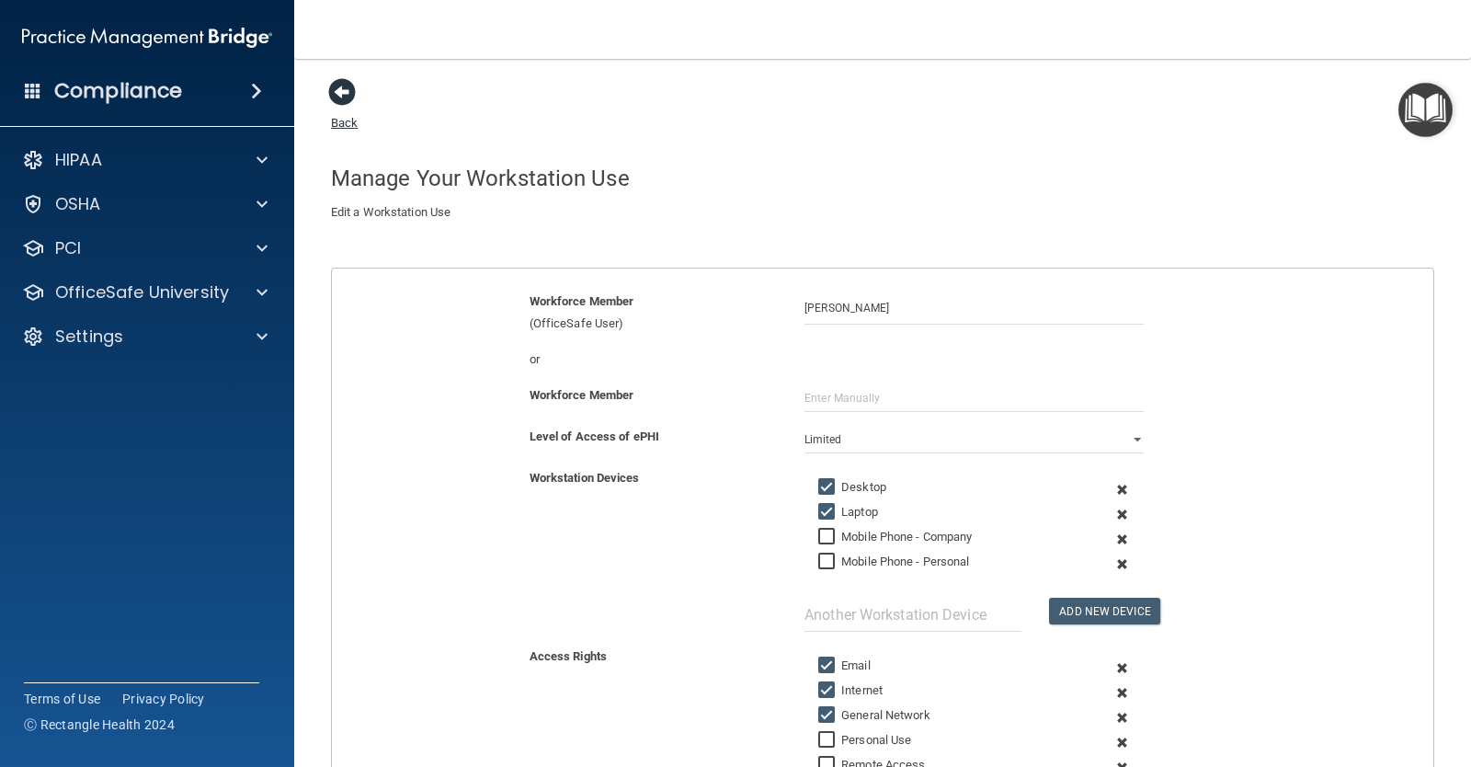
click at [347, 94] on span at bounding box center [342, 92] width 28 height 28
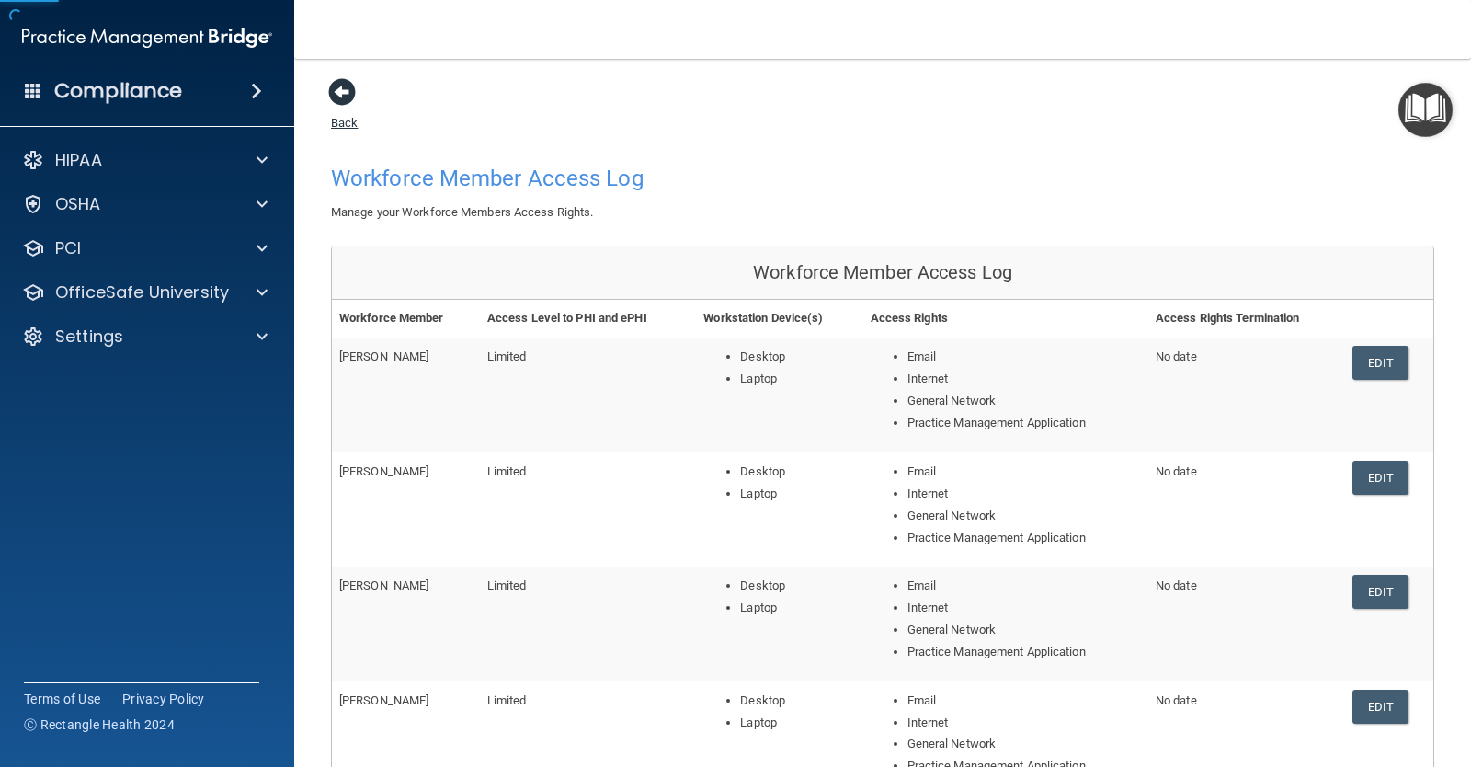
click at [338, 96] on span at bounding box center [342, 92] width 28 height 28
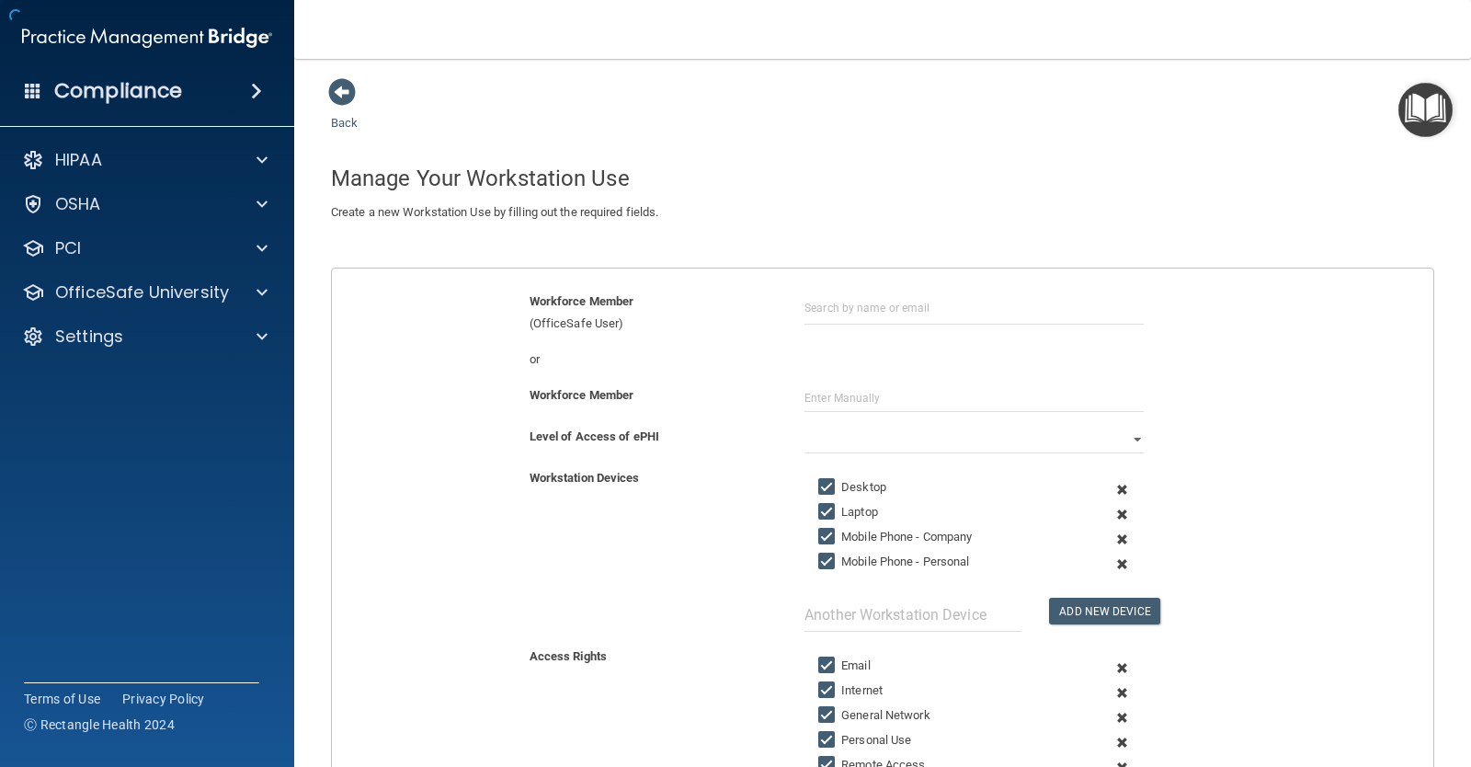
click at [338, 96] on span at bounding box center [342, 92] width 28 height 28
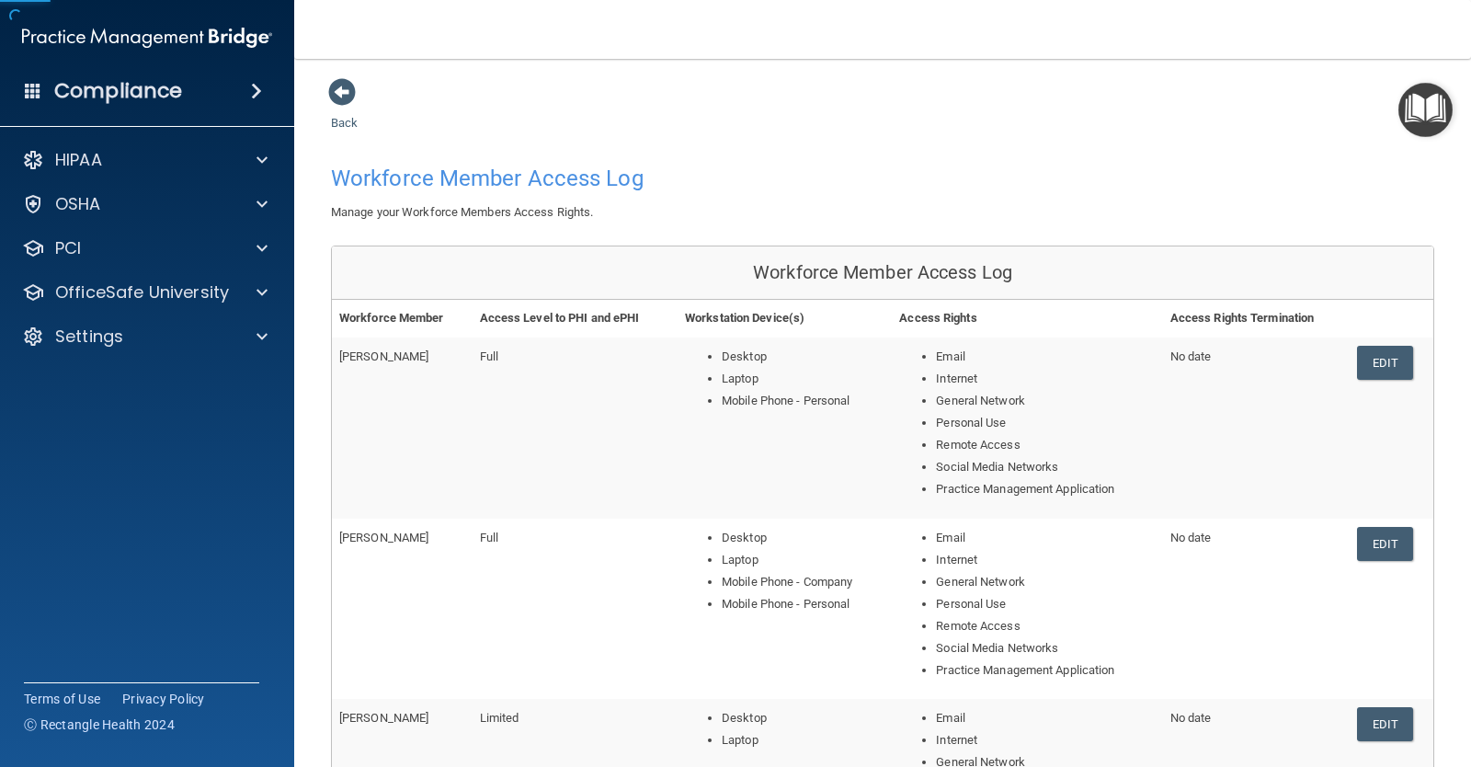
click at [338, 96] on span at bounding box center [342, 92] width 28 height 28
click at [338, 95] on span at bounding box center [342, 92] width 28 height 28
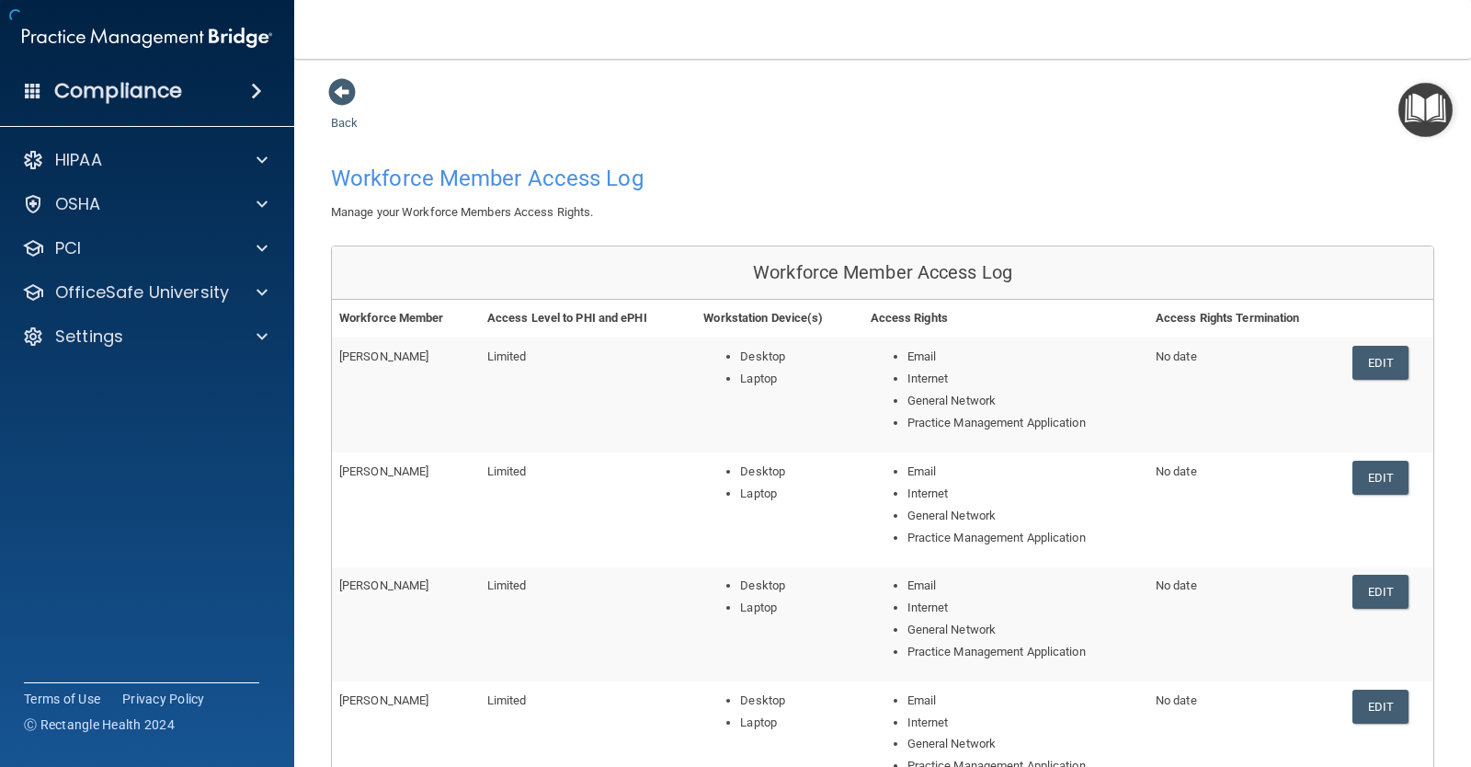
click at [338, 95] on span at bounding box center [342, 92] width 28 height 28
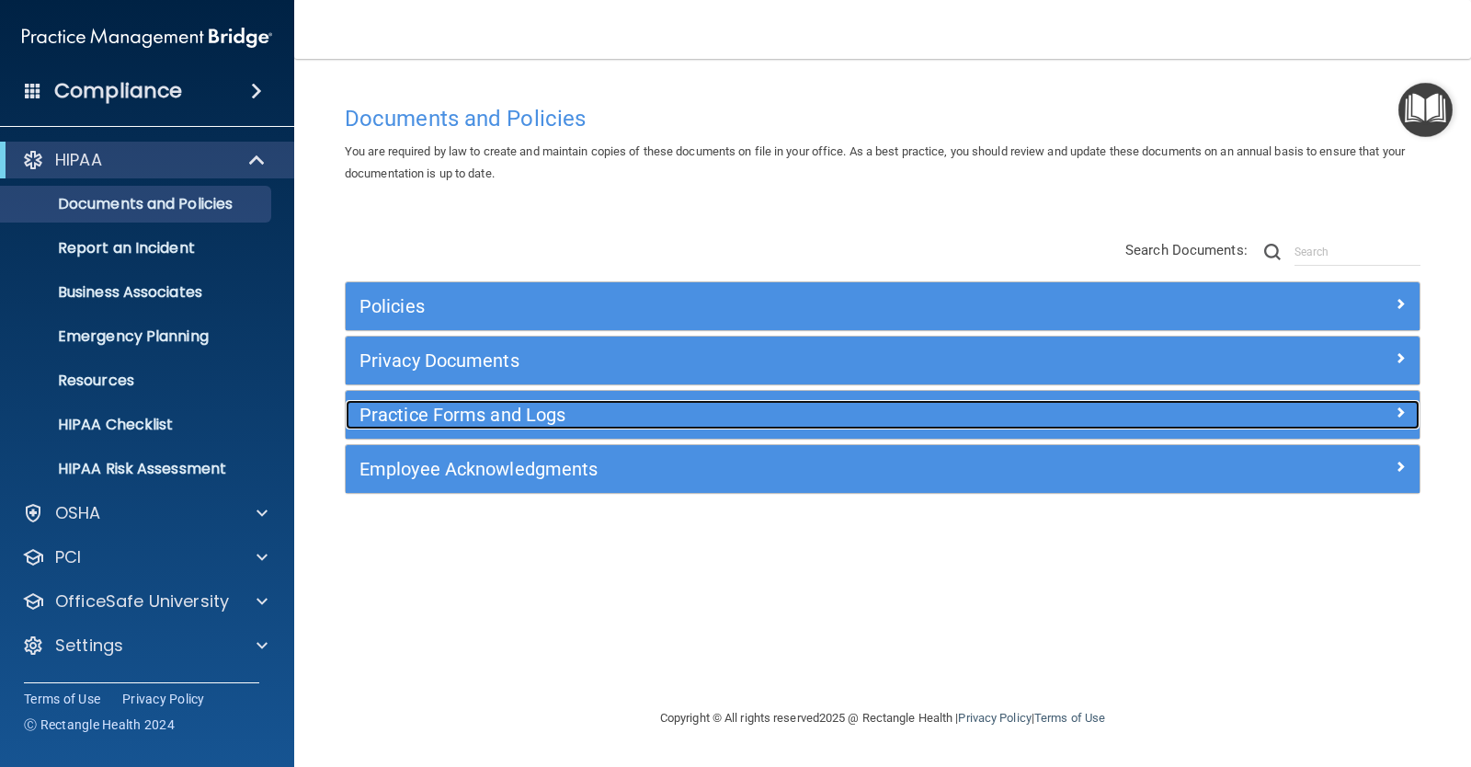
click at [596, 410] on h5 "Practice Forms and Logs" at bounding box center [749, 415] width 778 height 20
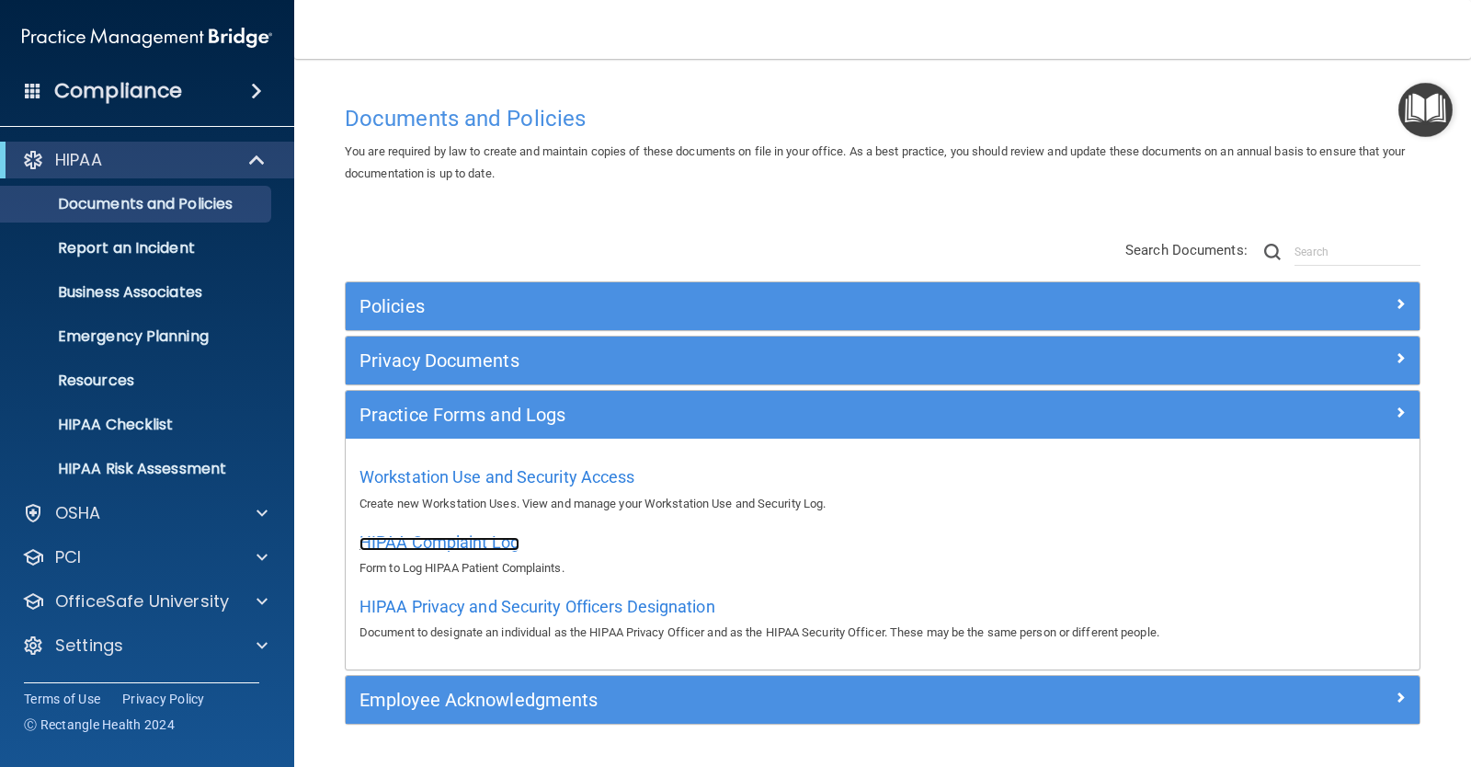
click at [503, 548] on span "HIPAA Complaint Log" at bounding box center [440, 541] width 160 height 19
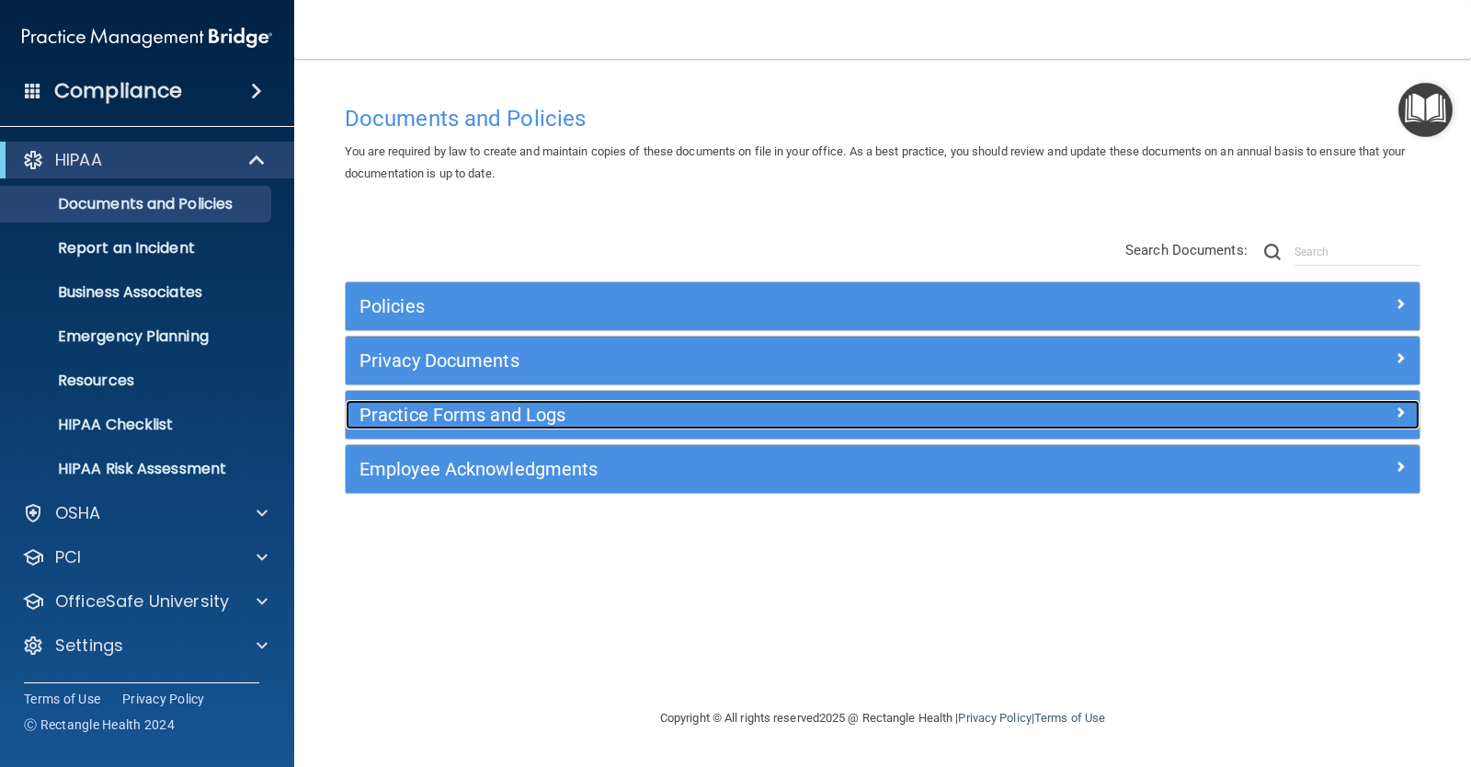
click at [542, 410] on h5 "Practice Forms and Logs" at bounding box center [749, 415] width 778 height 20
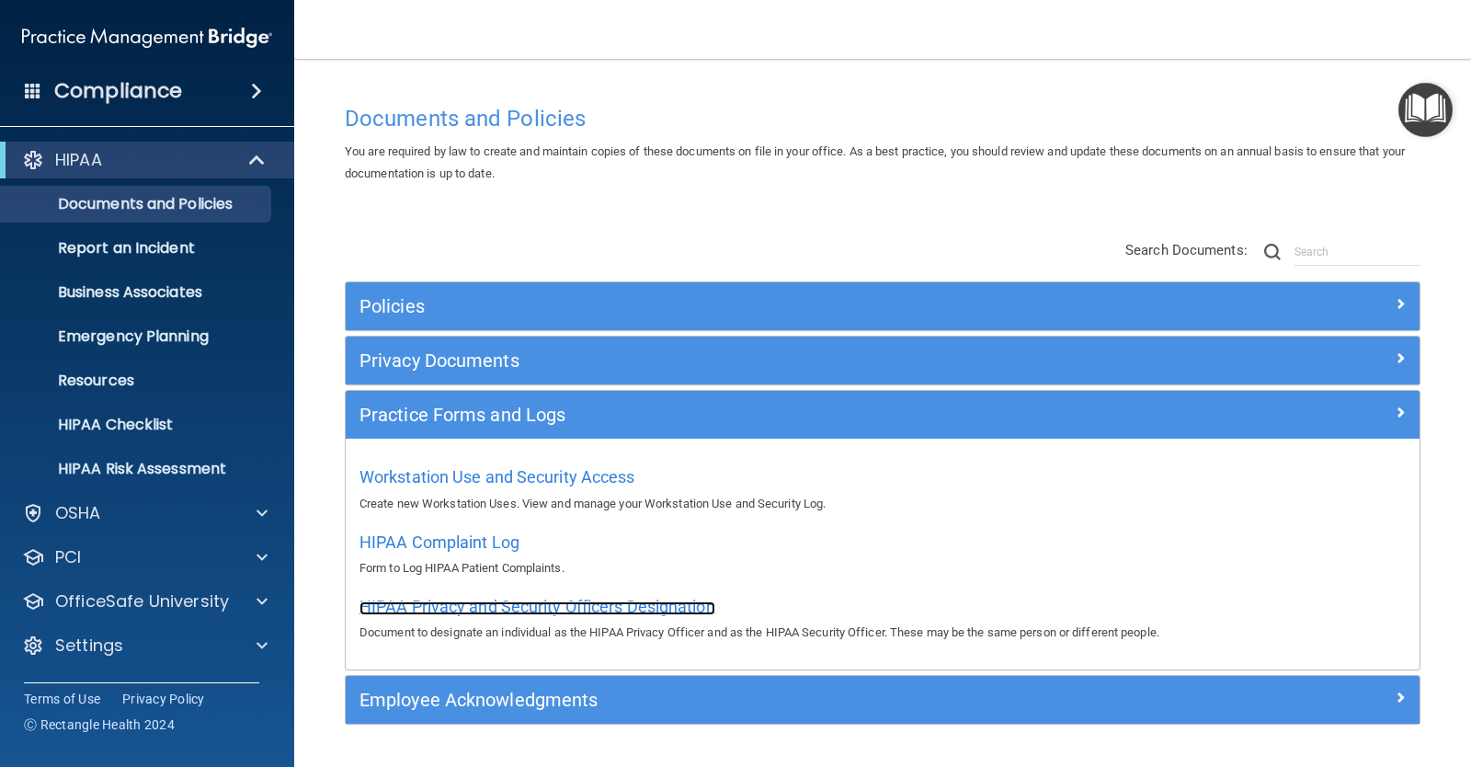
click at [568, 612] on span "HIPAA Privacy and Security Officers Designation" at bounding box center [538, 606] width 356 height 19
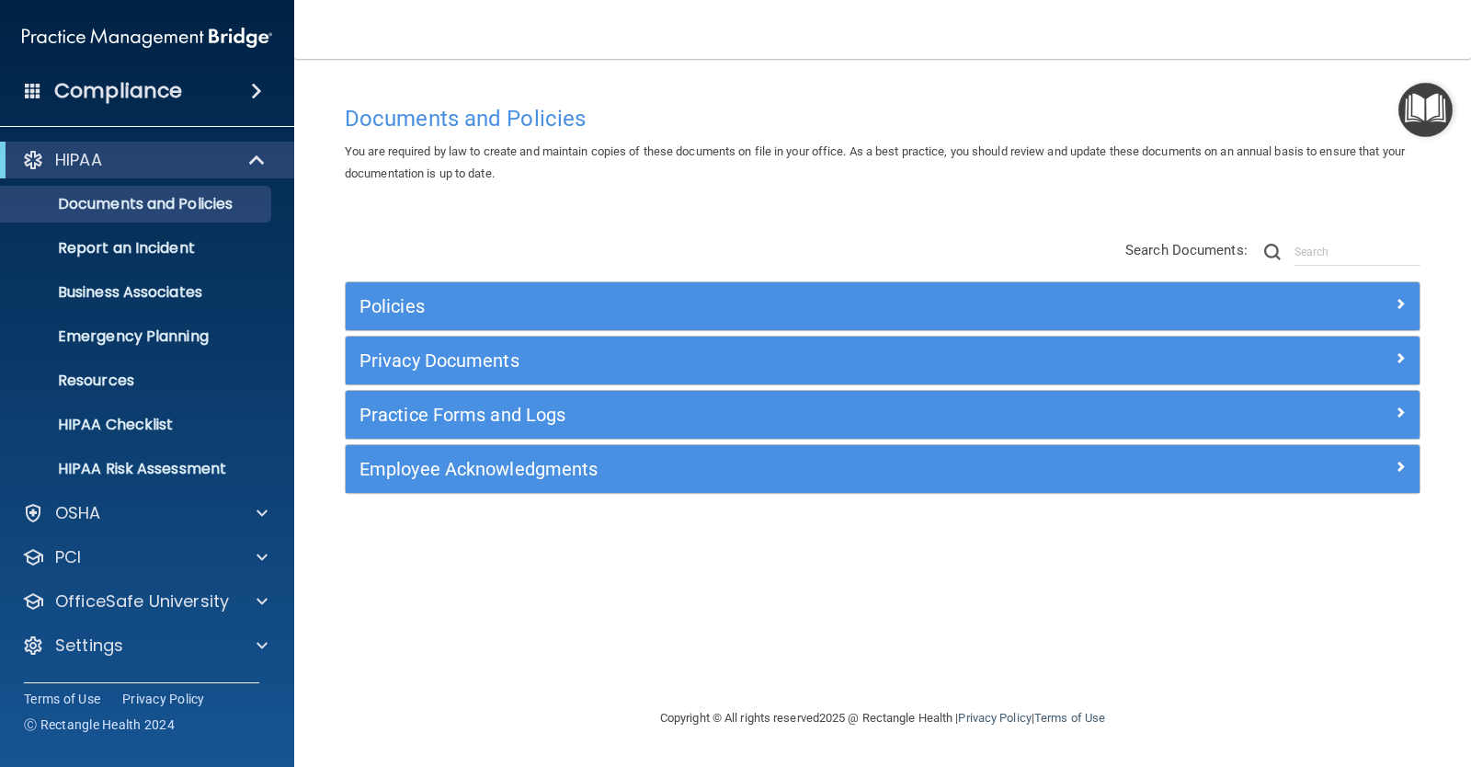
click at [489, 398] on div "Practice Forms and Logs" at bounding box center [883, 415] width 1074 height 48
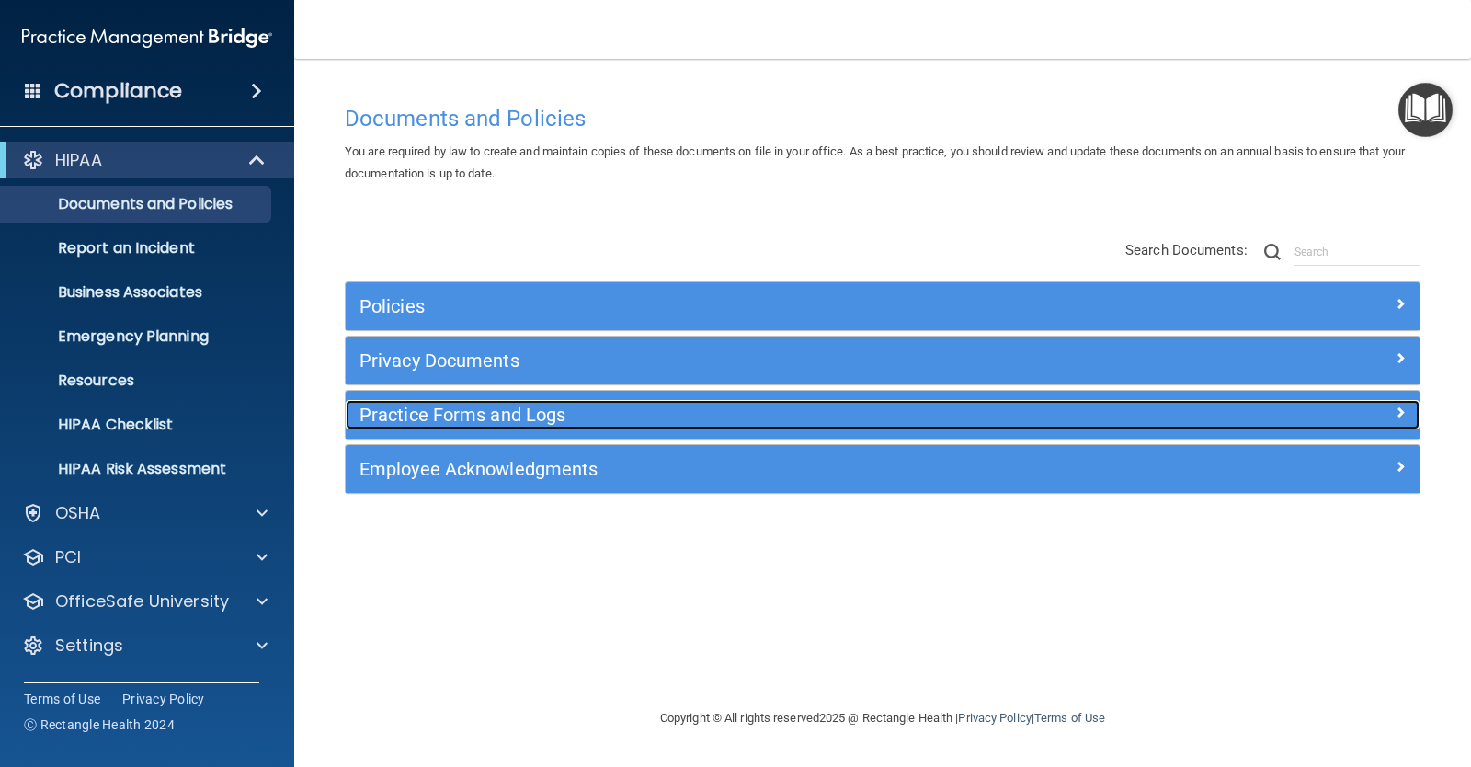
click at [491, 412] on h5 "Practice Forms and Logs" at bounding box center [749, 415] width 778 height 20
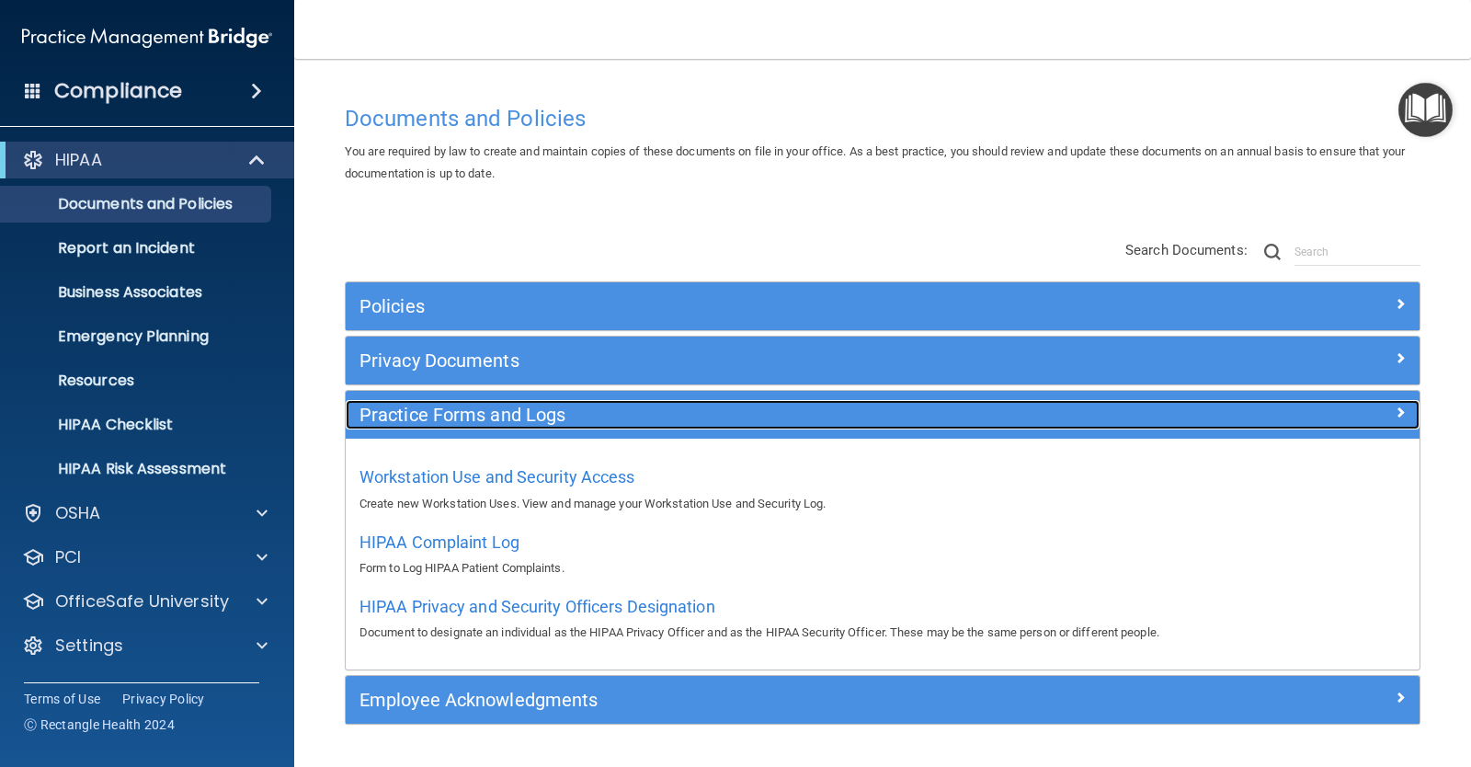
click at [491, 412] on h5 "Practice Forms and Logs" at bounding box center [749, 415] width 778 height 20
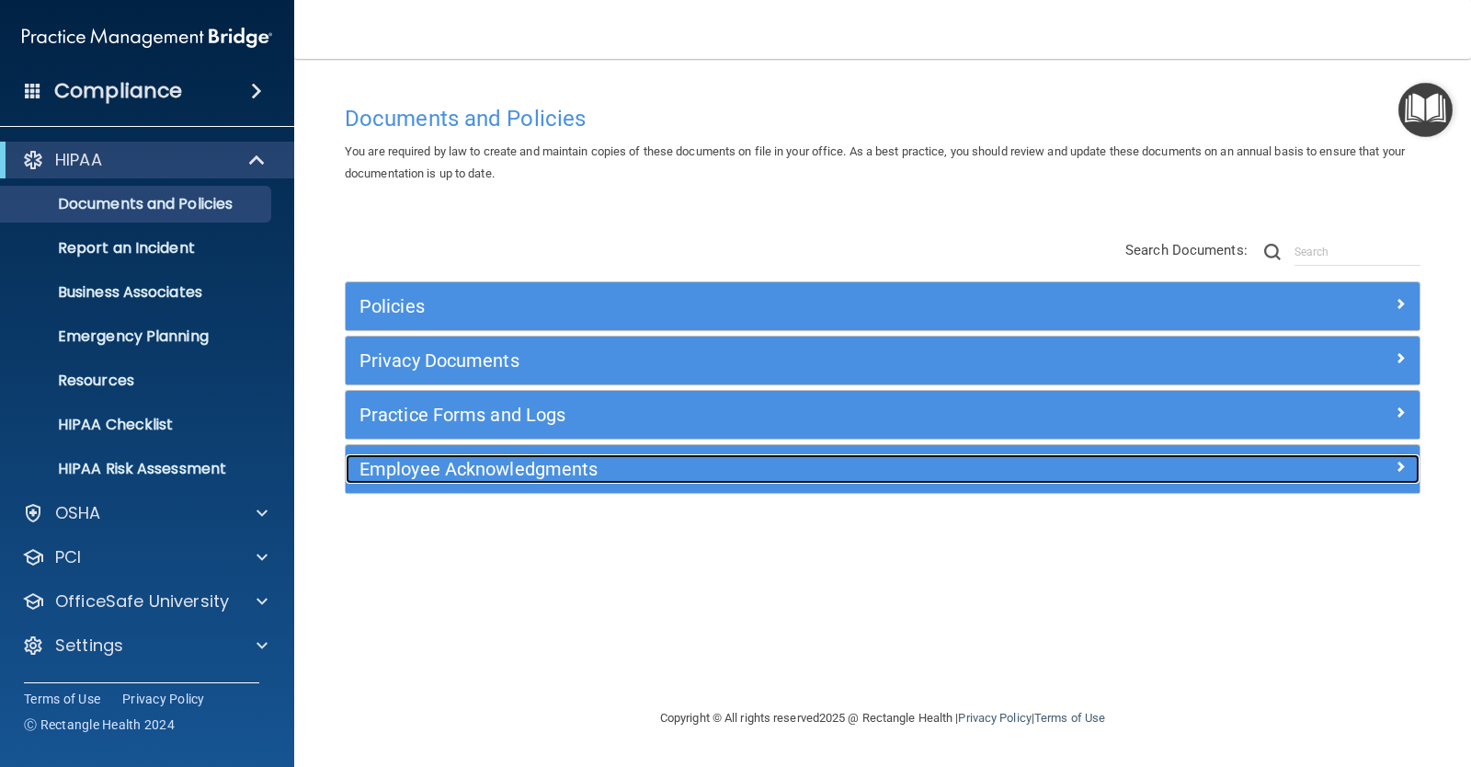
click at [482, 473] on h5 "Employee Acknowledgments" at bounding box center [749, 469] width 778 height 20
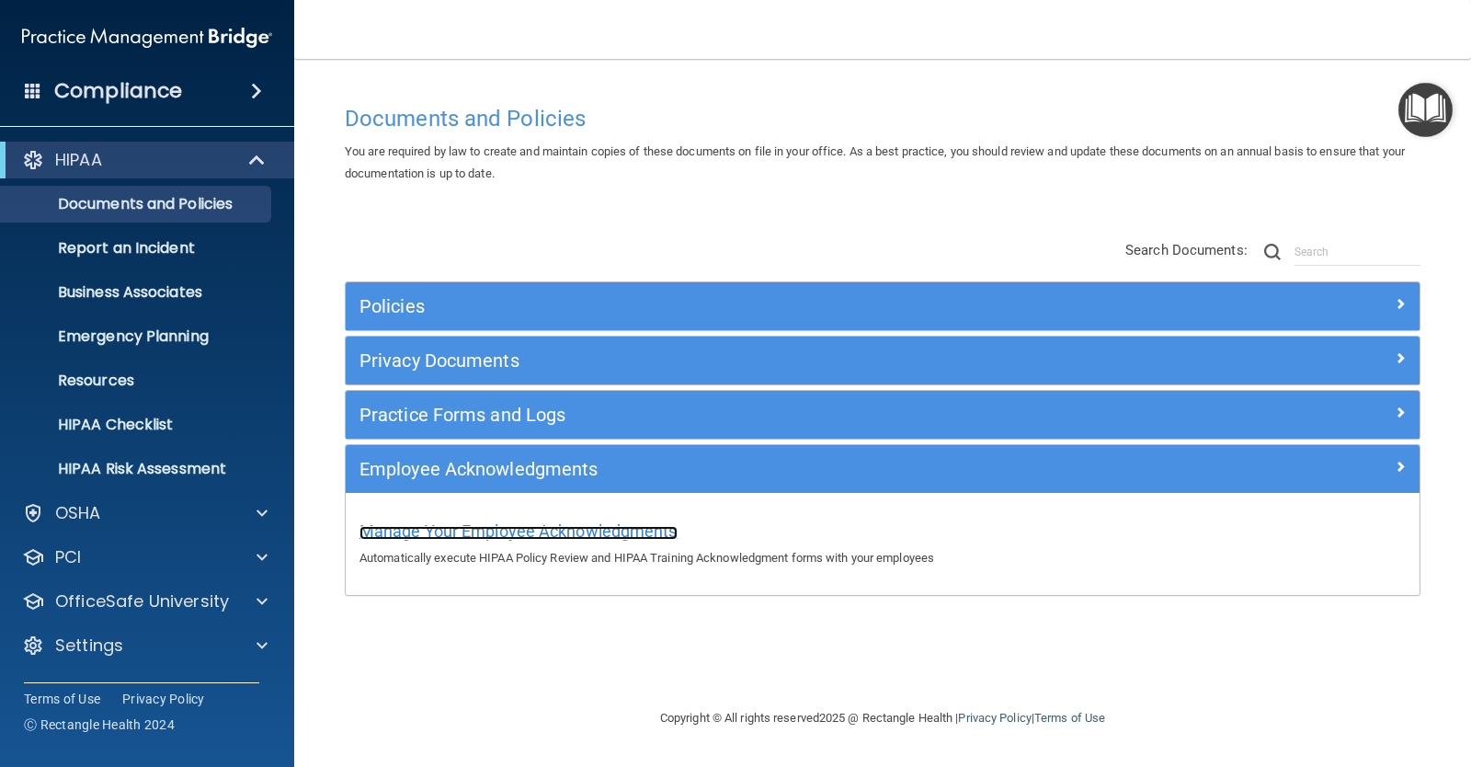
click at [482, 525] on span "Manage Your Employee Acknowledgments" at bounding box center [519, 530] width 318 height 19
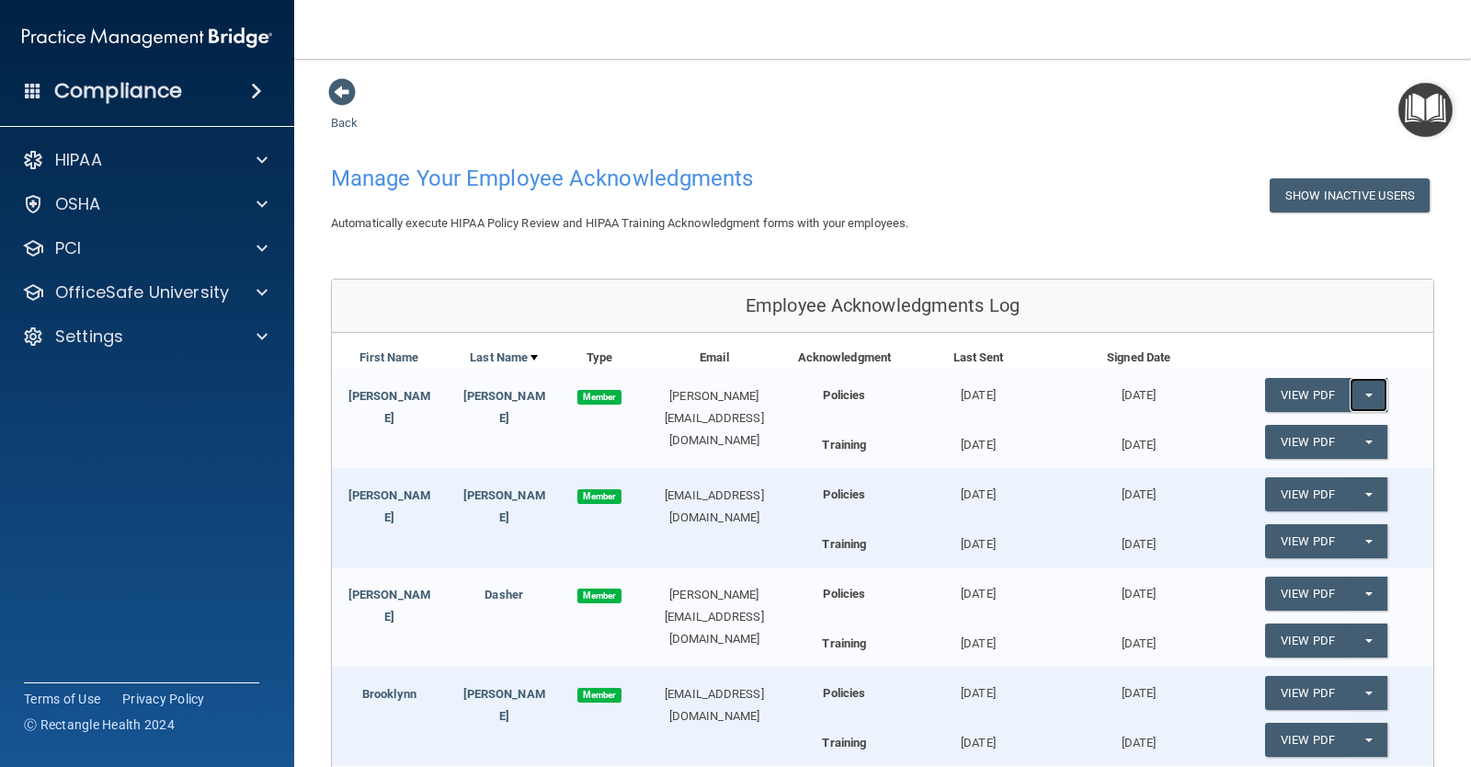
click at [1366, 387] on button "Split button!" at bounding box center [1369, 395] width 38 height 34
click at [1286, 388] on link "View PDF" at bounding box center [1307, 395] width 85 height 34
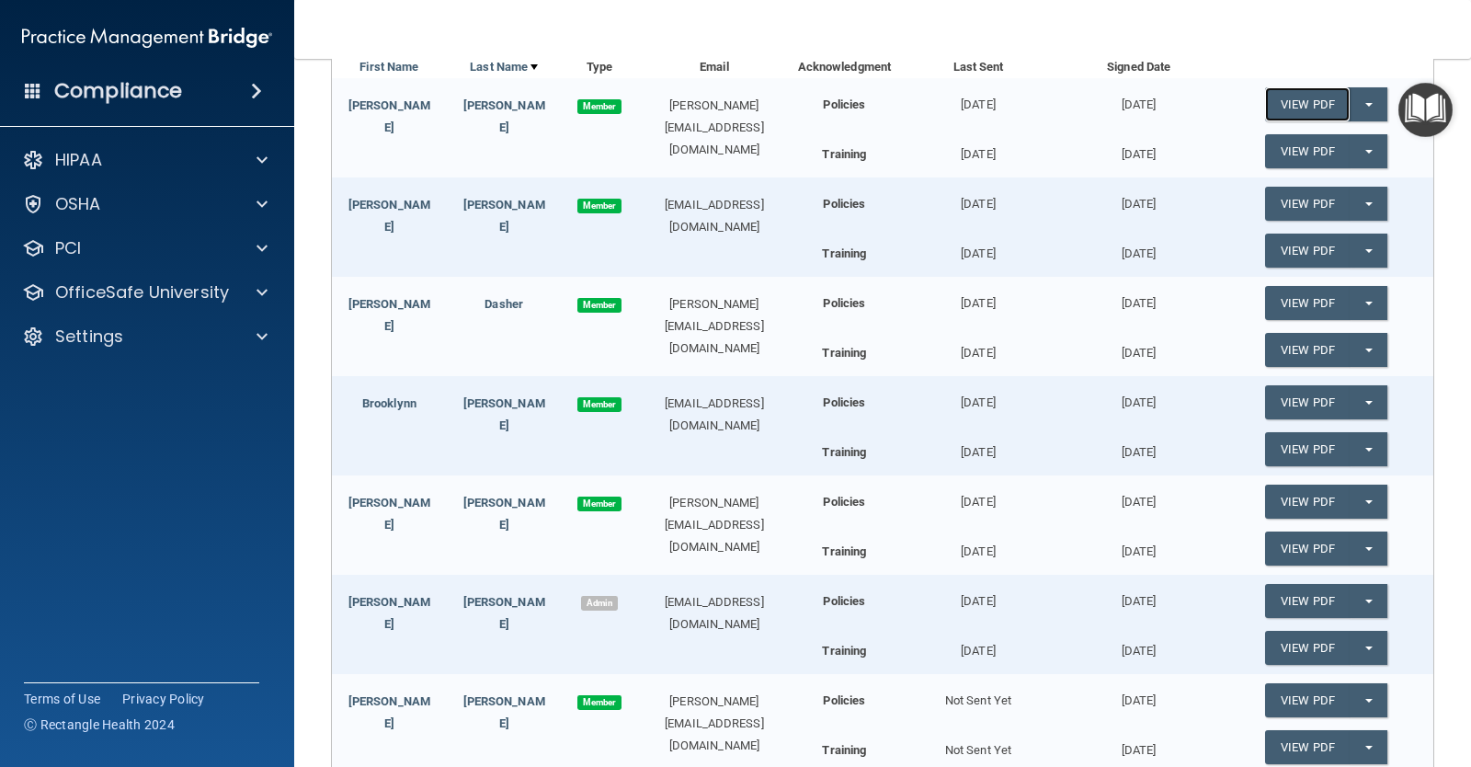
scroll to position [92, 0]
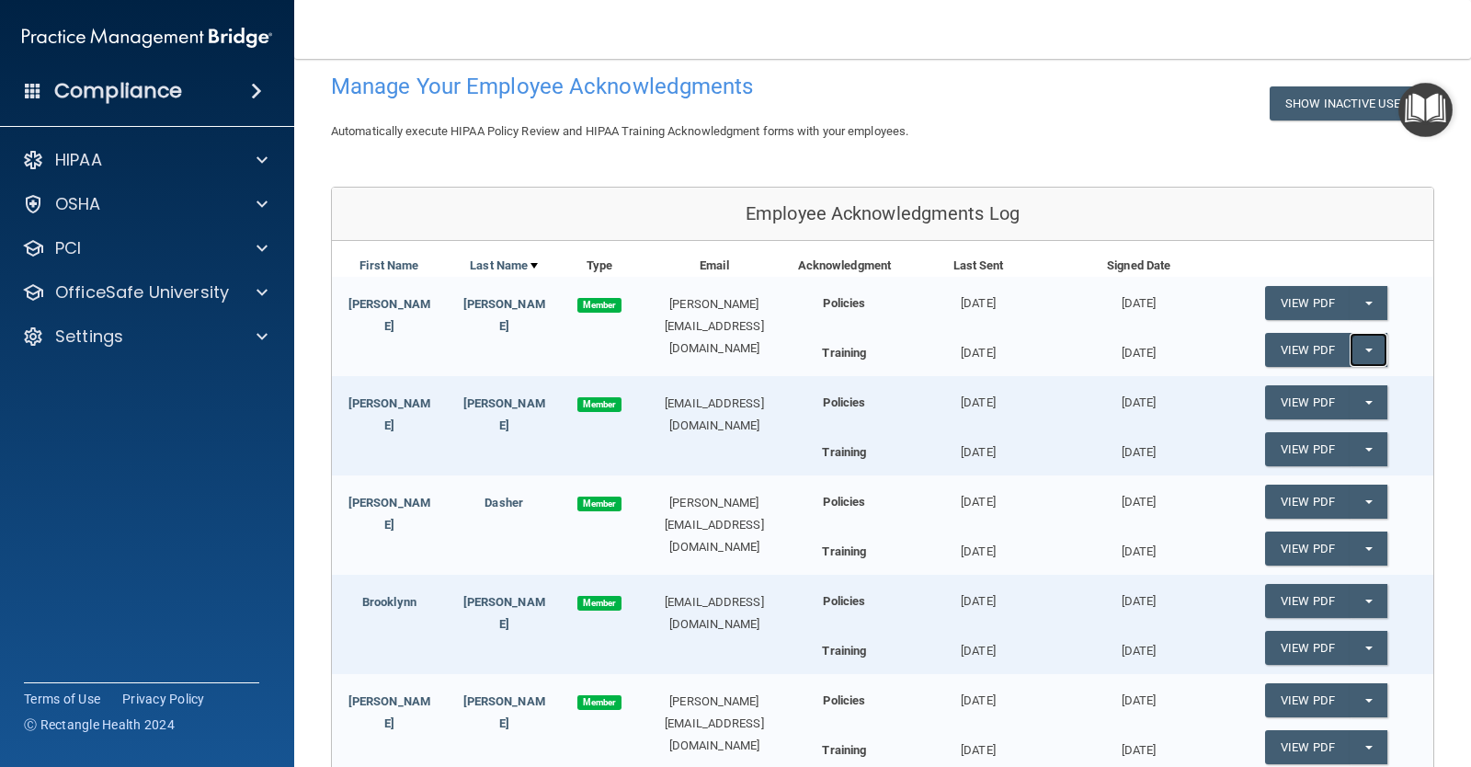
click at [1362, 353] on button "Split button!" at bounding box center [1369, 350] width 38 height 34
click at [1307, 345] on link "View PDF" at bounding box center [1307, 350] width 85 height 34
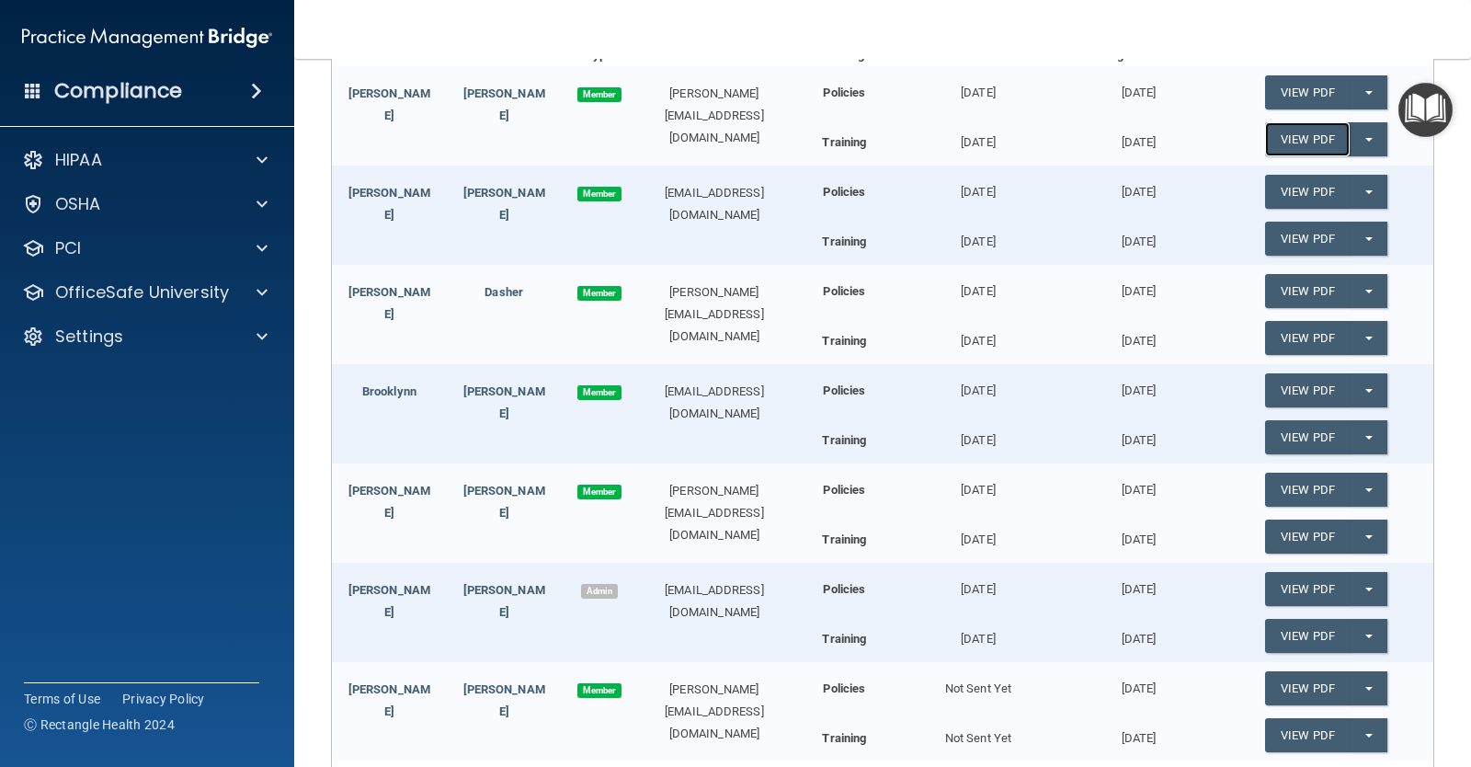
scroll to position [460, 0]
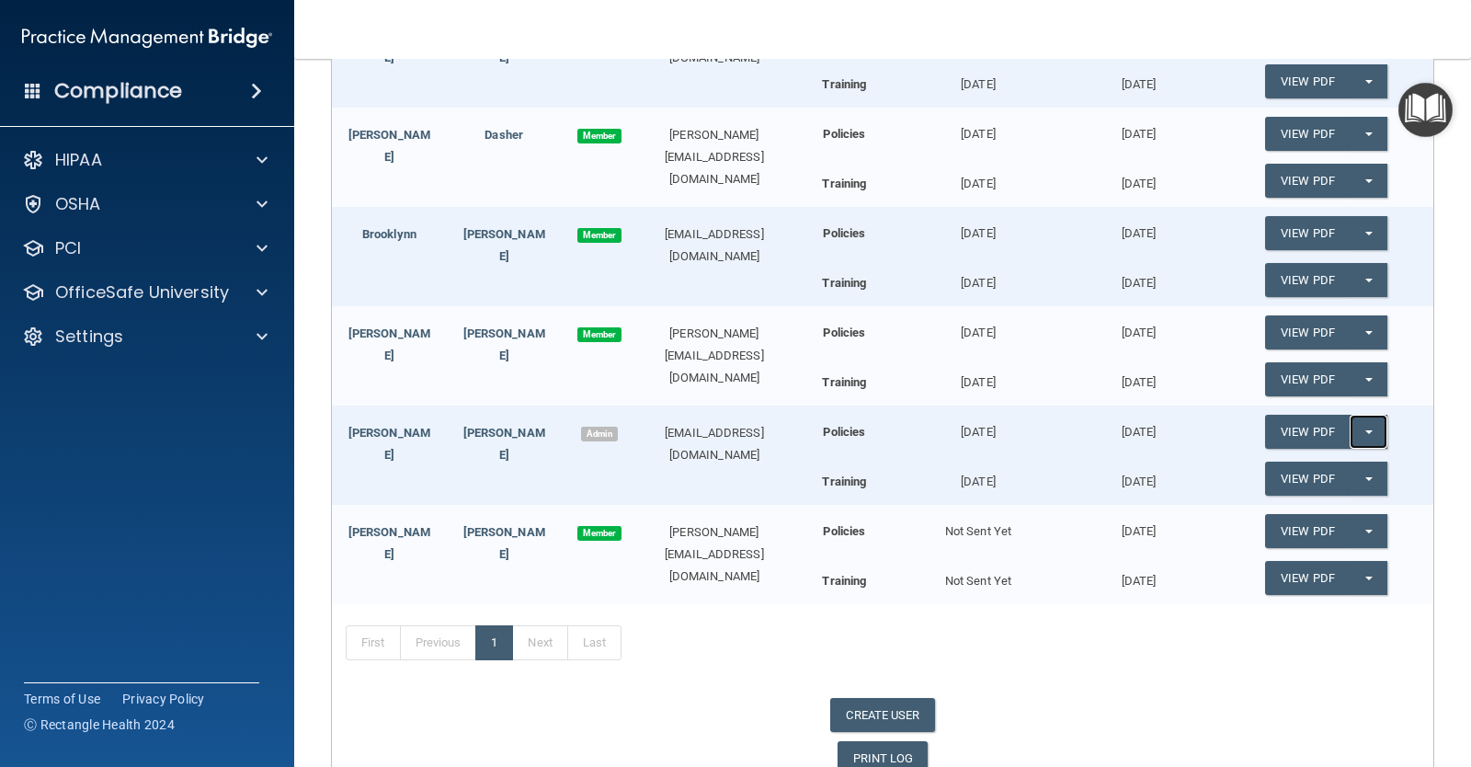
click at [1364, 433] on button "Split button!" at bounding box center [1369, 432] width 38 height 34
click at [1364, 435] on button "Split button!" at bounding box center [1369, 432] width 38 height 34
click at [1265, 430] on link "View PDF" at bounding box center [1307, 432] width 85 height 34
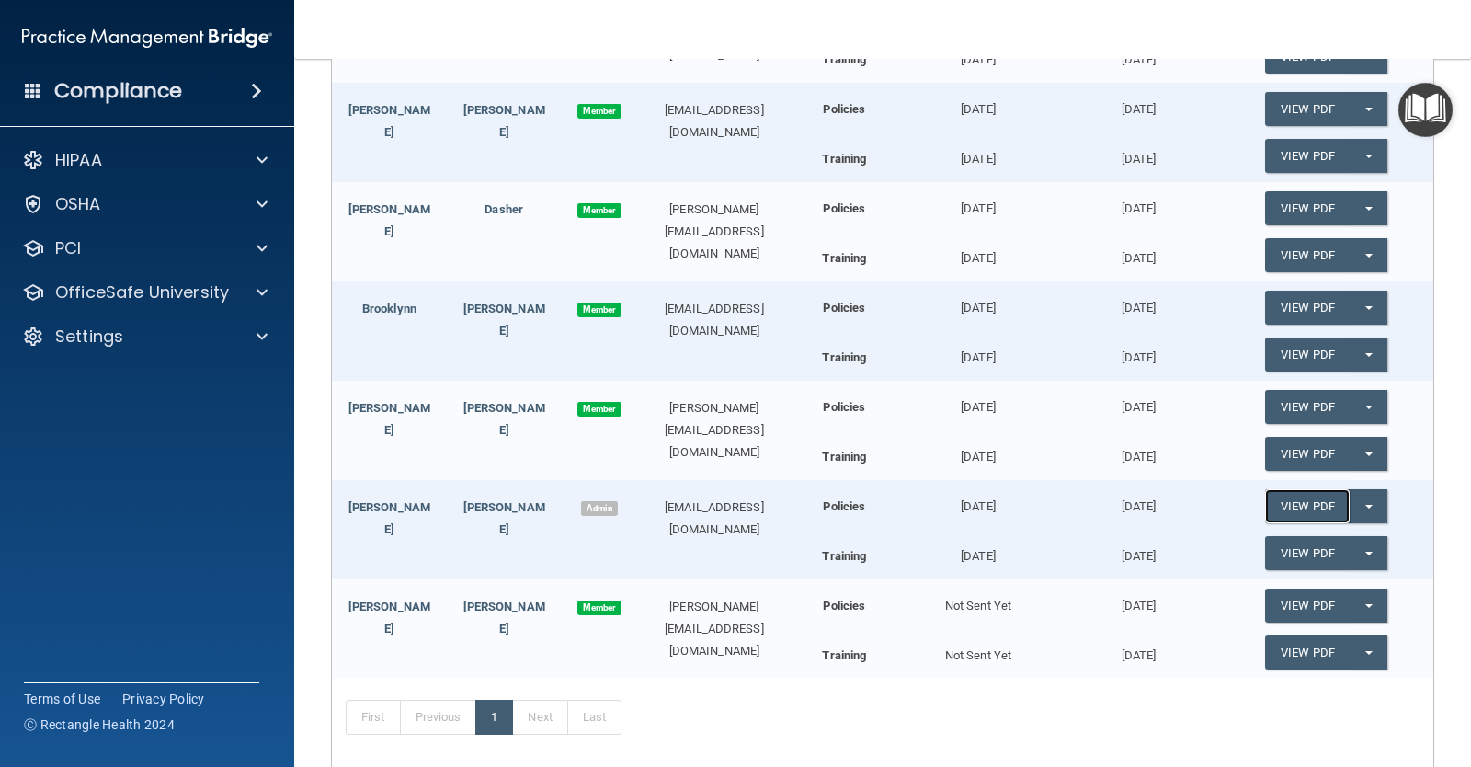
scroll to position [92, 0]
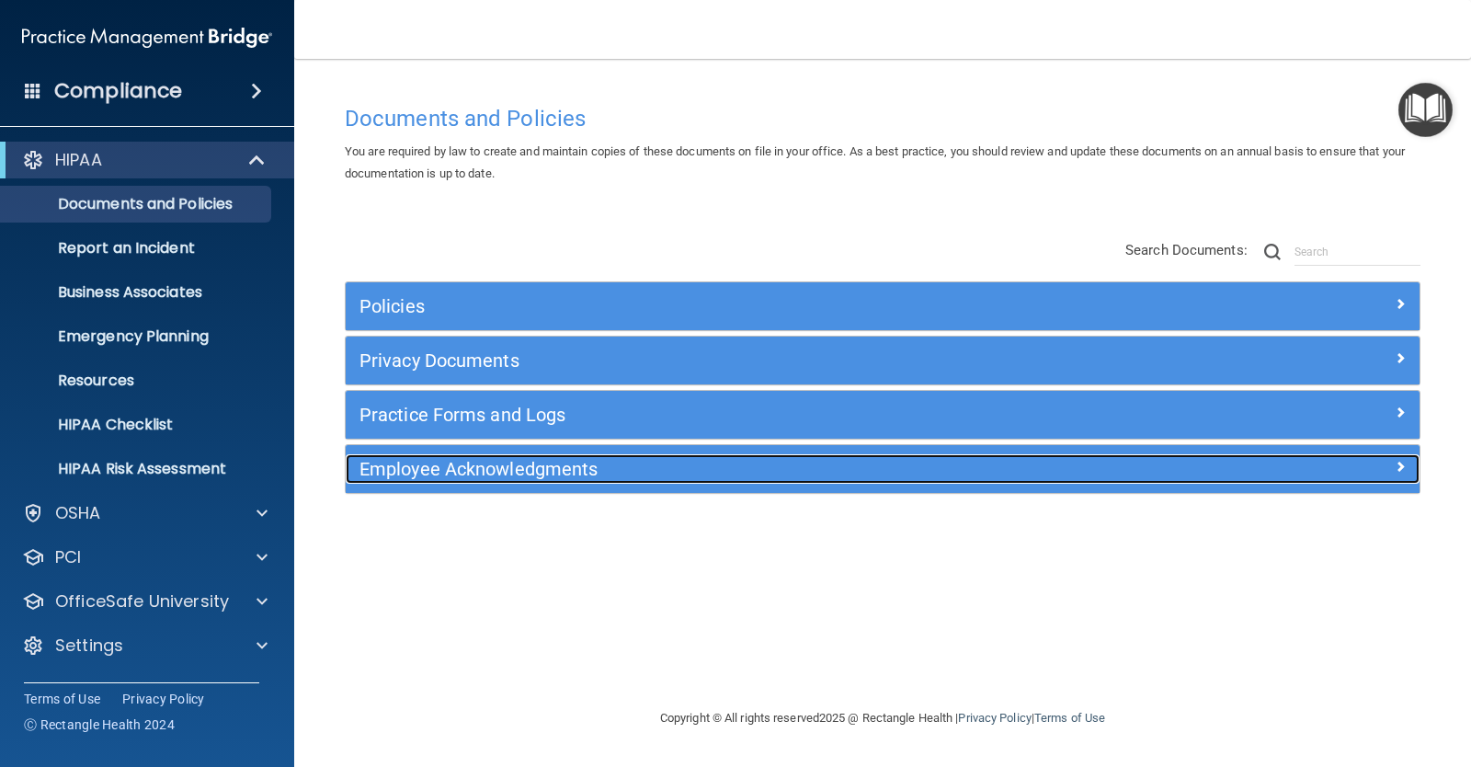
click at [550, 479] on h5 "Employee Acknowledgments" at bounding box center [749, 469] width 778 height 20
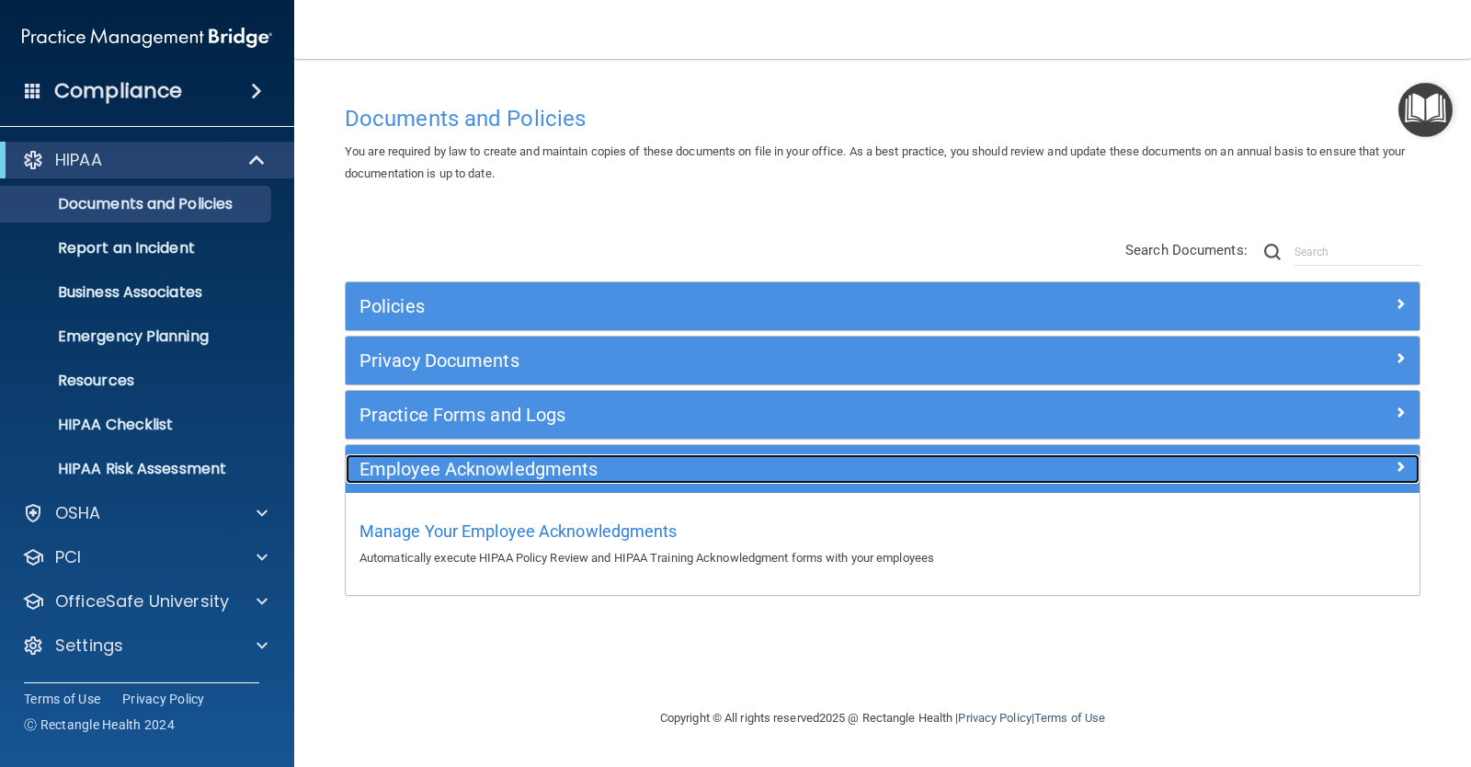
click at [548, 468] on h5 "Employee Acknowledgments" at bounding box center [749, 469] width 778 height 20
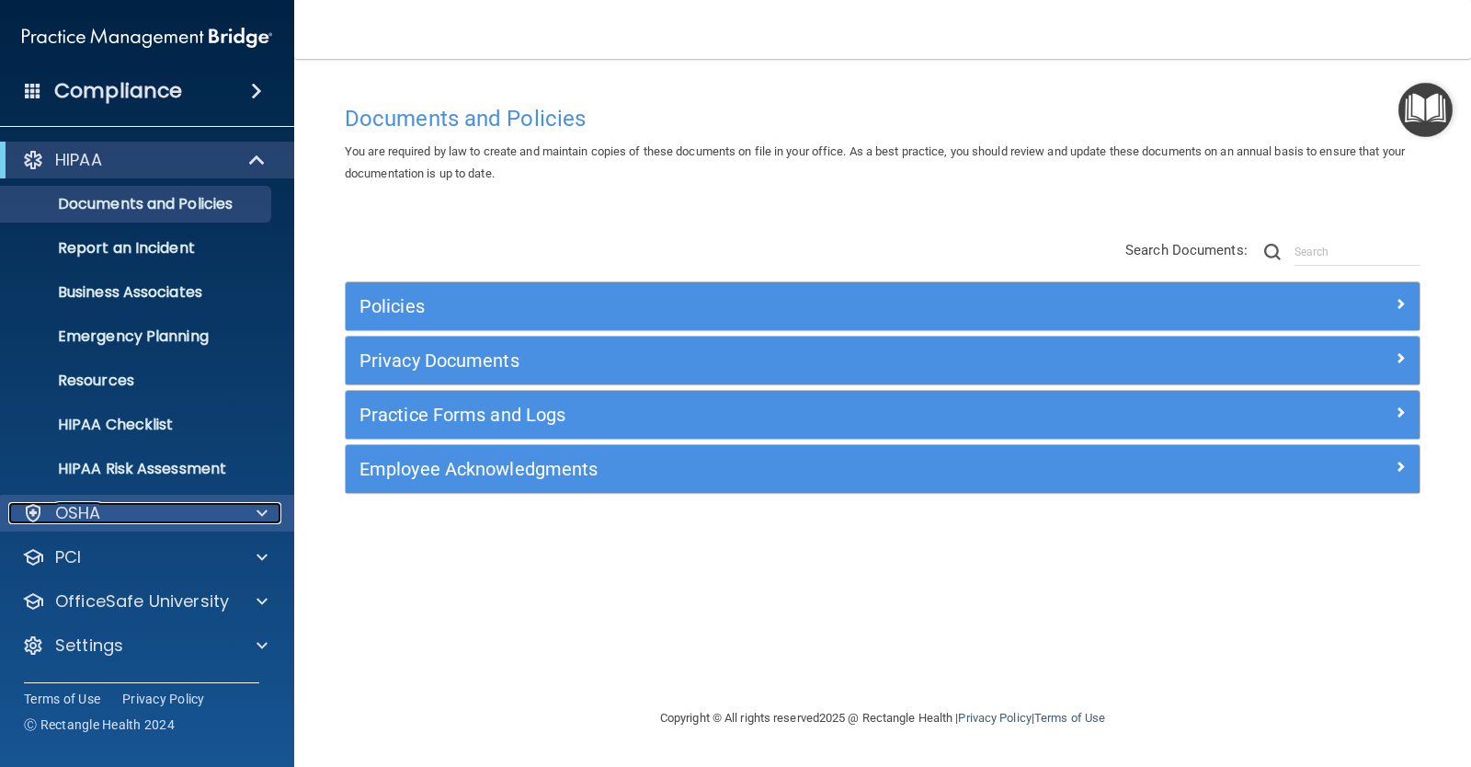
click at [246, 505] on div at bounding box center [259, 513] width 46 height 22
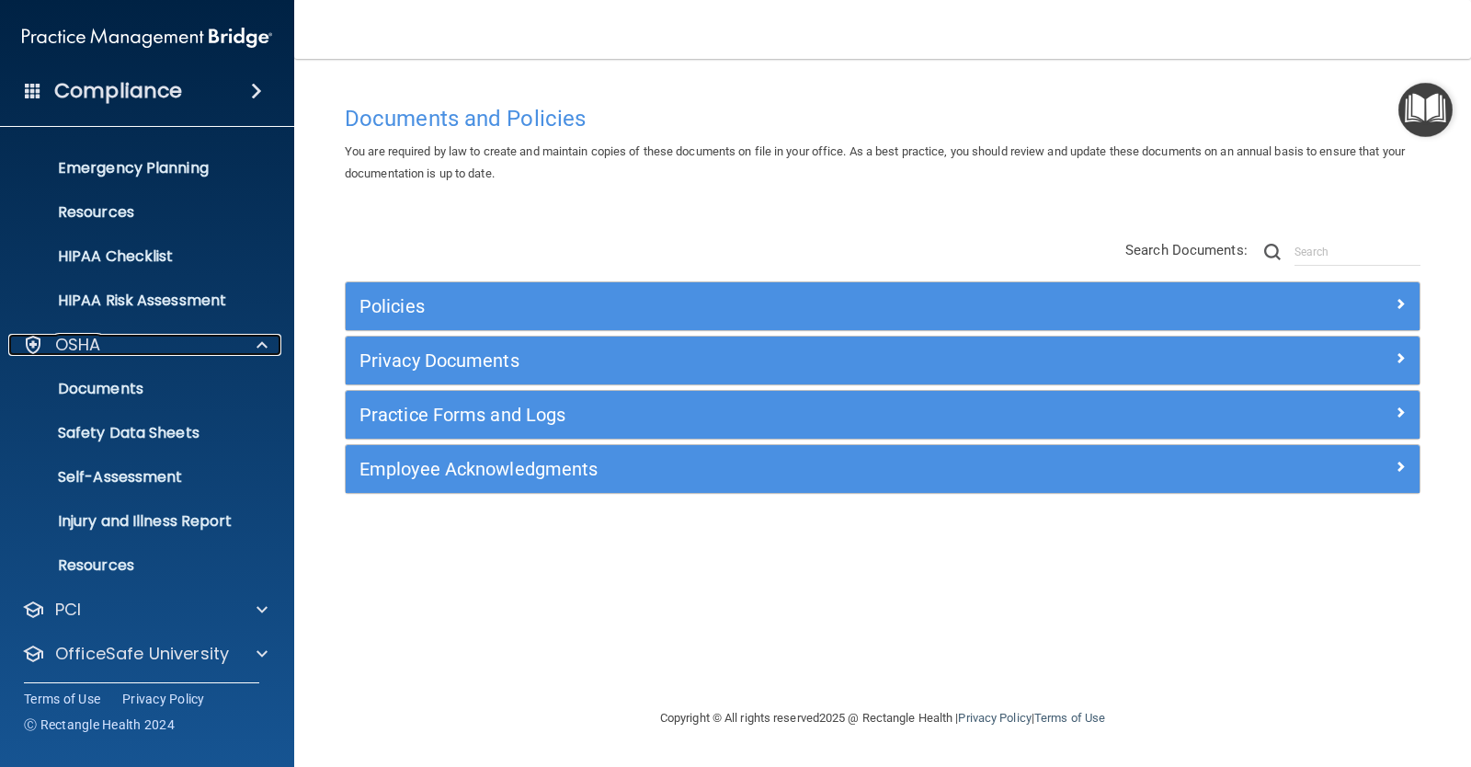
scroll to position [184, 0]
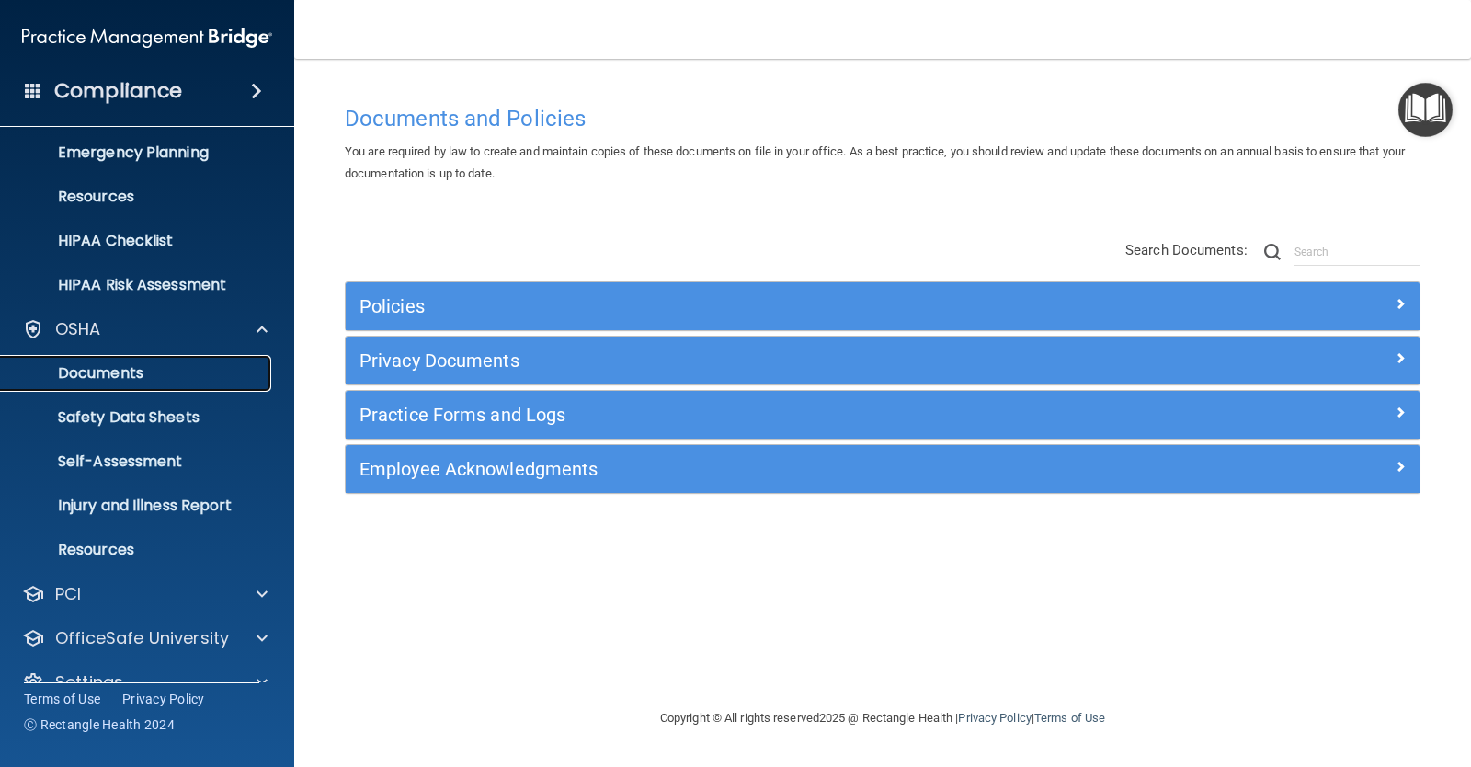
click at [118, 368] on p "Documents" at bounding box center [137, 373] width 251 height 18
